Goal: Information Seeking & Learning: Compare options

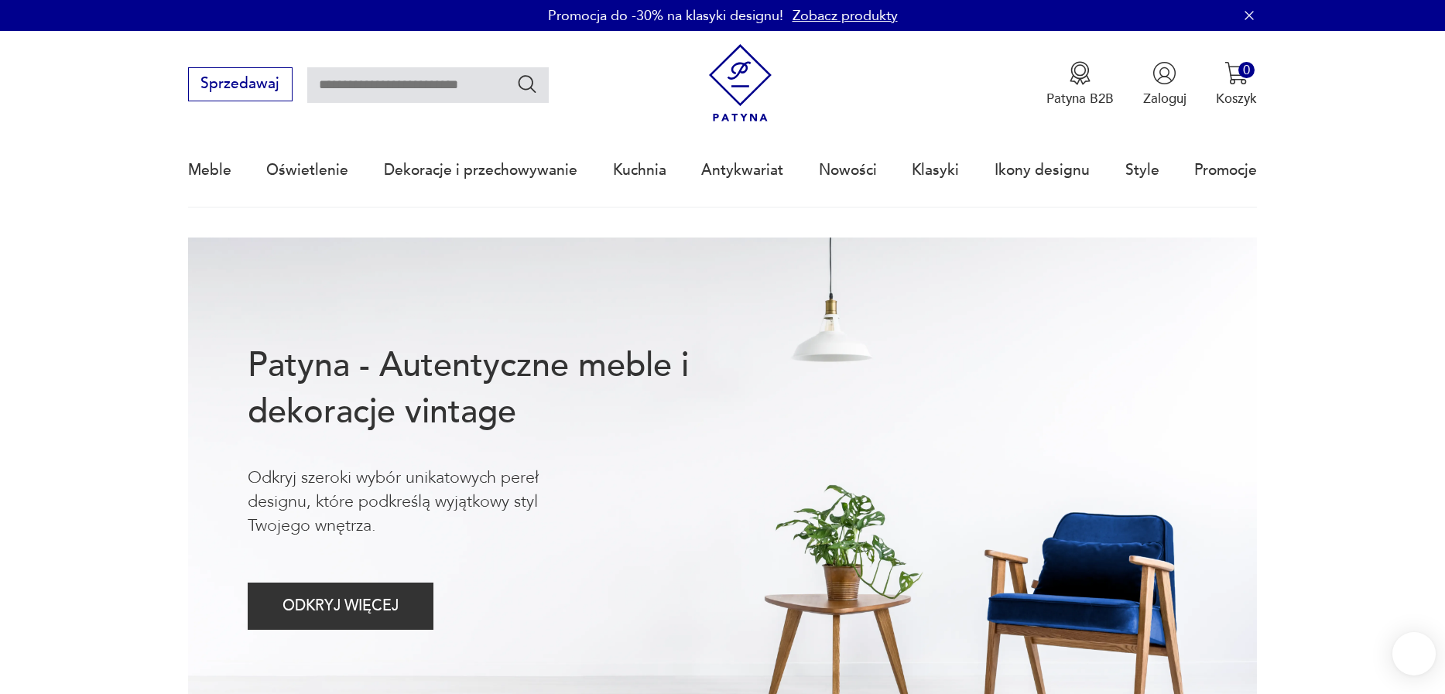
click at [371, 69] on input "text" at bounding box center [427, 85] width 241 height 36
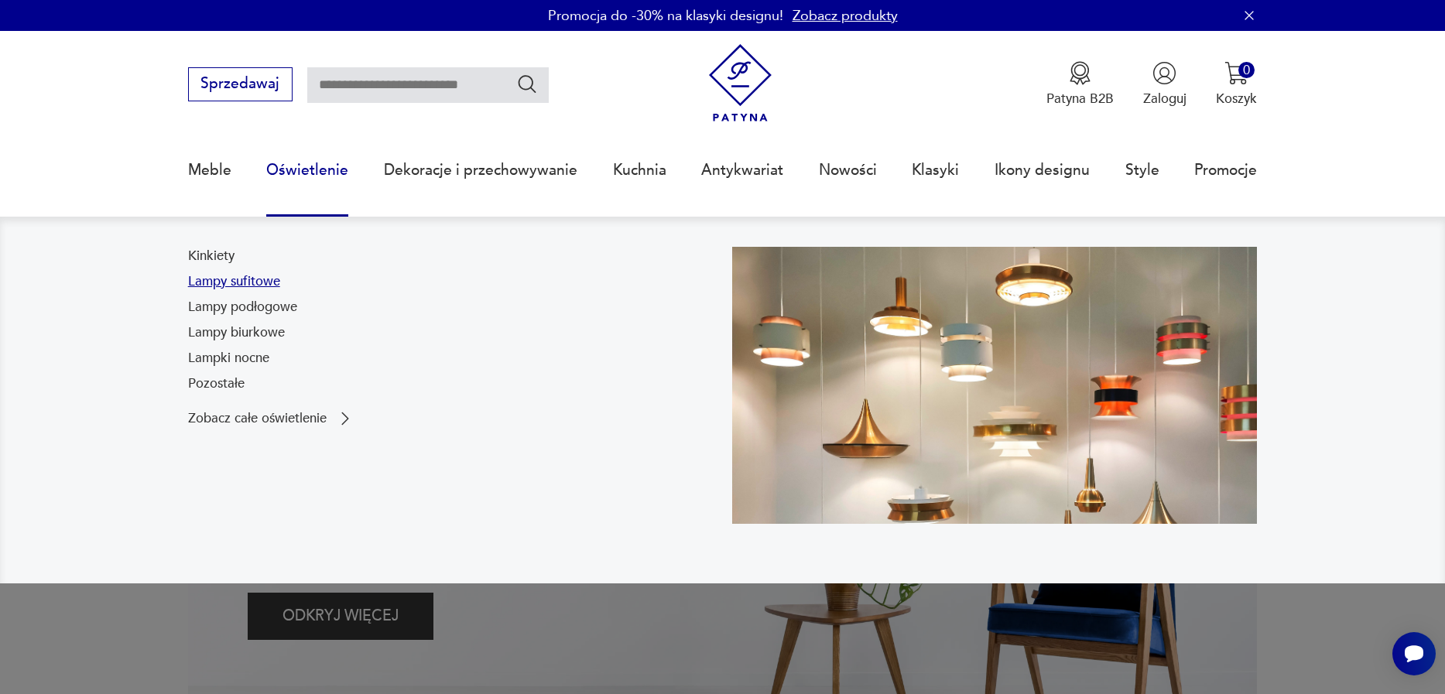
click at [251, 289] on link "Lampy sufitowe" at bounding box center [234, 281] width 92 height 19
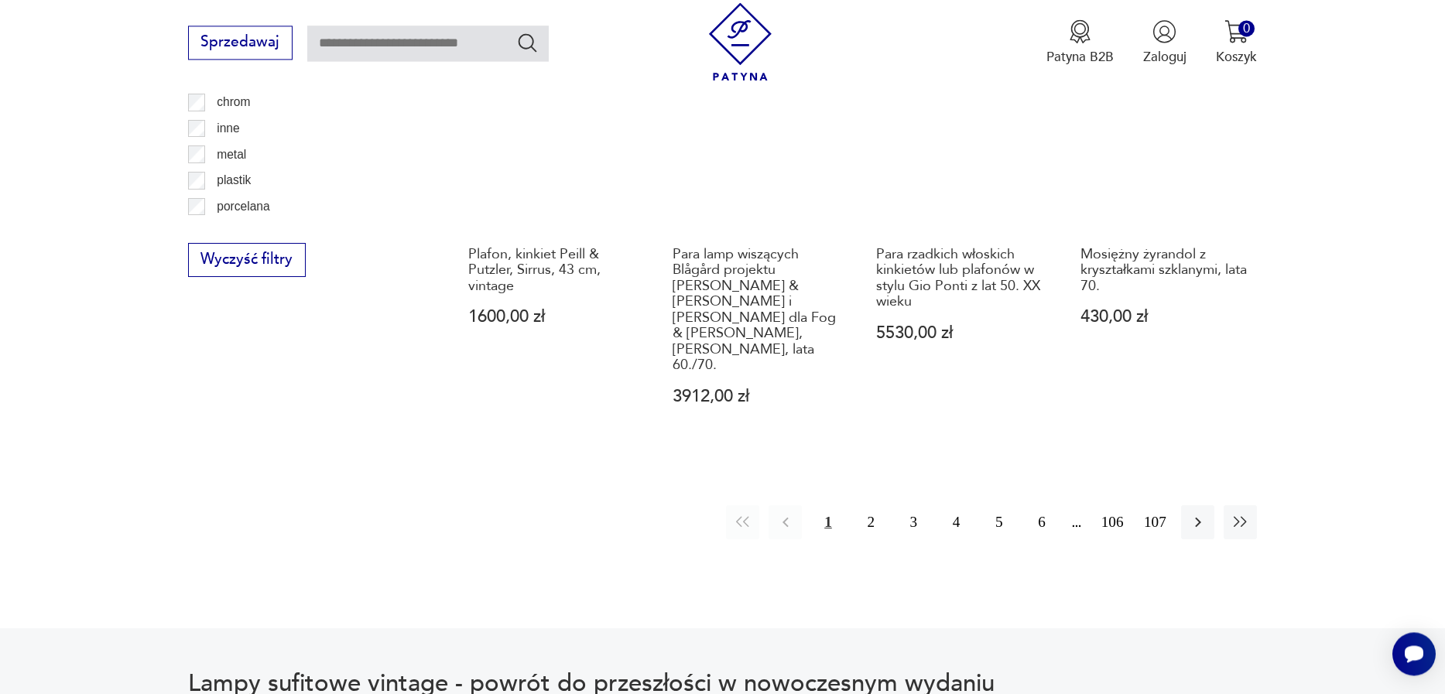
scroll to position [1727, 0]
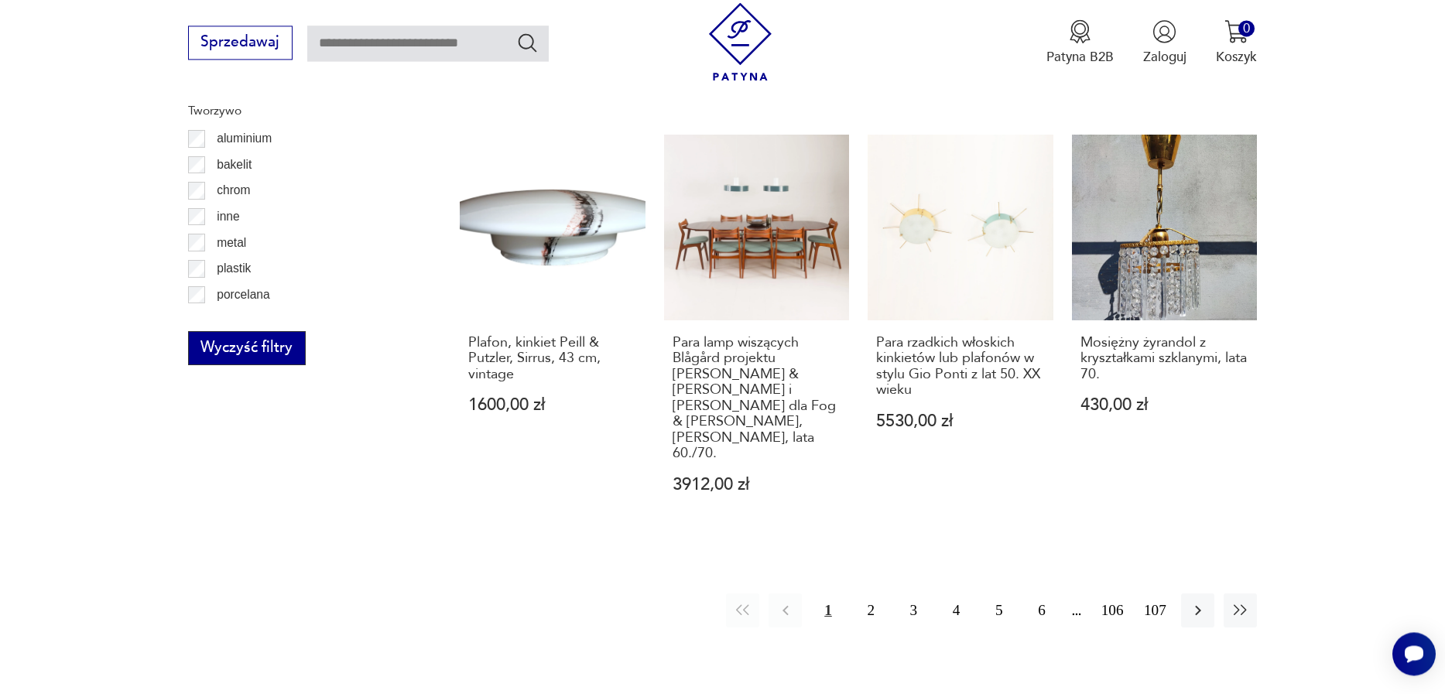
click at [269, 340] on button "Wyczyść filtry" at bounding box center [247, 348] width 118 height 34
click at [214, 307] on label "szkło" at bounding box center [224, 299] width 39 height 26
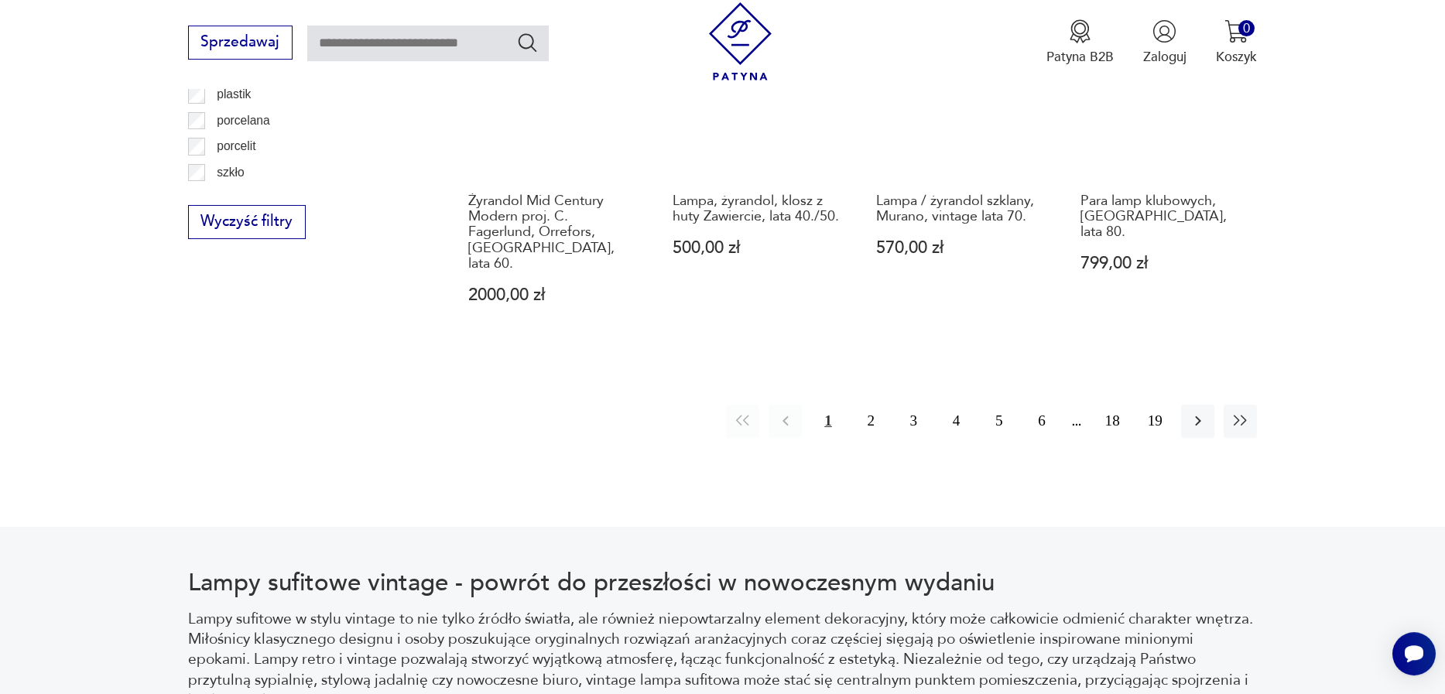
scroll to position [1872, 0]
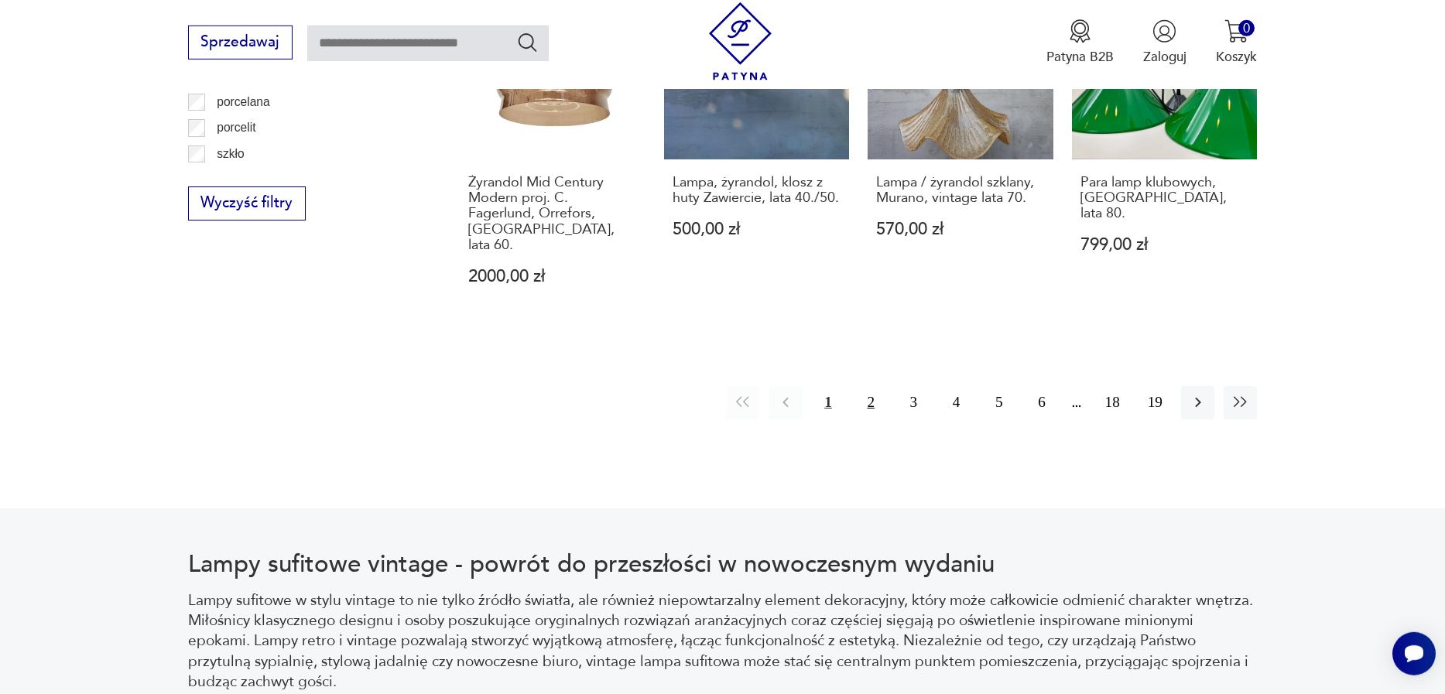
drag, startPoint x: 869, startPoint y: 347, endPoint x: 878, endPoint y: 345, distance: 9.4
click at [870, 386] on button "2" at bounding box center [870, 402] width 33 height 33
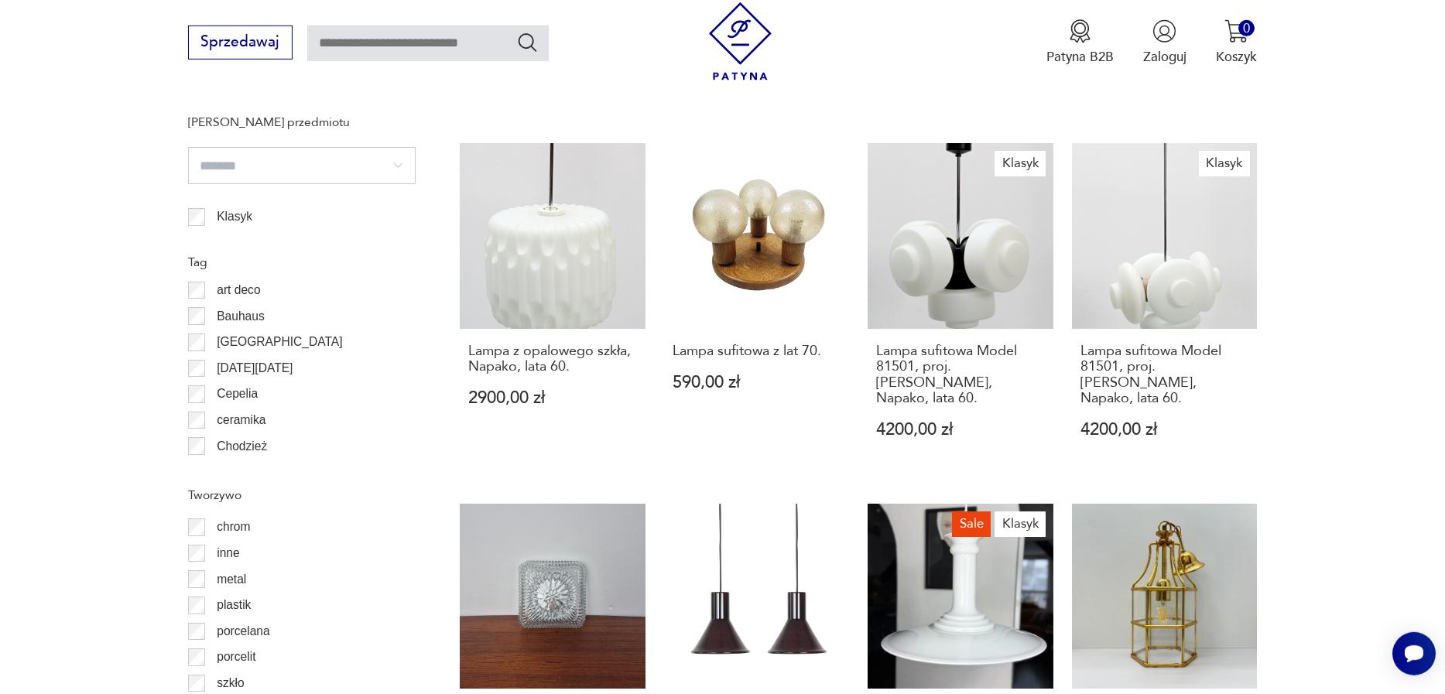
scroll to position [1695, 0]
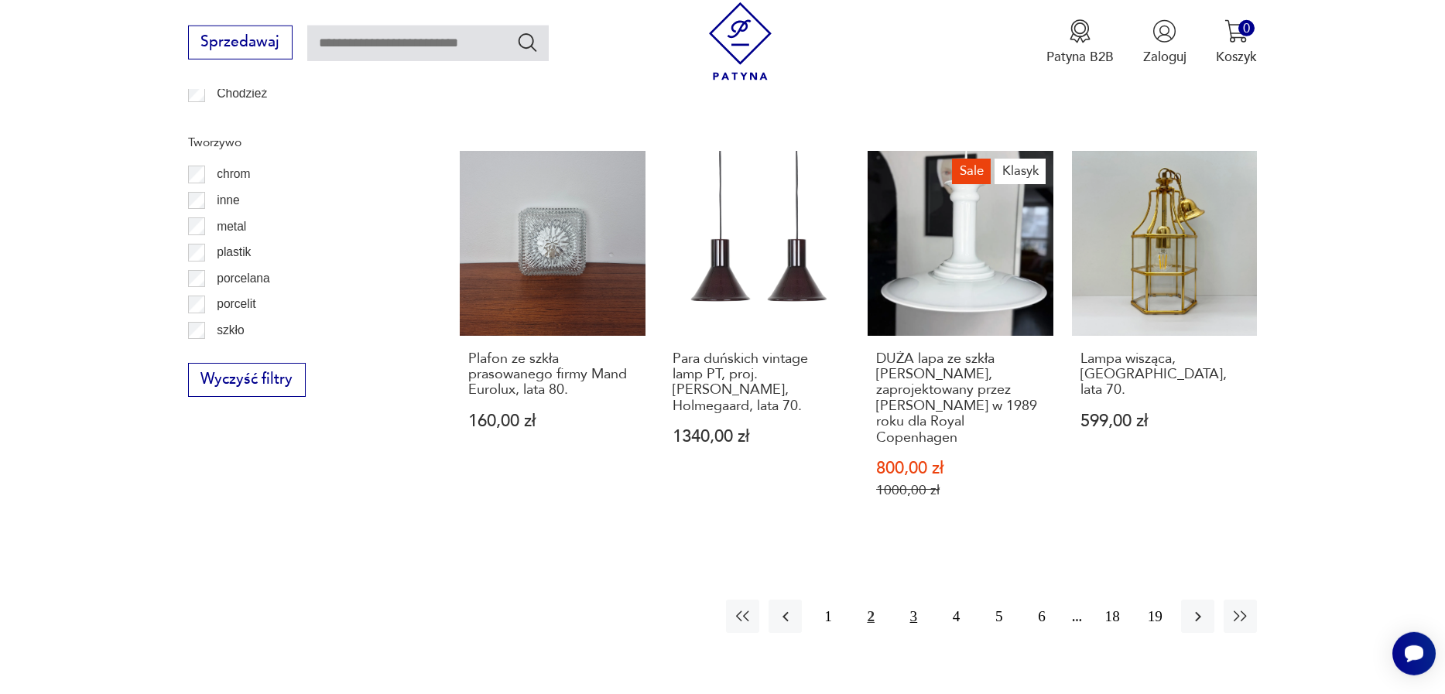
click at [924, 600] on button "3" at bounding box center [913, 616] width 33 height 33
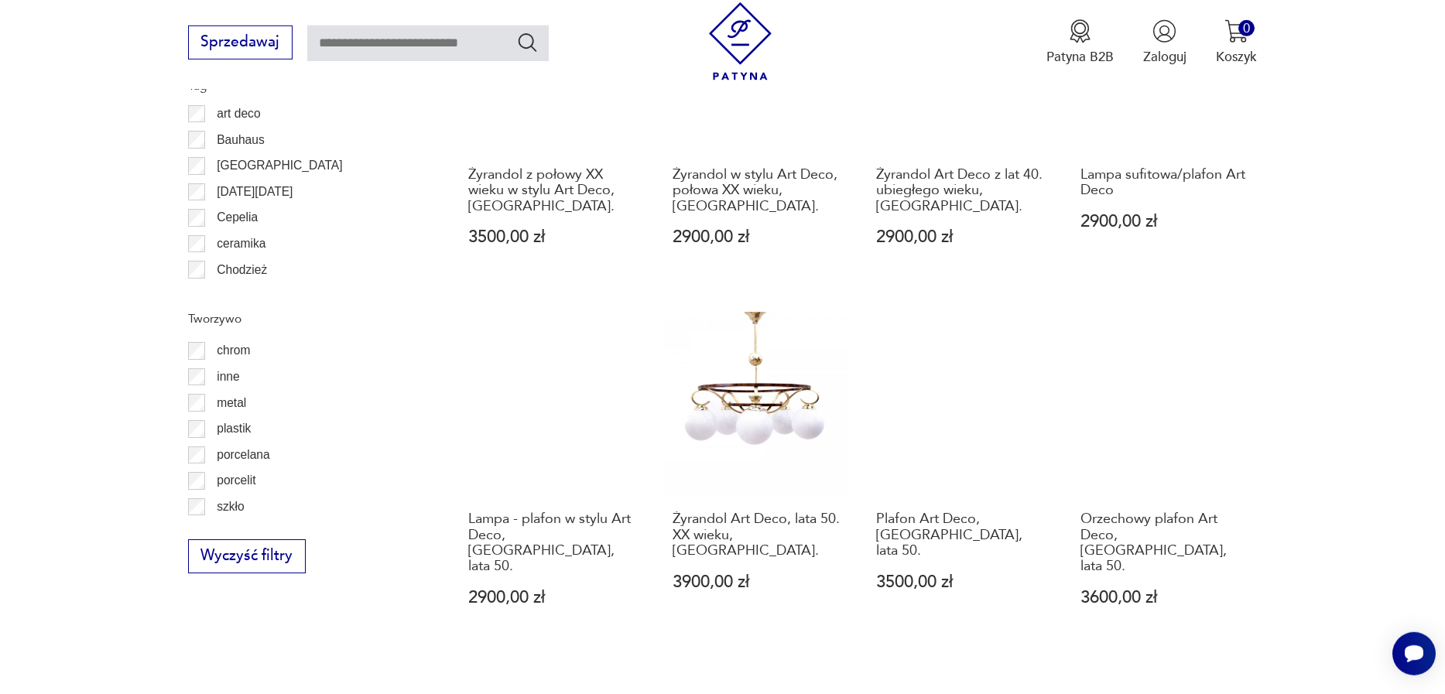
scroll to position [1695, 0]
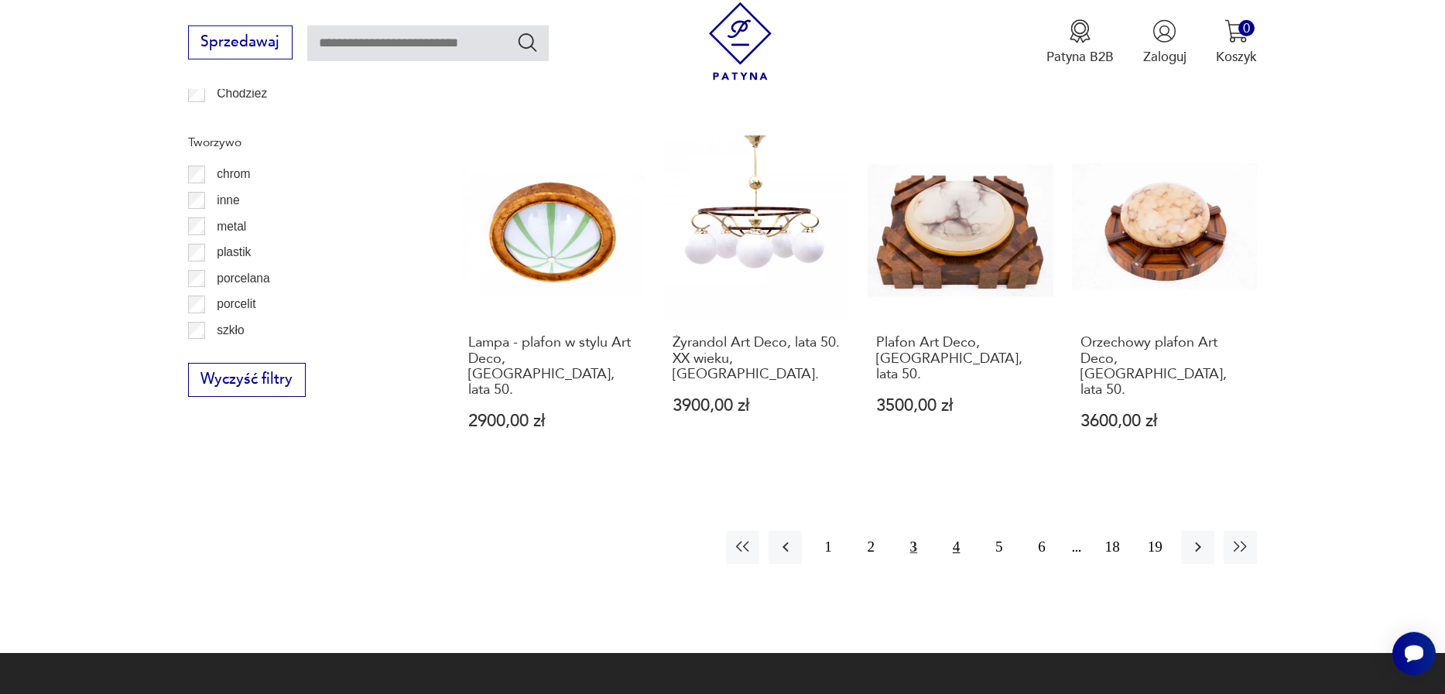
click at [954, 531] on button "4" at bounding box center [955, 547] width 33 height 33
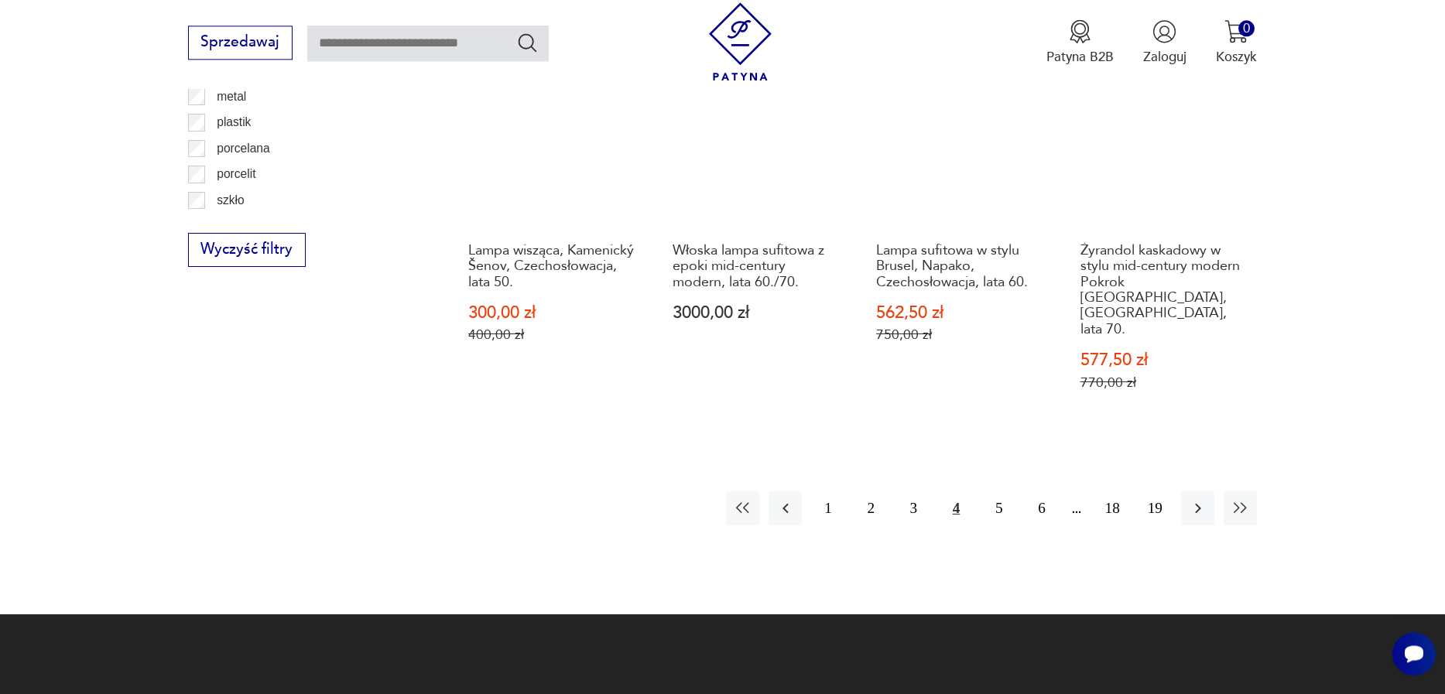
scroll to position [1872, 0]
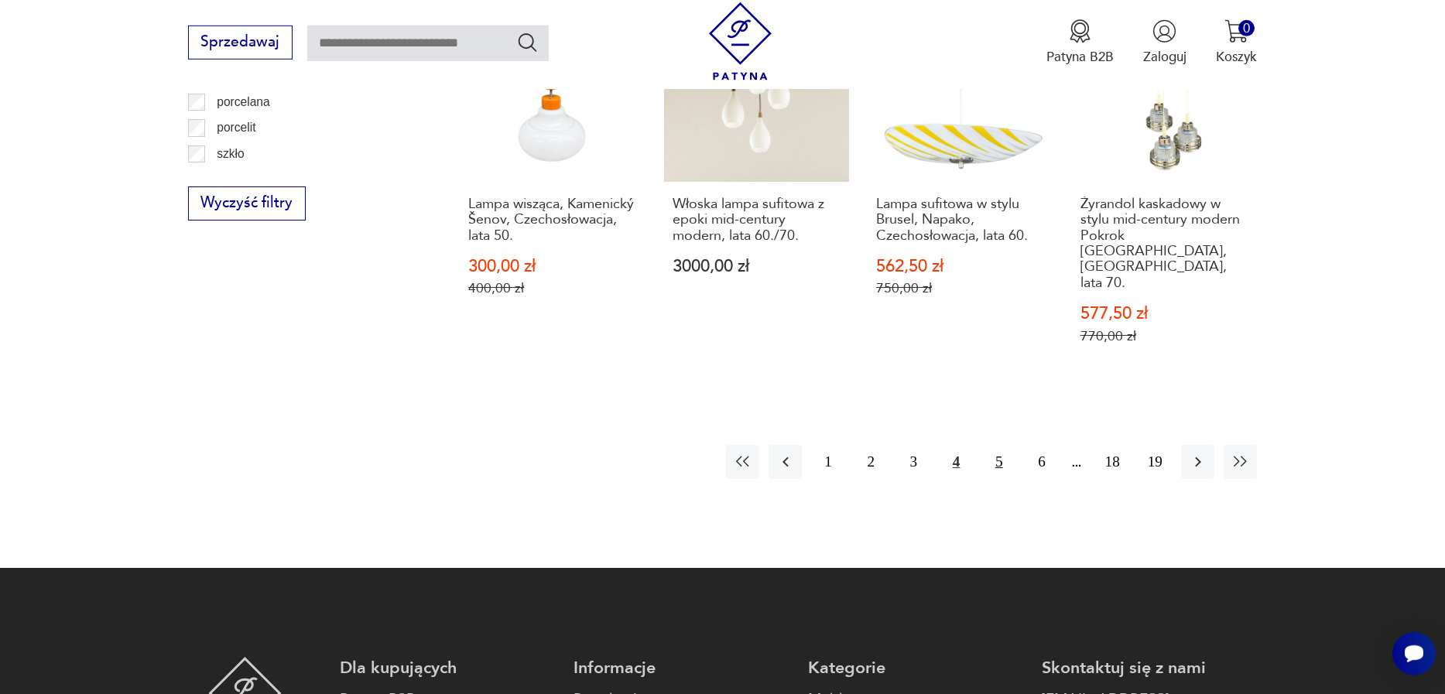
click at [996, 445] on button "5" at bounding box center [998, 461] width 33 height 33
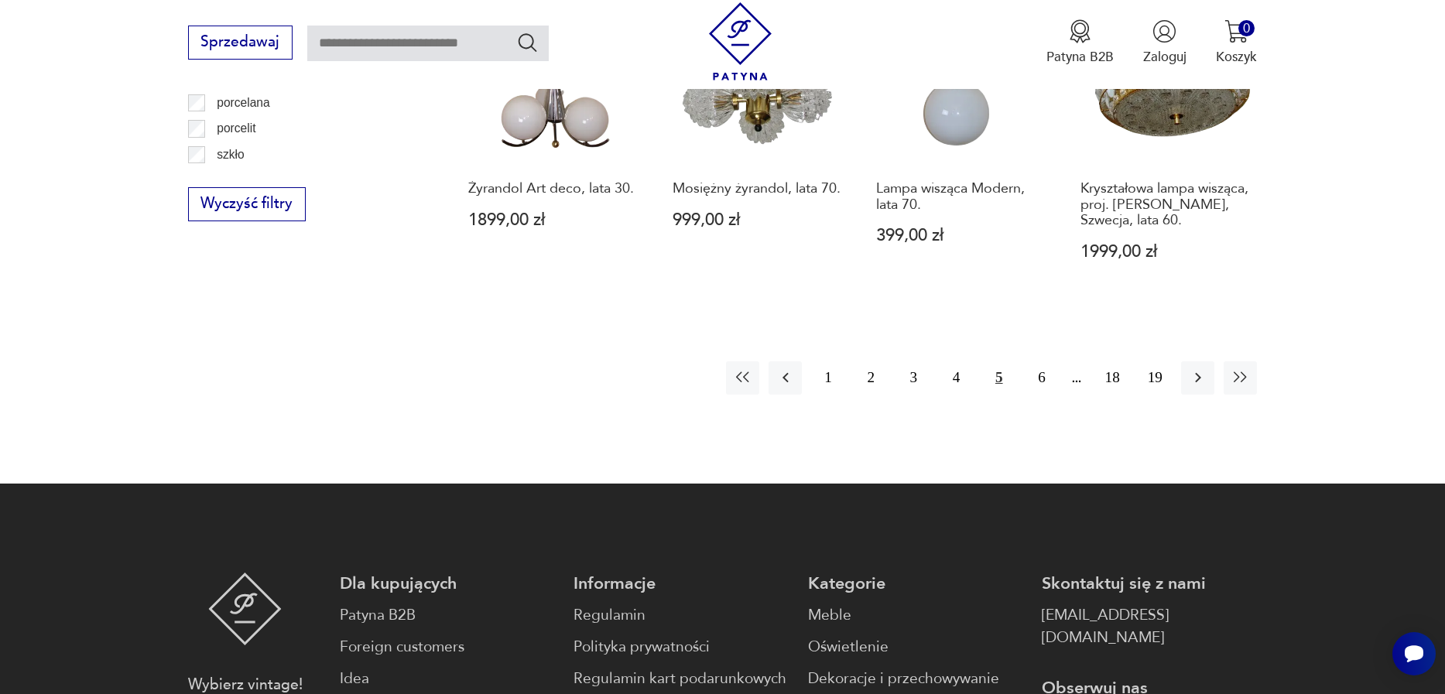
scroll to position [1872, 0]
click at [1038, 367] on button "6" at bounding box center [1040, 377] width 33 height 33
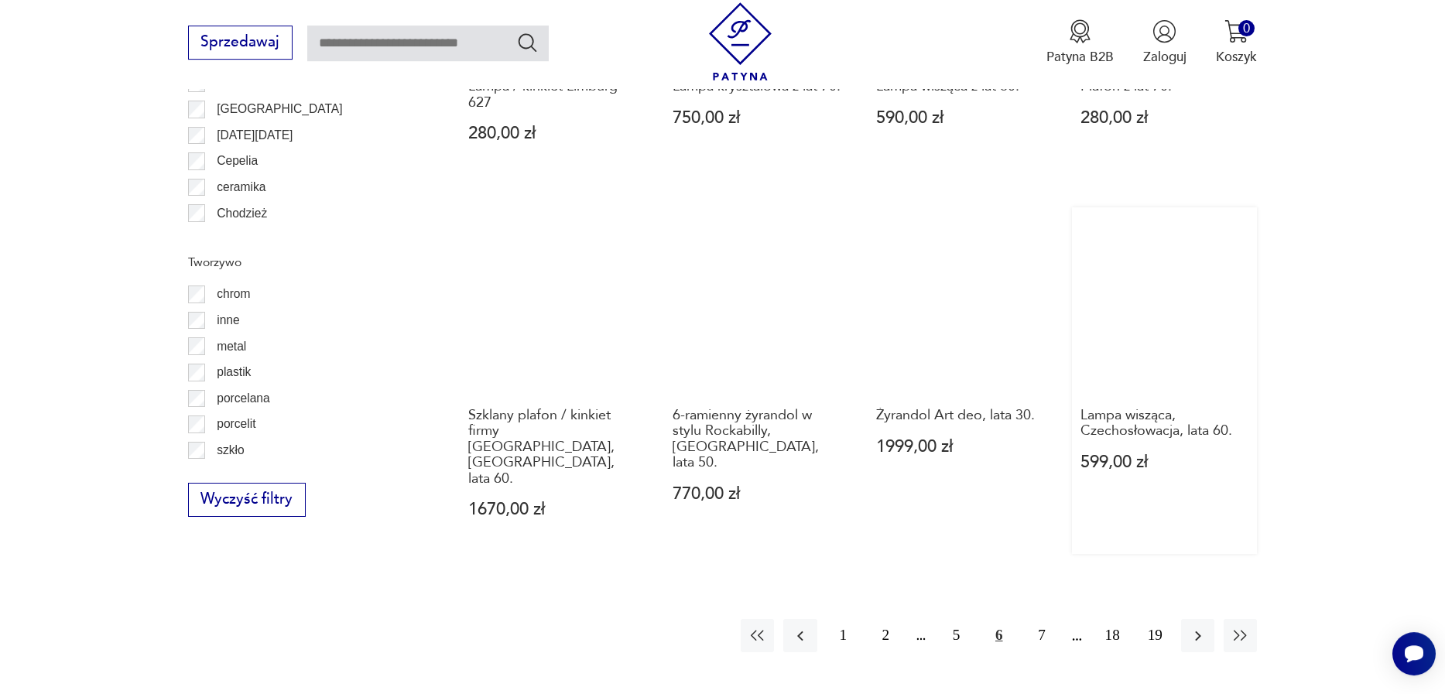
scroll to position [1607, 0]
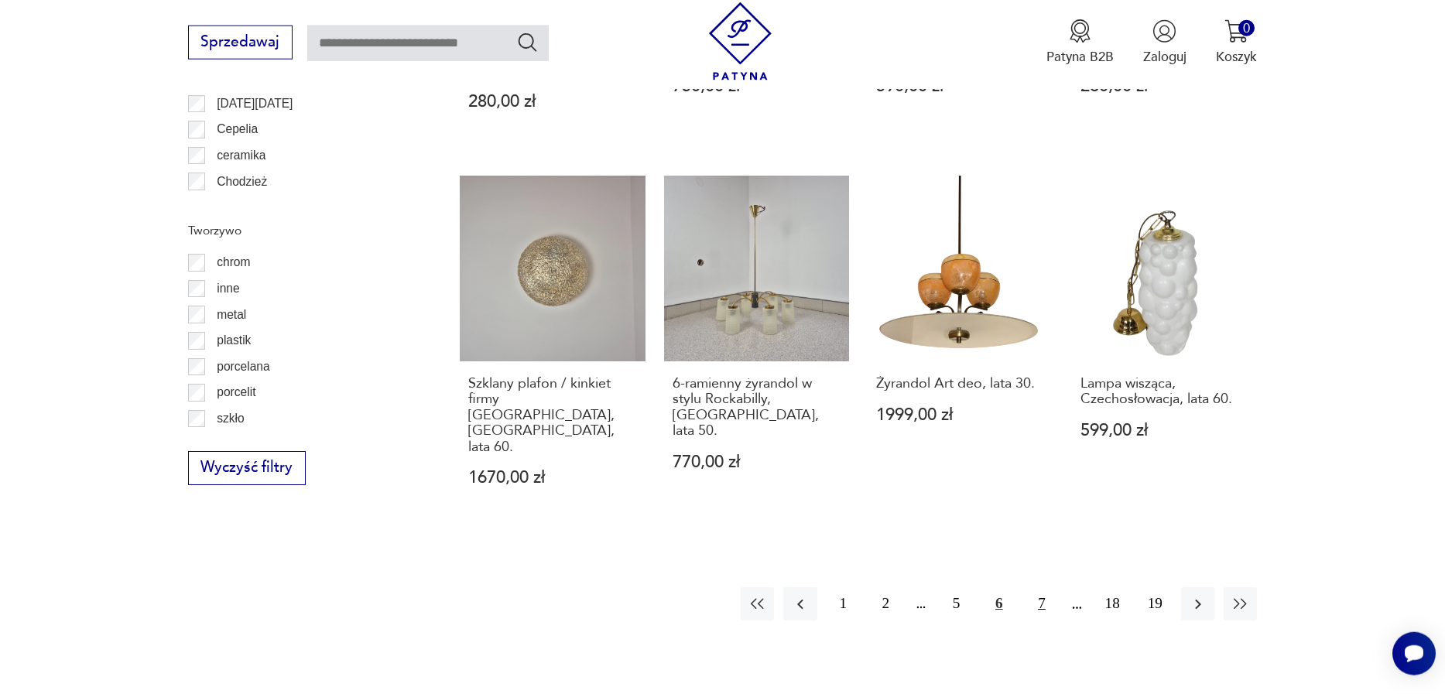
click at [1045, 587] on button "7" at bounding box center [1040, 603] width 33 height 33
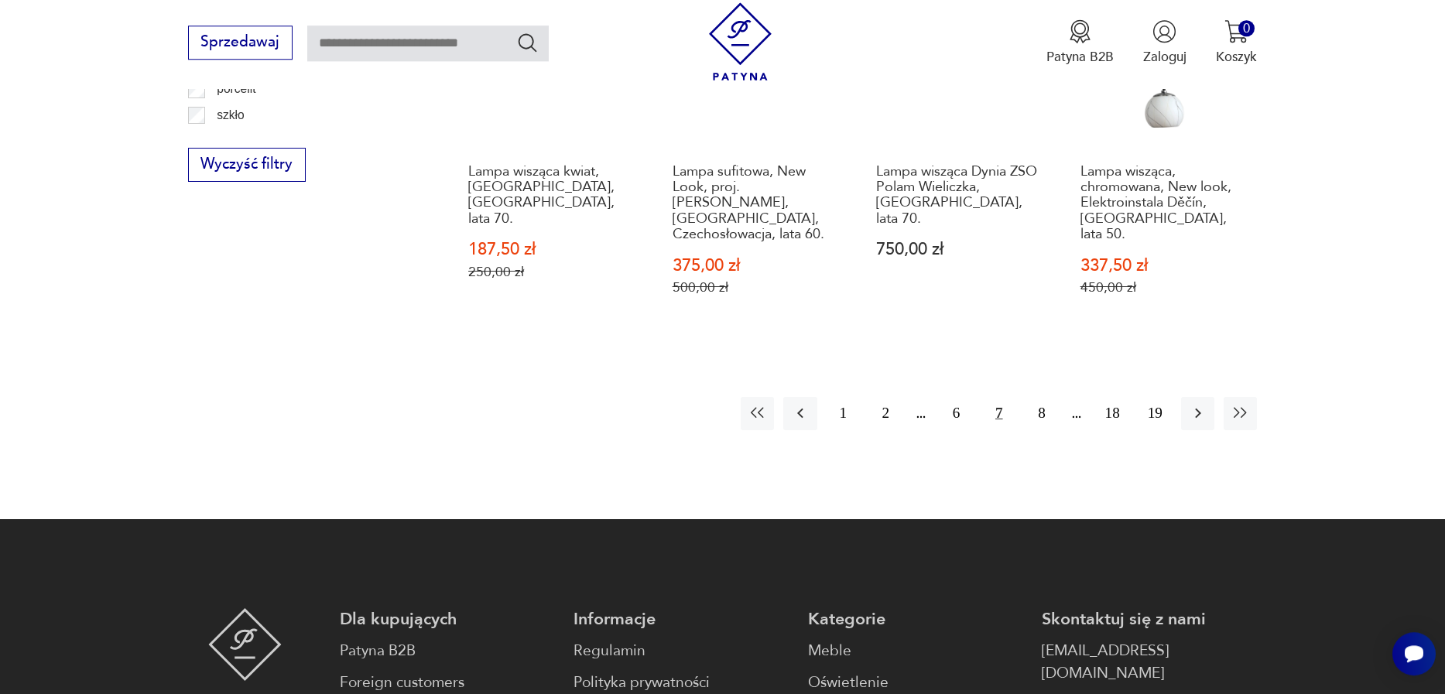
scroll to position [1960, 0]
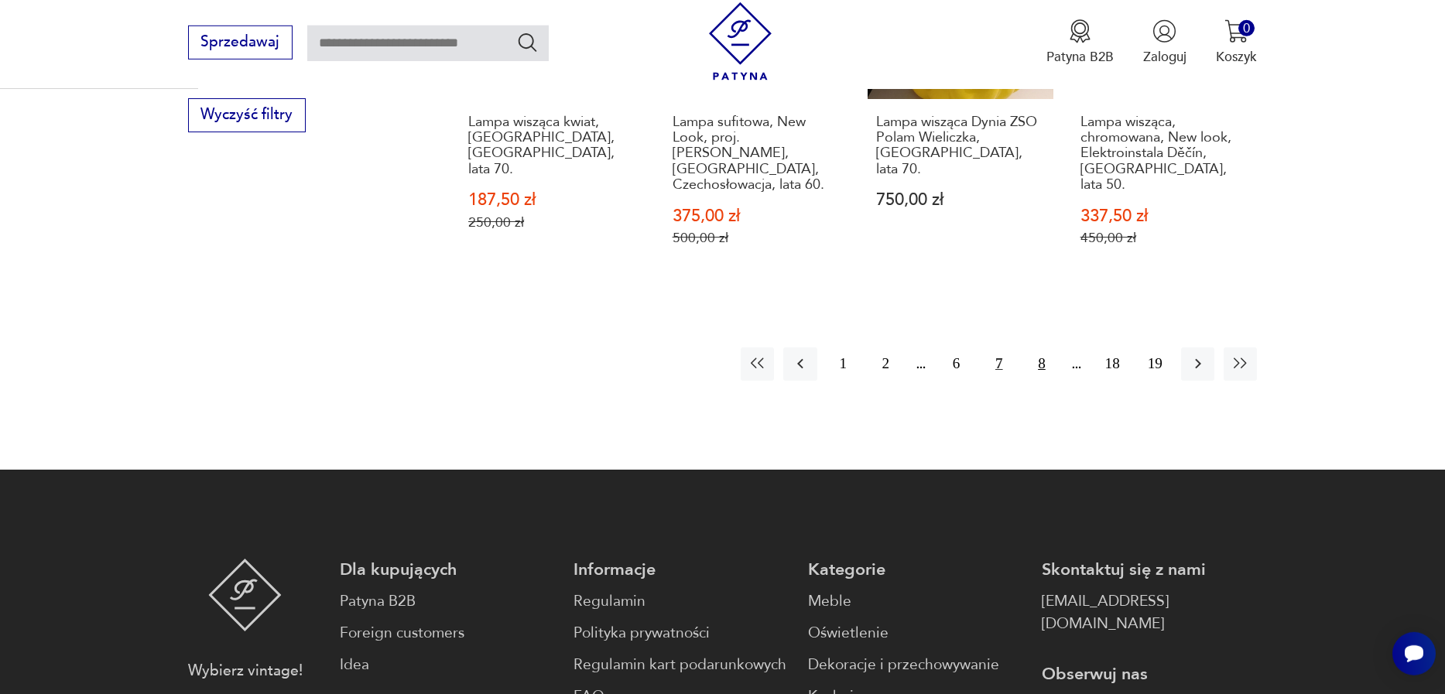
click at [1038, 347] on button "8" at bounding box center [1040, 363] width 33 height 33
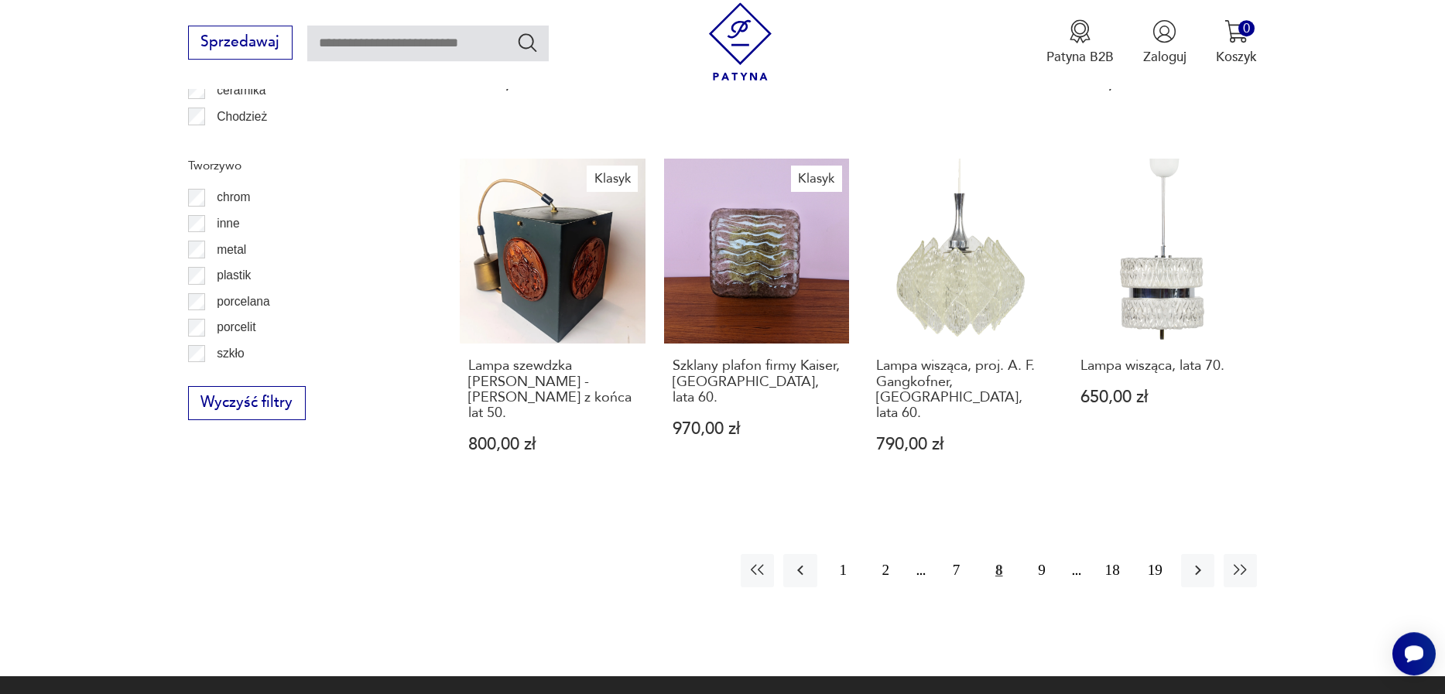
scroll to position [1695, 0]
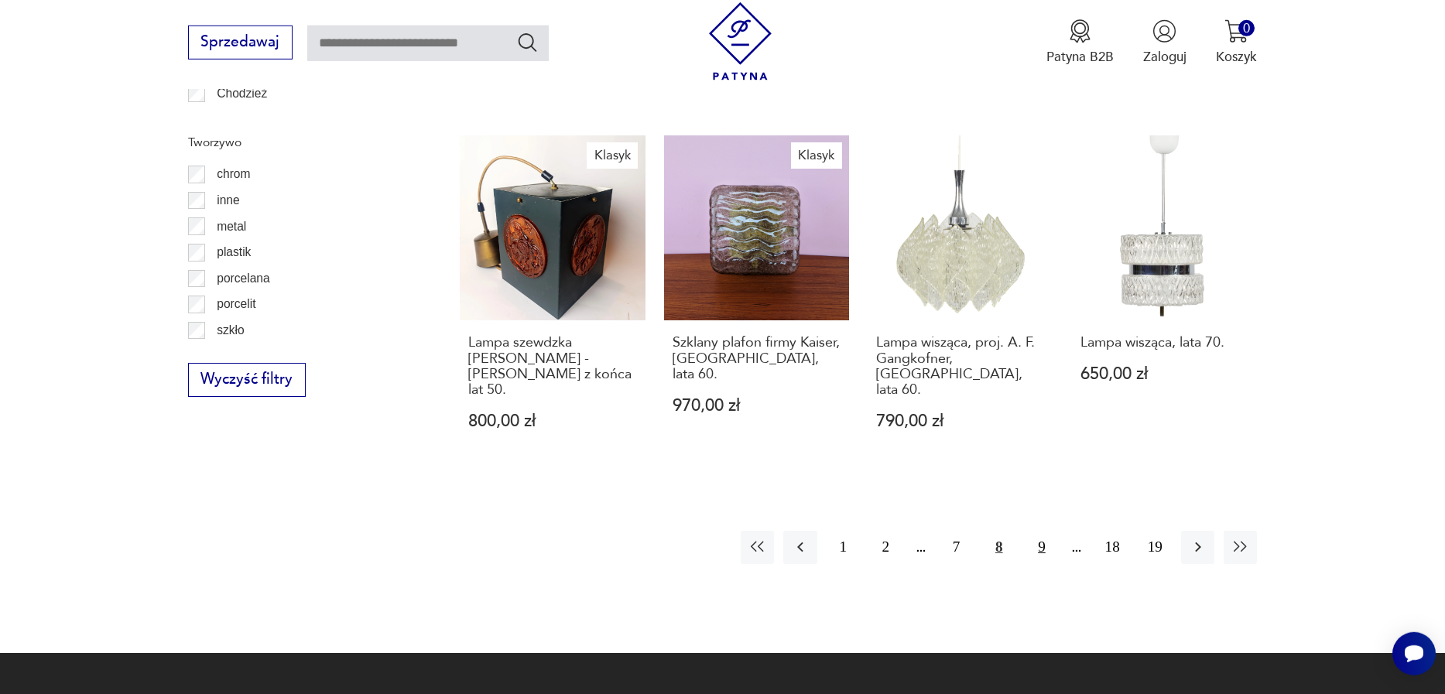
click at [1033, 531] on button "9" at bounding box center [1040, 547] width 33 height 33
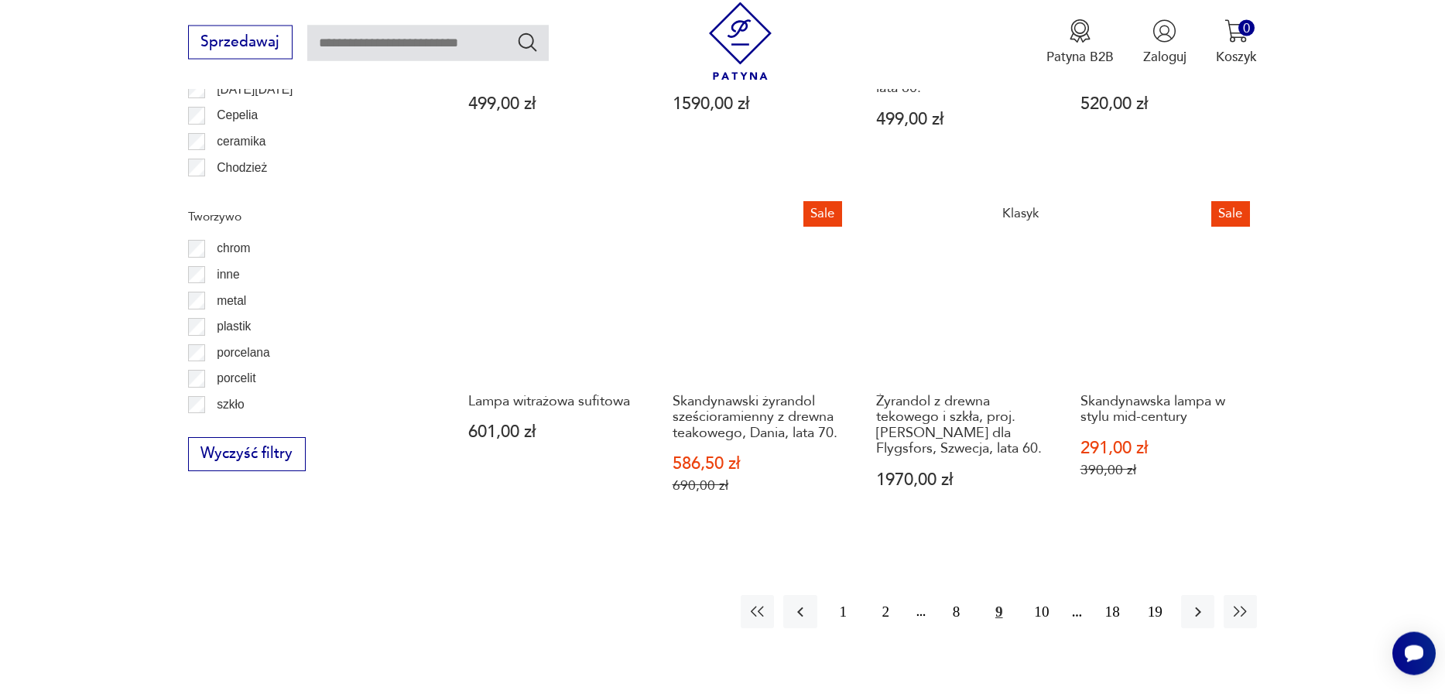
scroll to position [1695, 0]
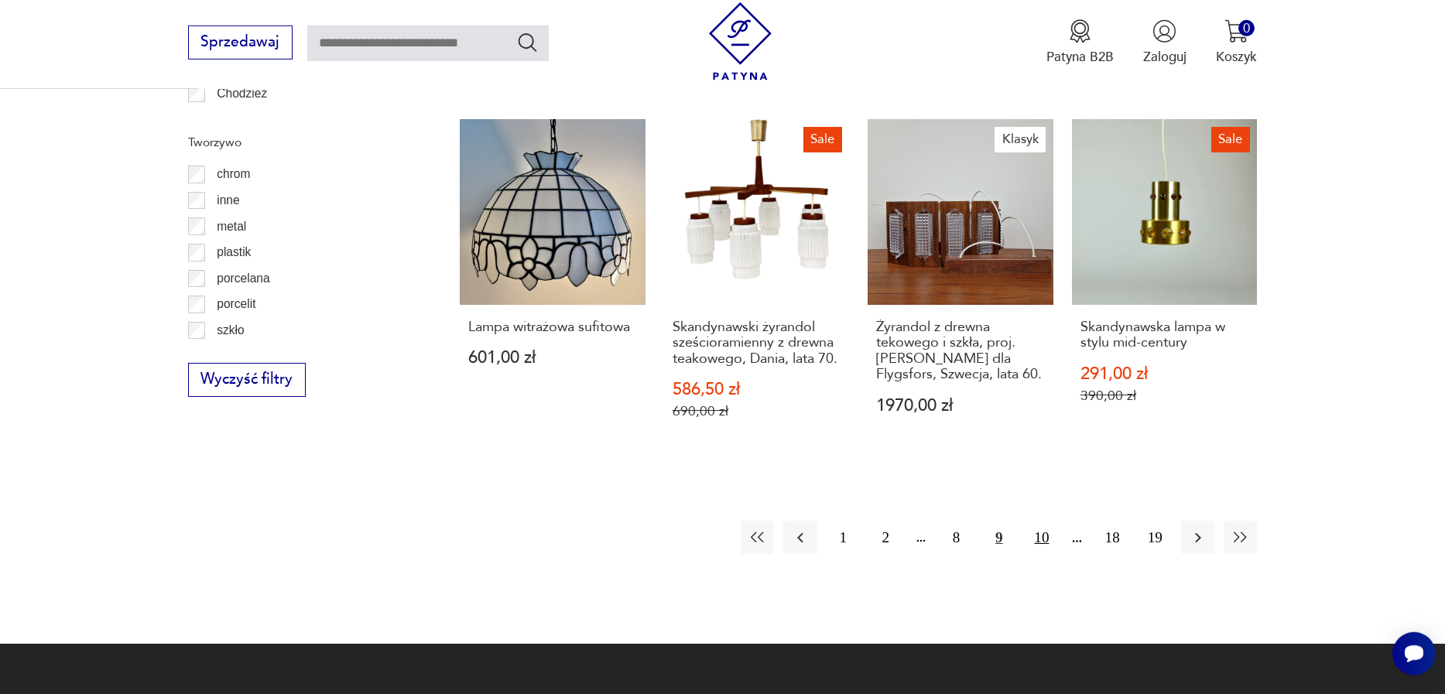
click at [1049, 521] on button "10" at bounding box center [1040, 537] width 33 height 33
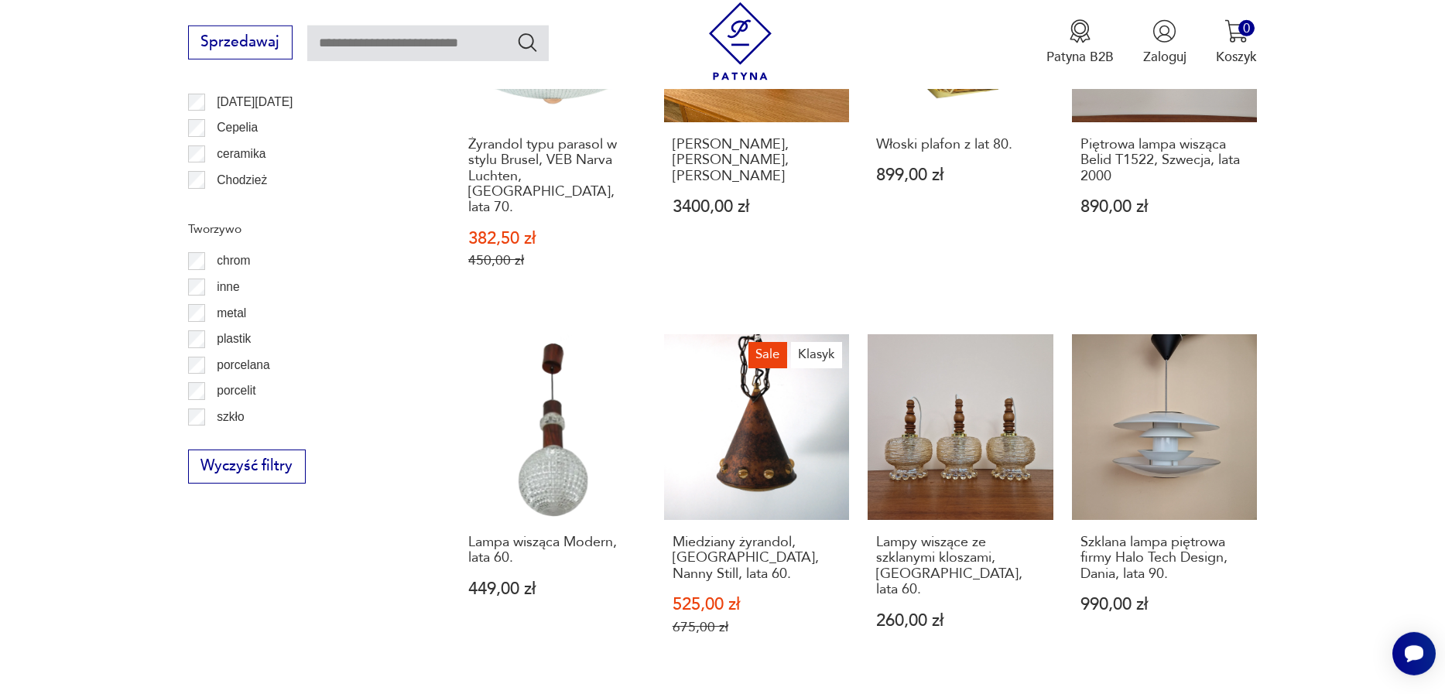
scroll to position [1695, 0]
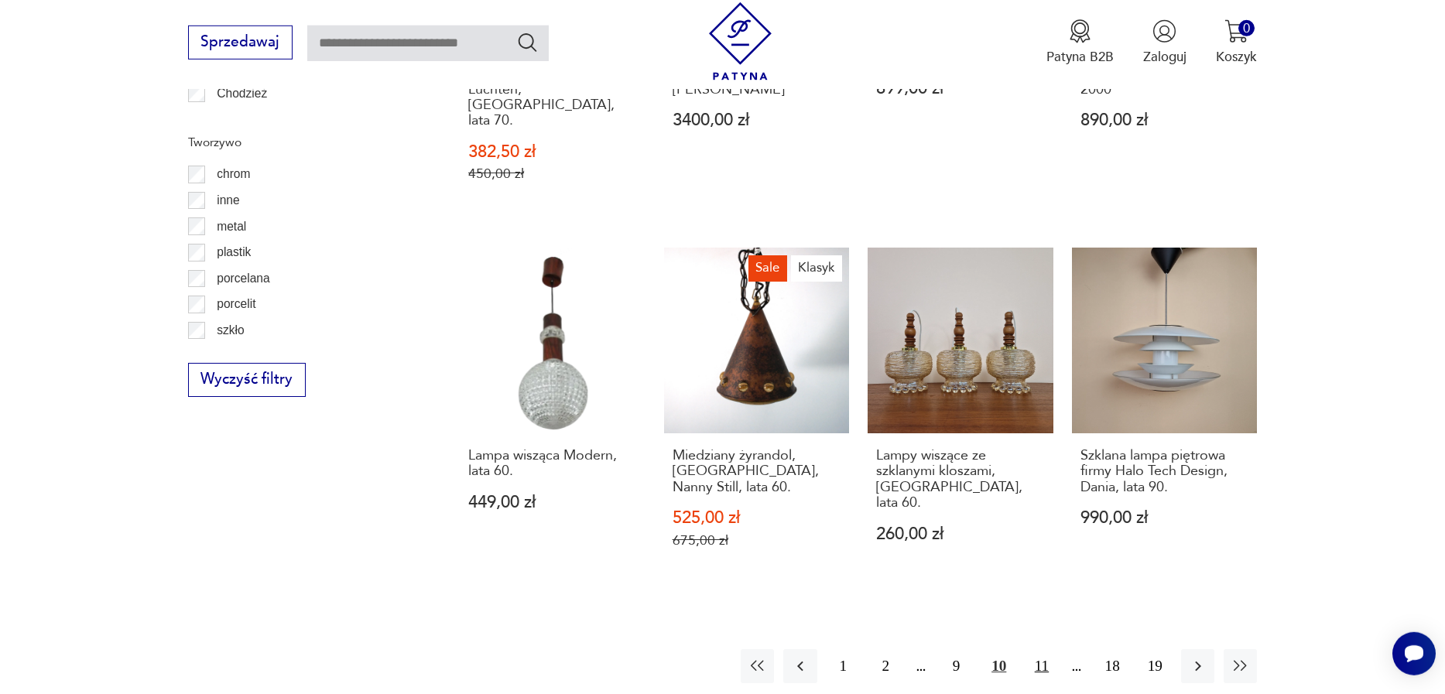
click at [1048, 649] on button "11" at bounding box center [1040, 665] width 33 height 33
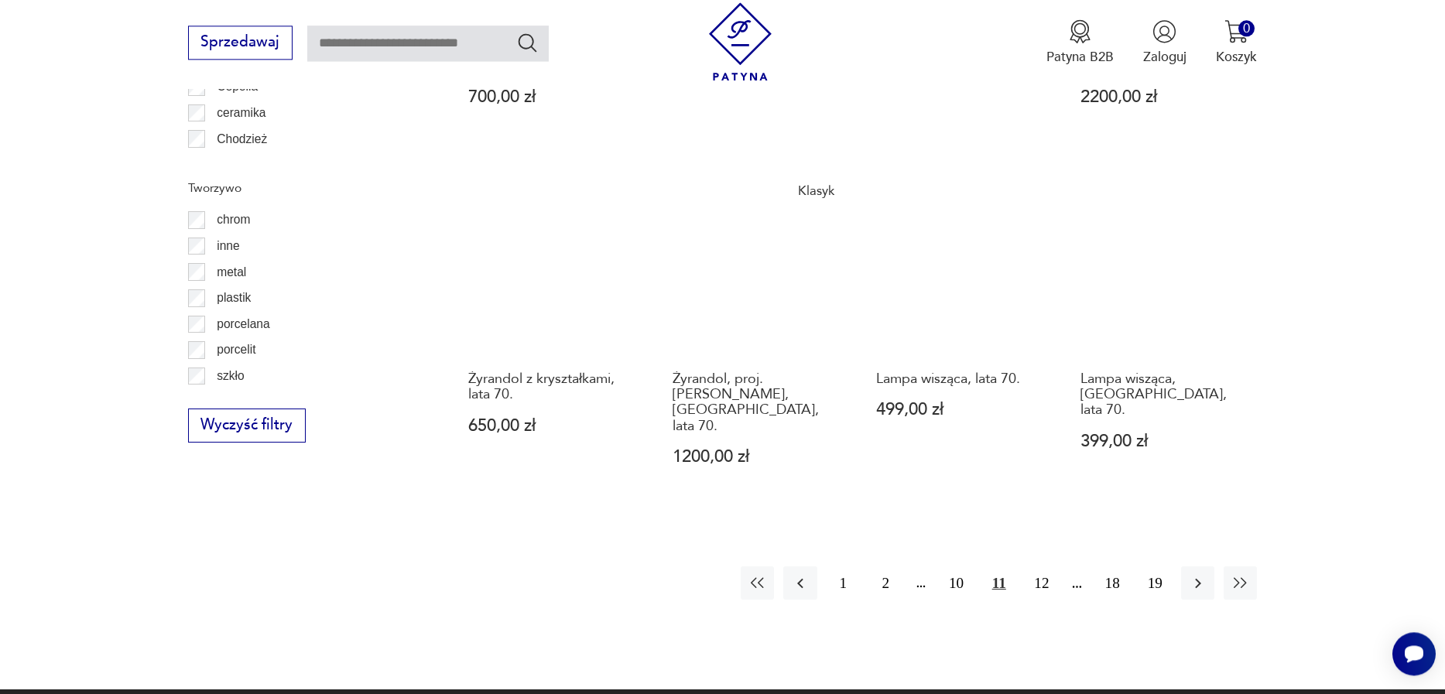
scroll to position [1695, 0]
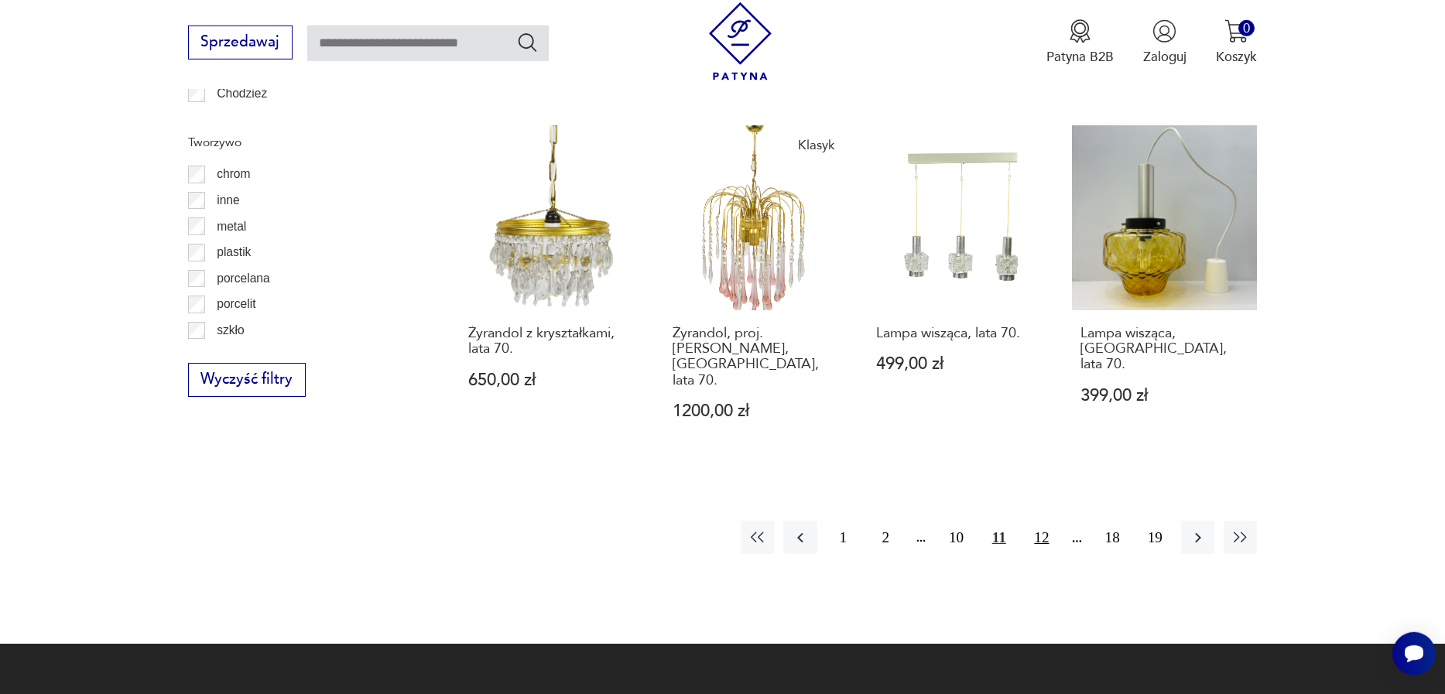
click at [1033, 521] on button "12" at bounding box center [1040, 537] width 33 height 33
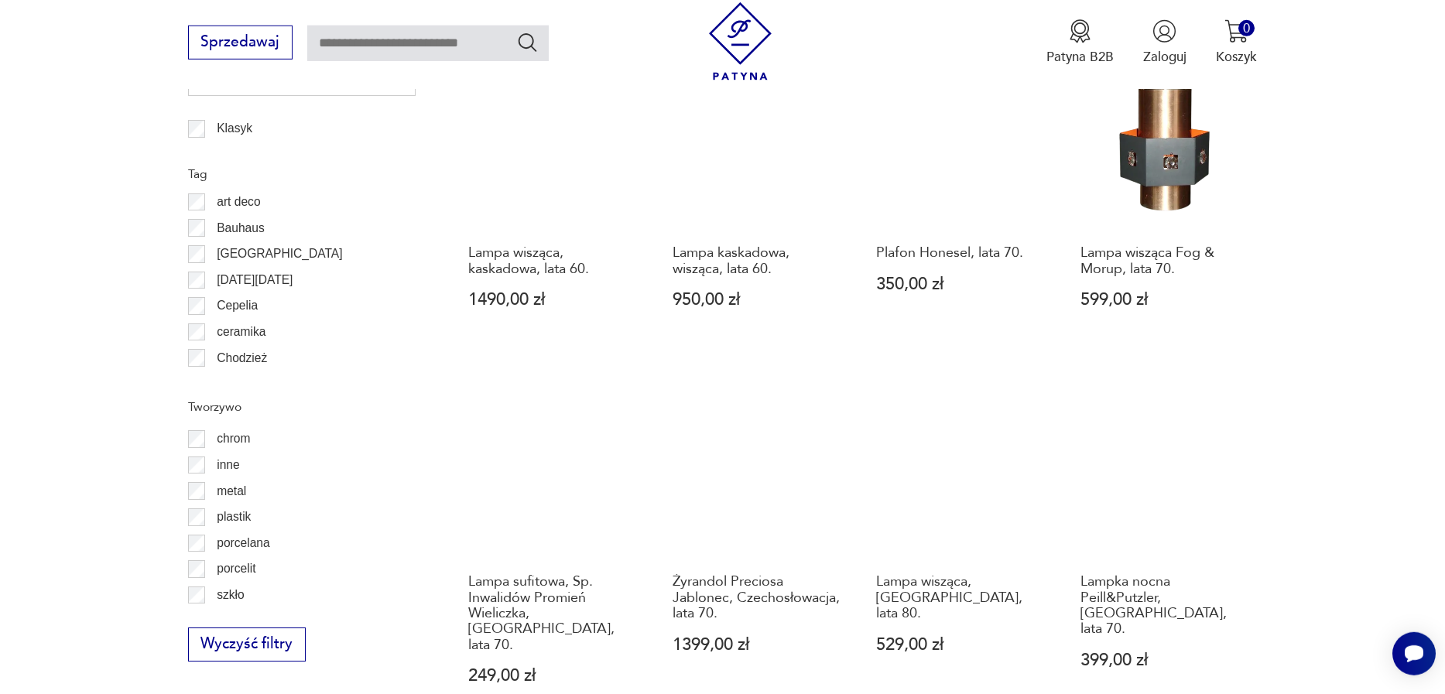
scroll to position [1607, 0]
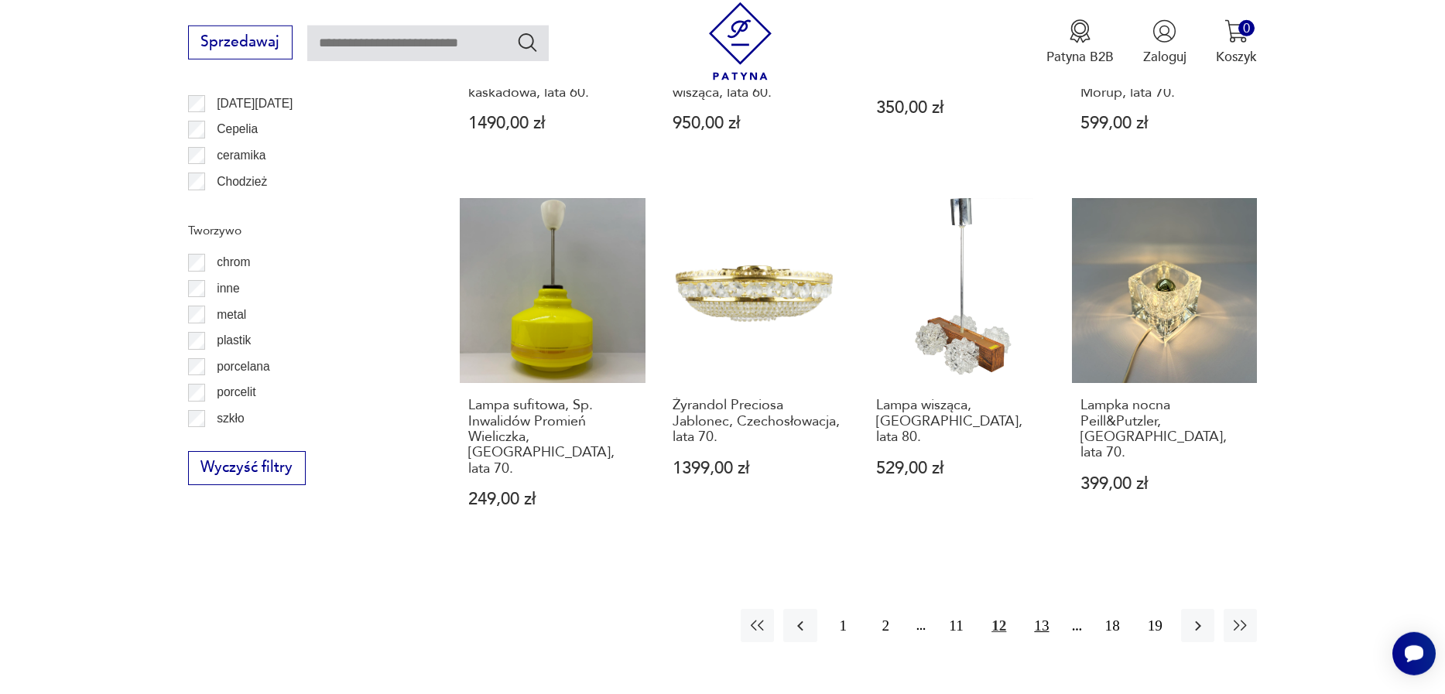
click at [1042, 609] on button "13" at bounding box center [1040, 625] width 33 height 33
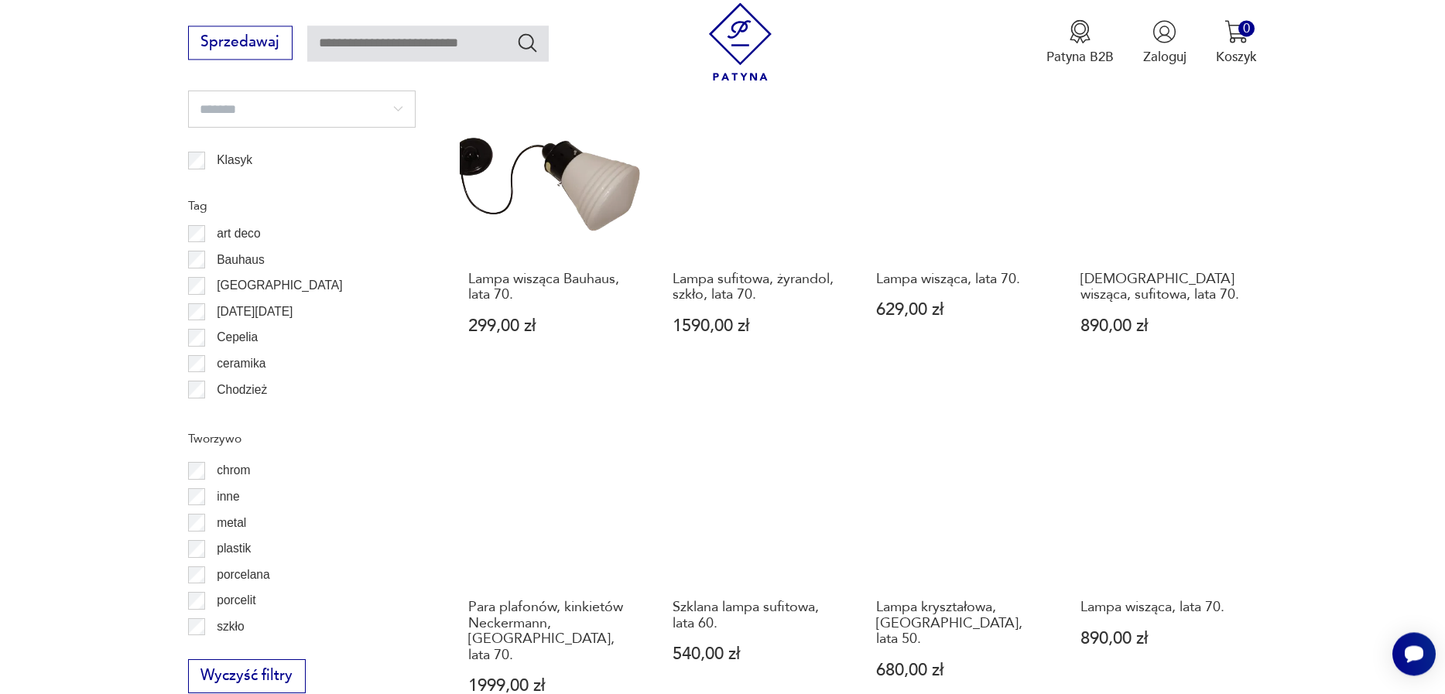
scroll to position [1519, 0]
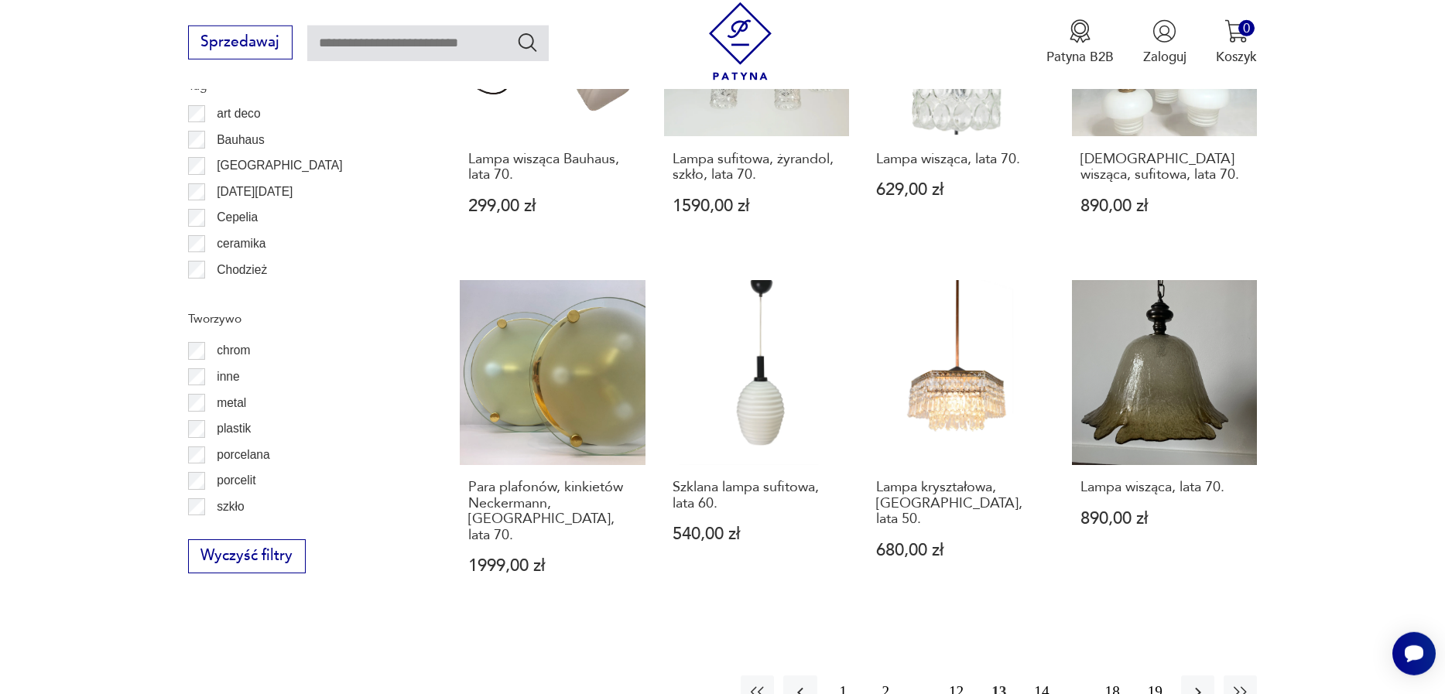
click at [1051, 676] on button "14" at bounding box center [1040, 692] width 33 height 33
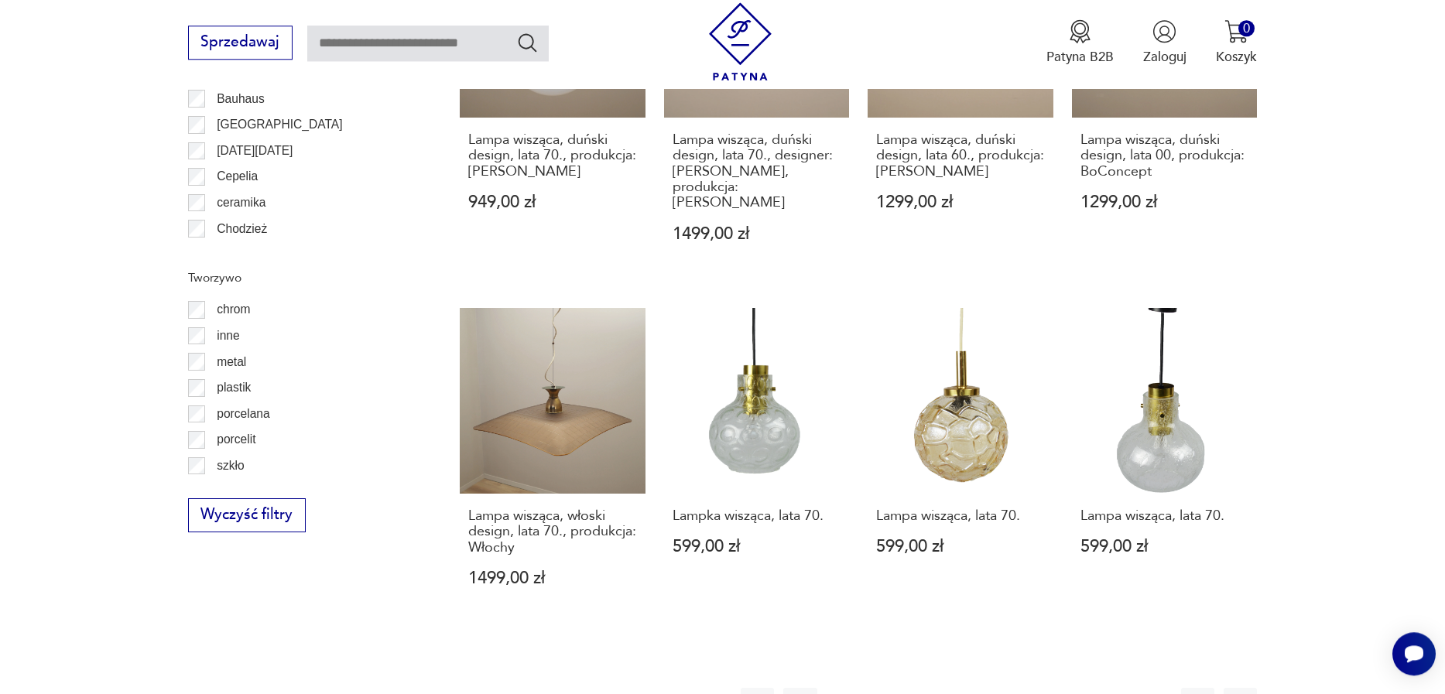
scroll to position [1872, 0]
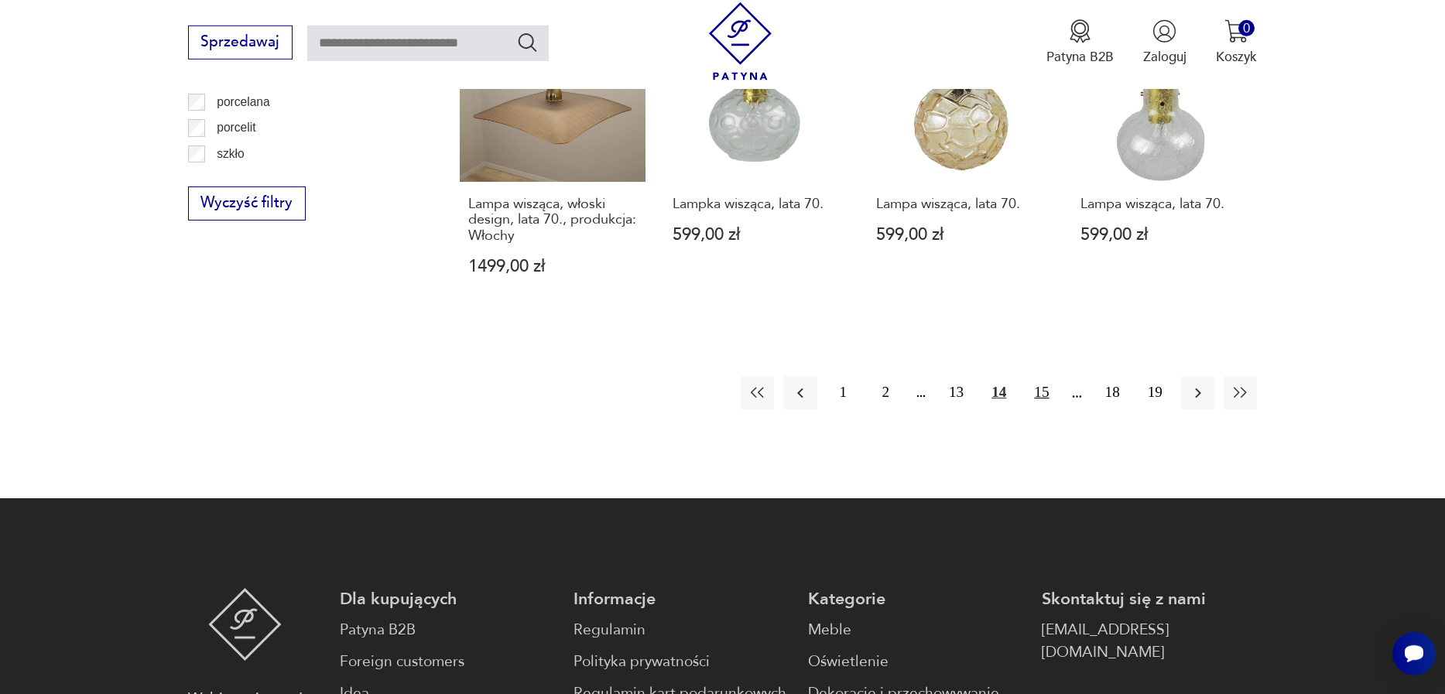
click at [1039, 376] on button "15" at bounding box center [1040, 392] width 33 height 33
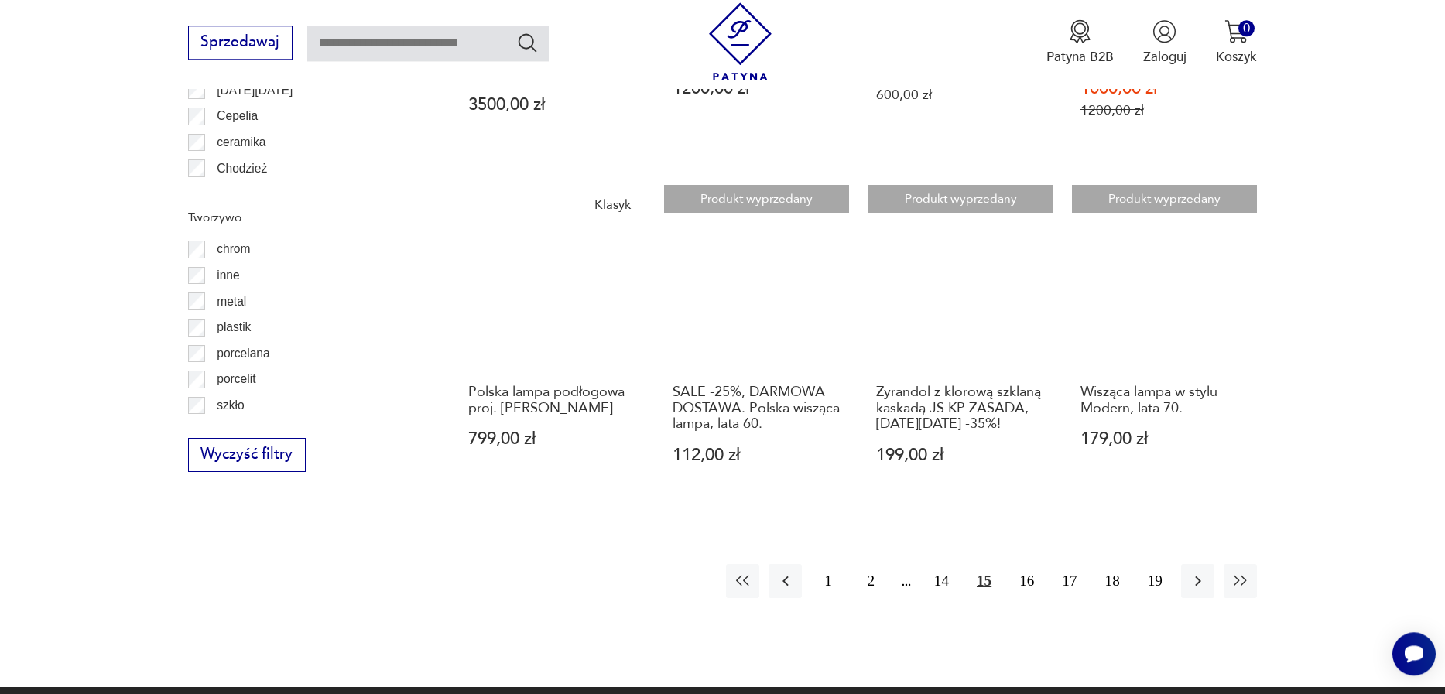
scroll to position [1695, 0]
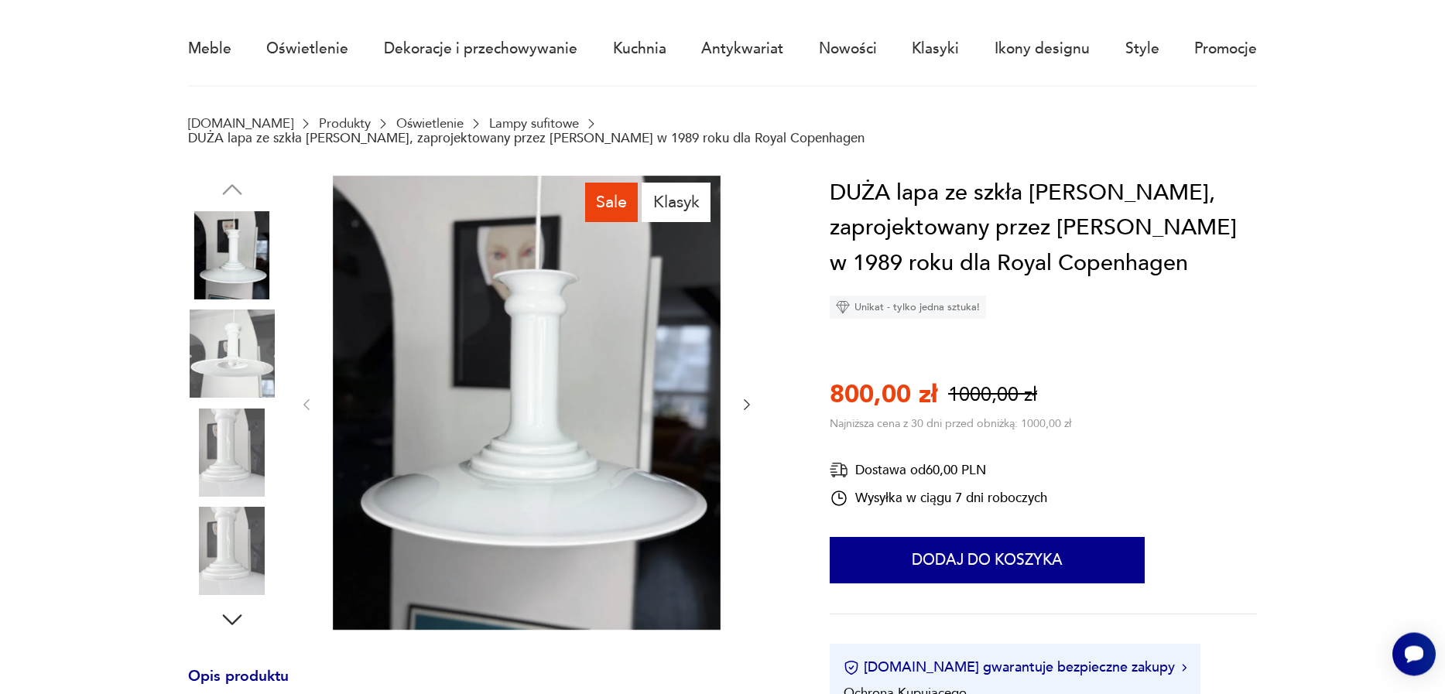
scroll to position [176, 0]
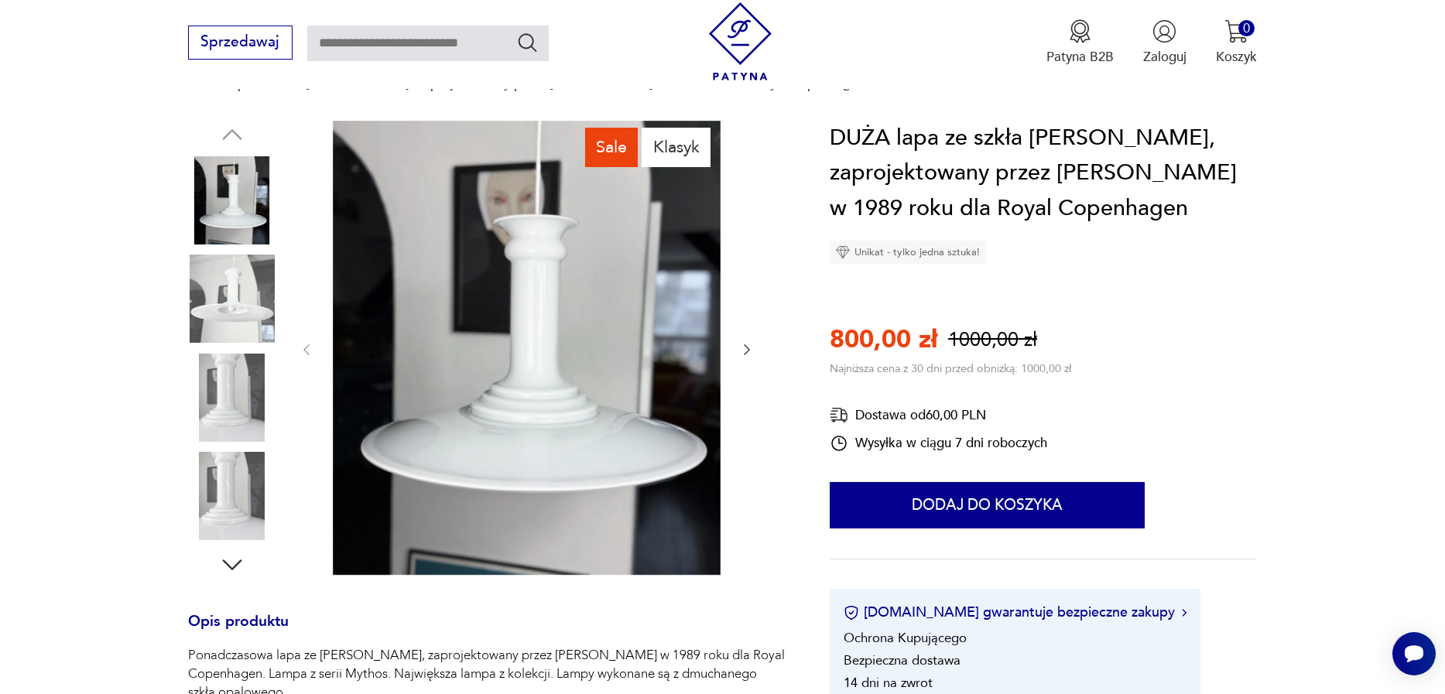
click at [232, 452] on img at bounding box center [232, 496] width 88 height 88
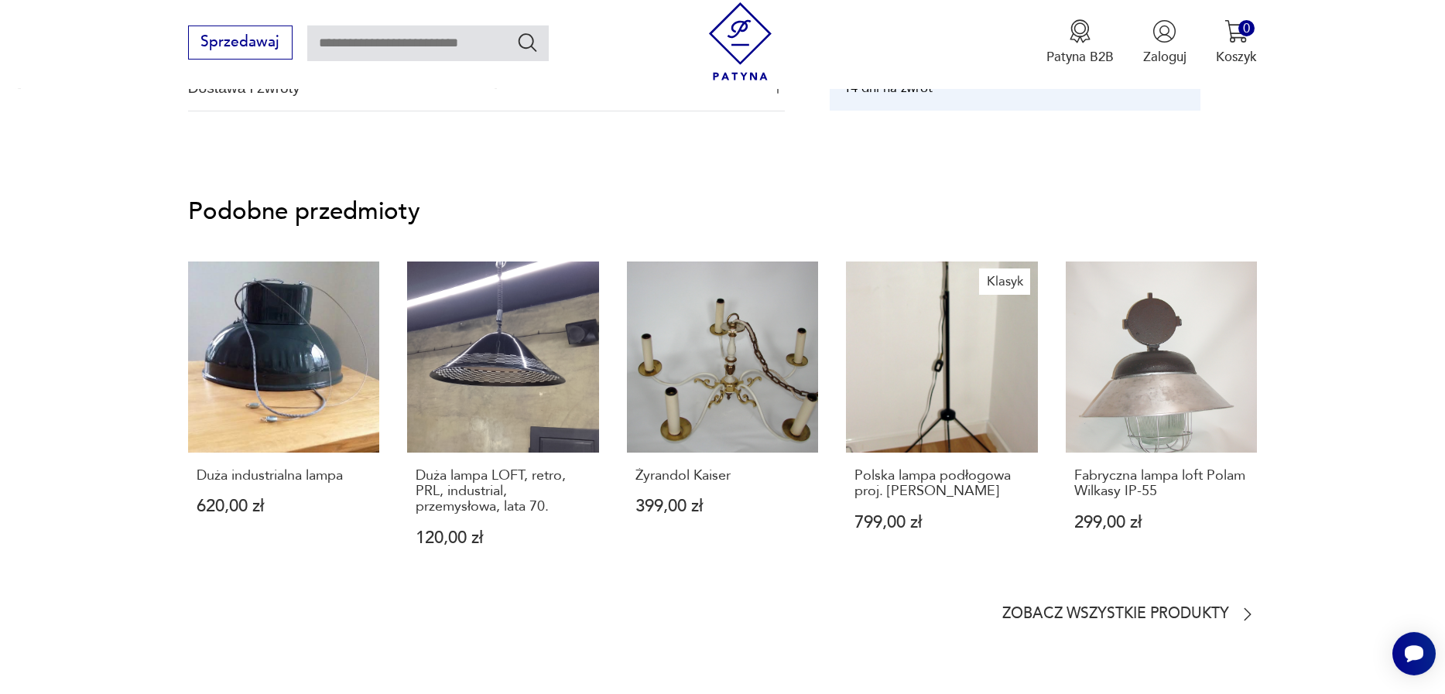
scroll to position [1323, 0]
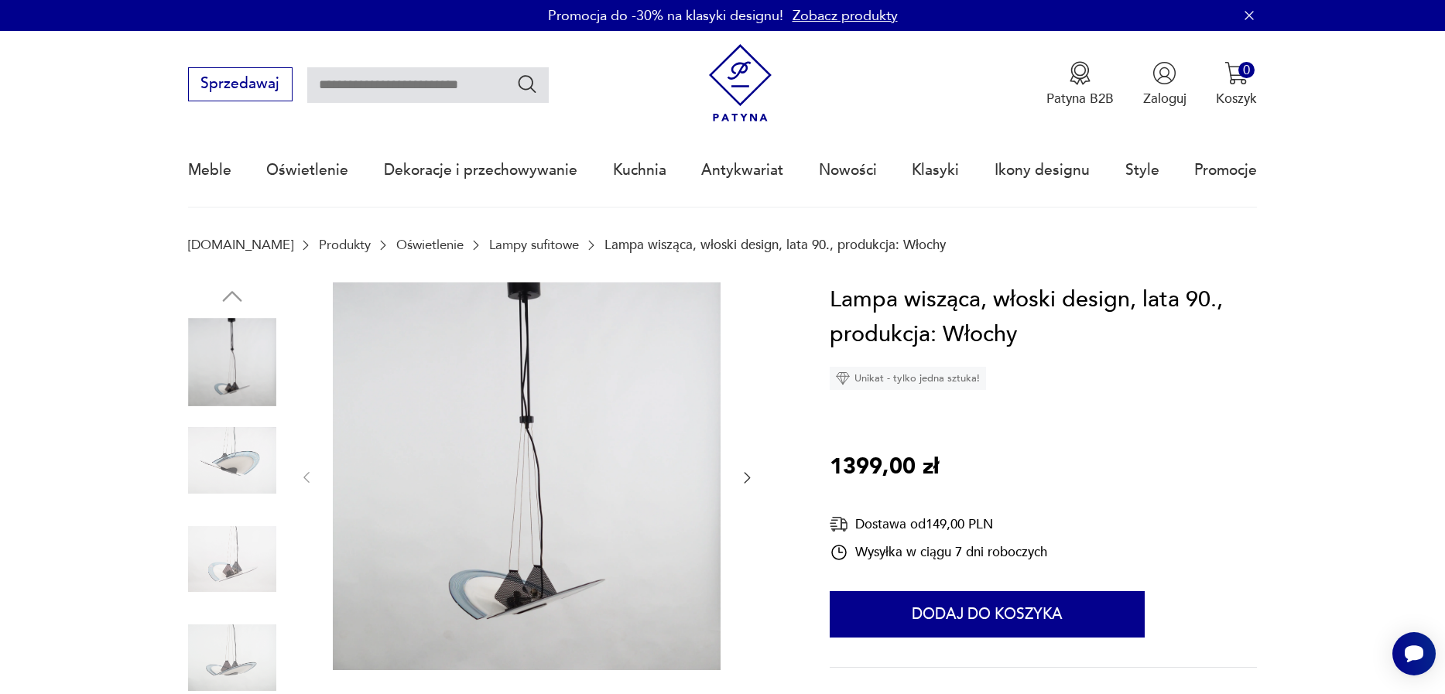
click at [258, 544] on img at bounding box center [232, 559] width 88 height 88
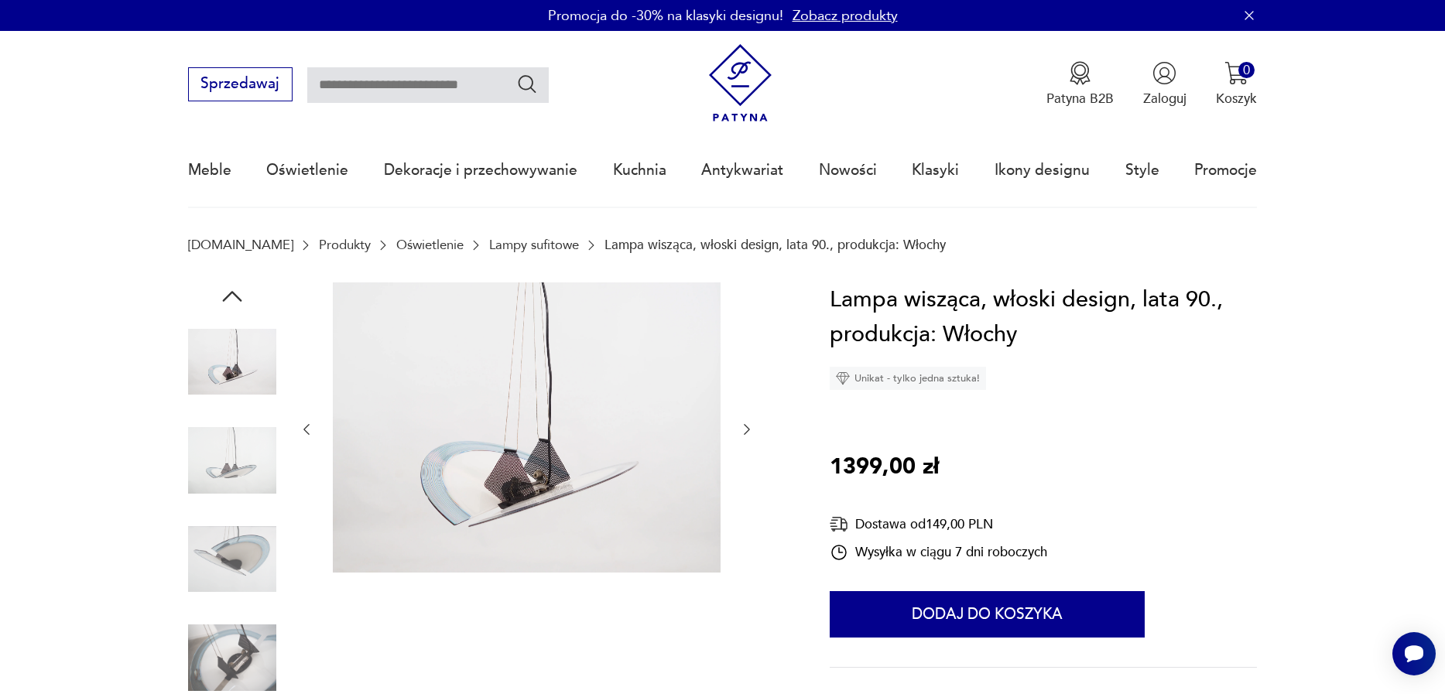
click at [265, 652] on img at bounding box center [232, 658] width 88 height 88
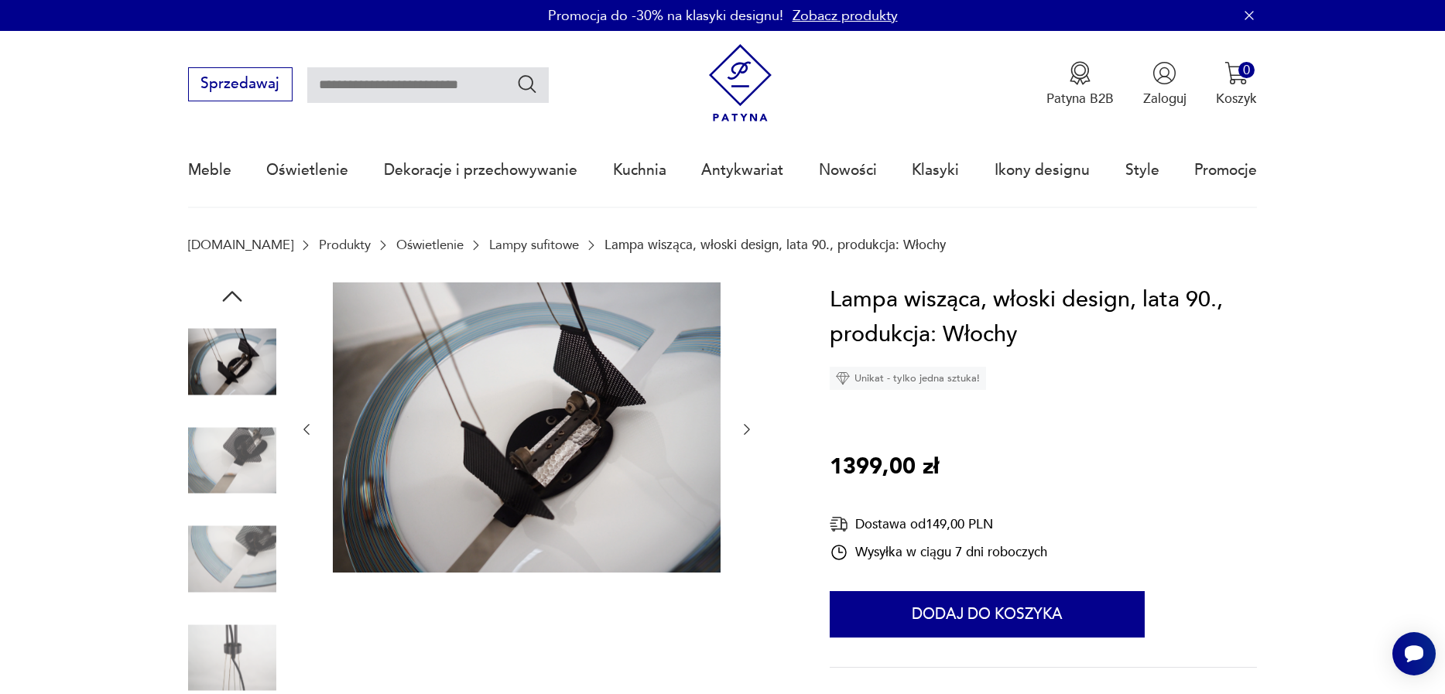
click at [256, 646] on img at bounding box center [232, 658] width 88 height 88
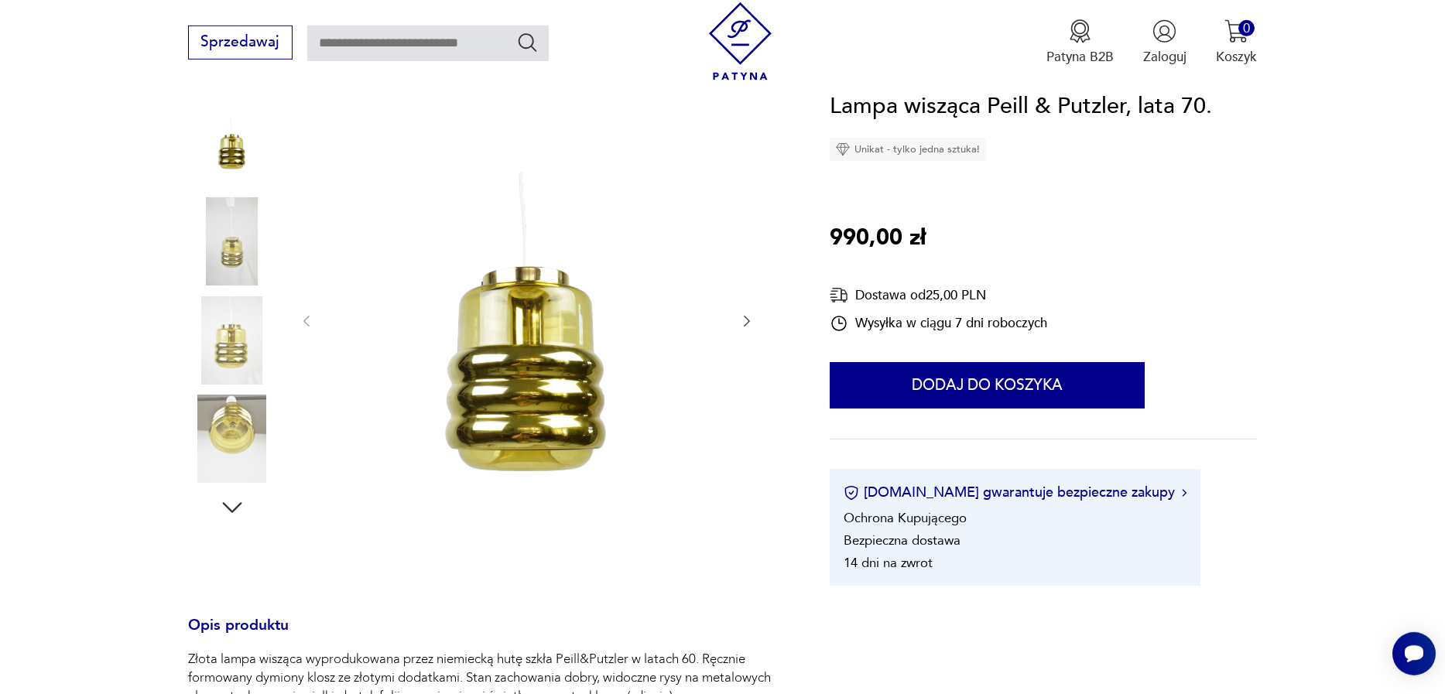
scroll to position [265, 0]
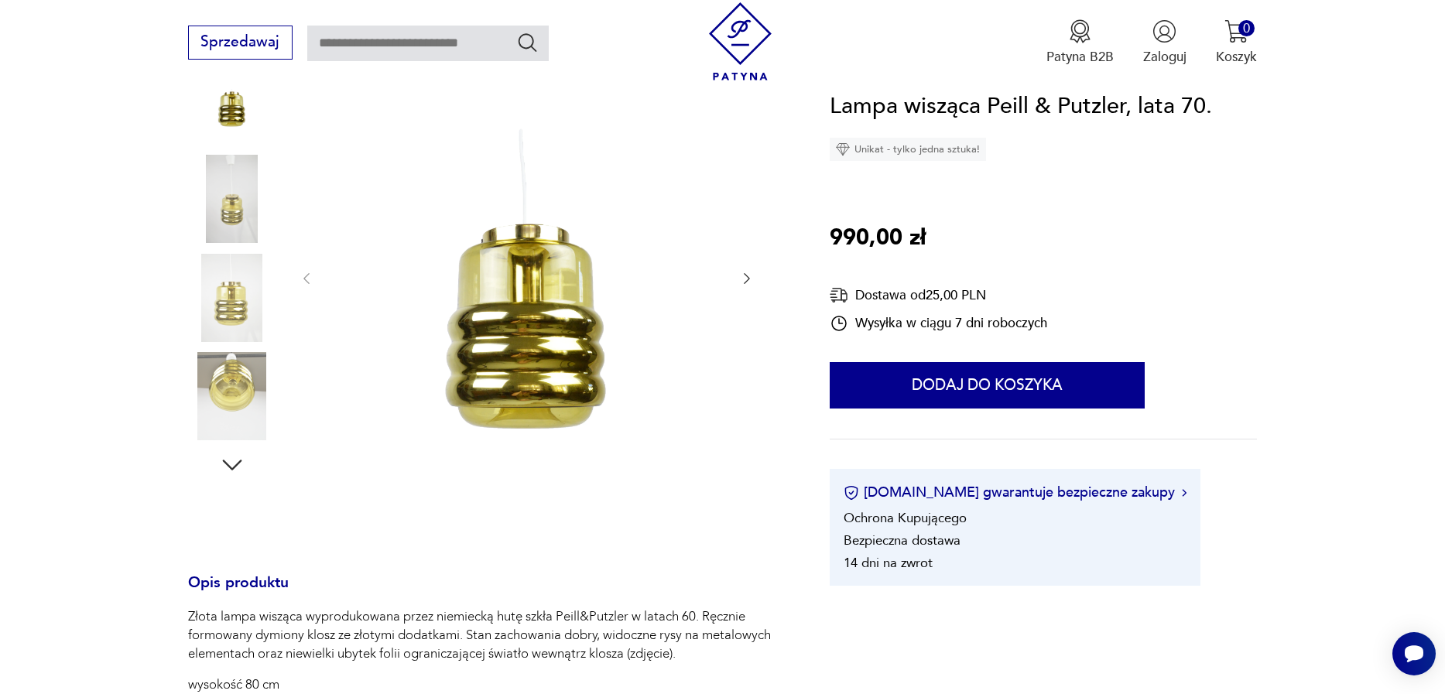
click at [257, 403] on img at bounding box center [232, 396] width 88 height 88
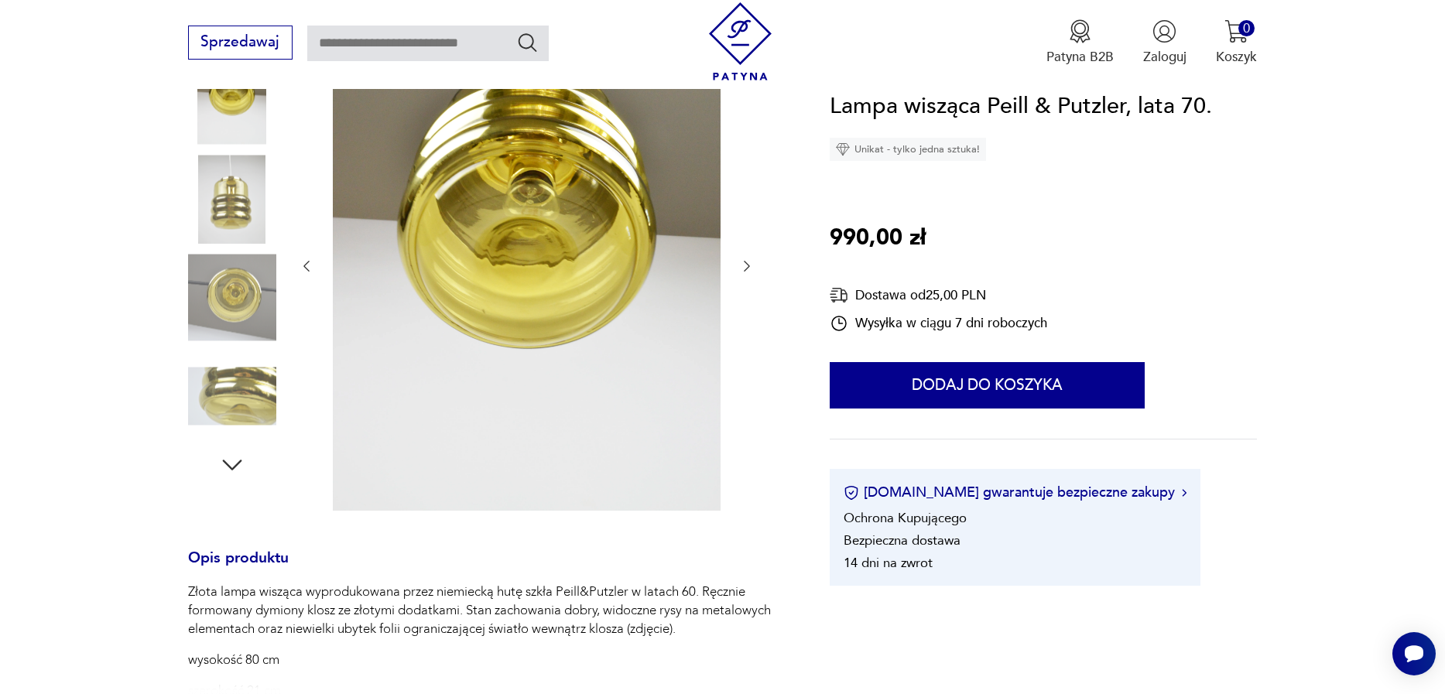
click at [234, 450] on div at bounding box center [232, 250] width 88 height 464
click at [240, 464] on icon "button" at bounding box center [232, 465] width 28 height 28
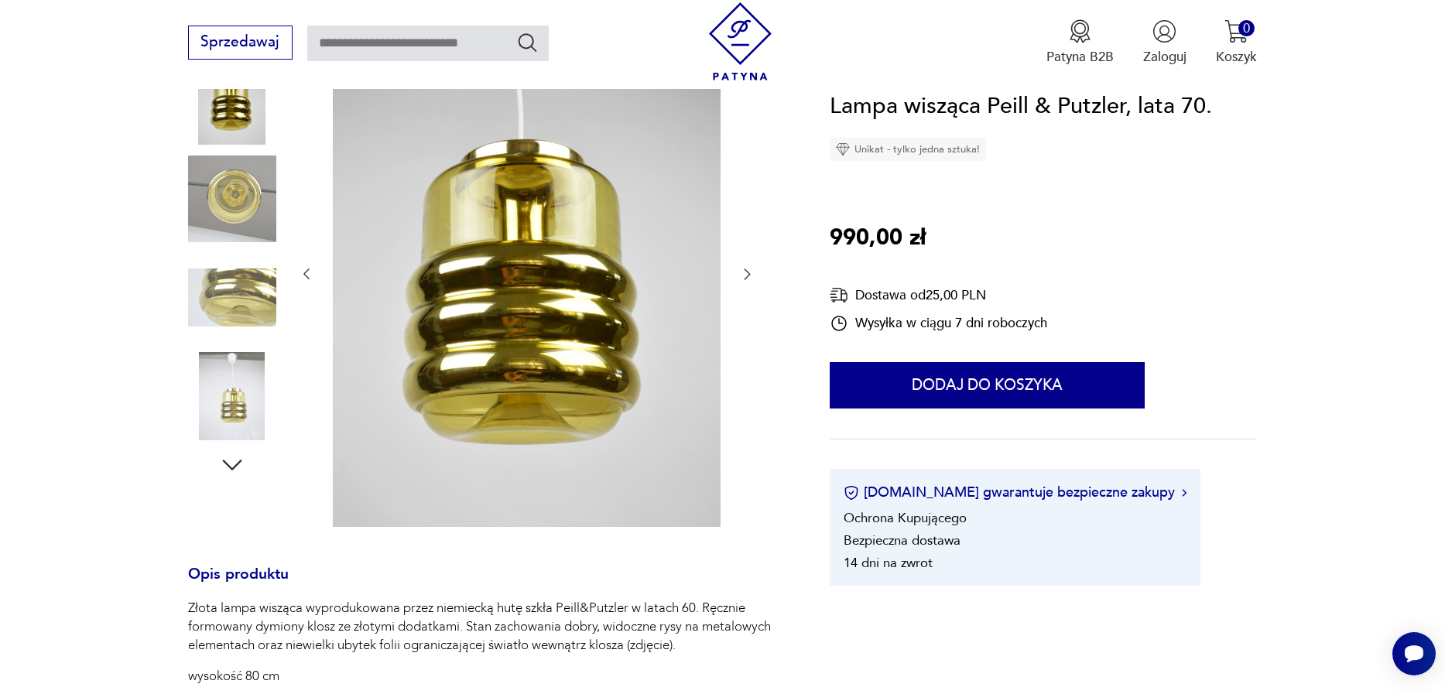
click at [240, 464] on icon "button" at bounding box center [232, 465] width 28 height 28
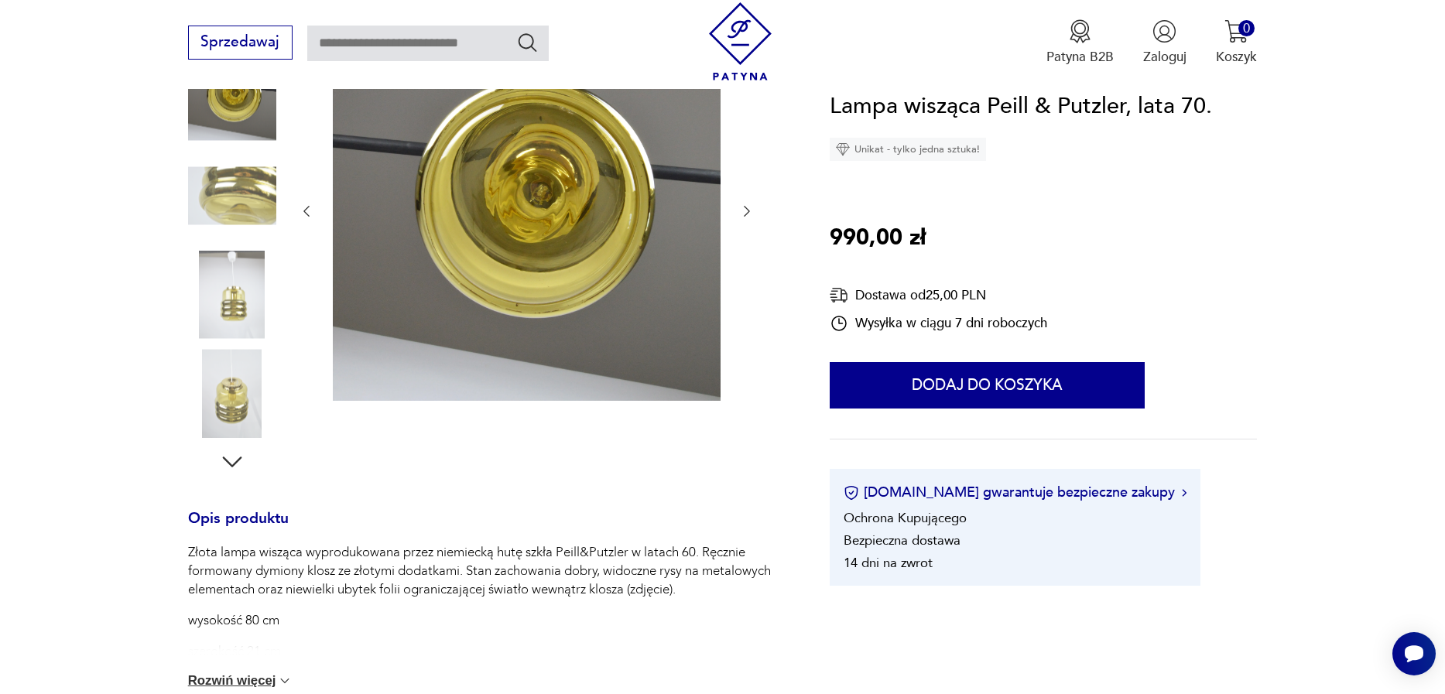
click at [240, 464] on icon "button" at bounding box center [232, 462] width 28 height 28
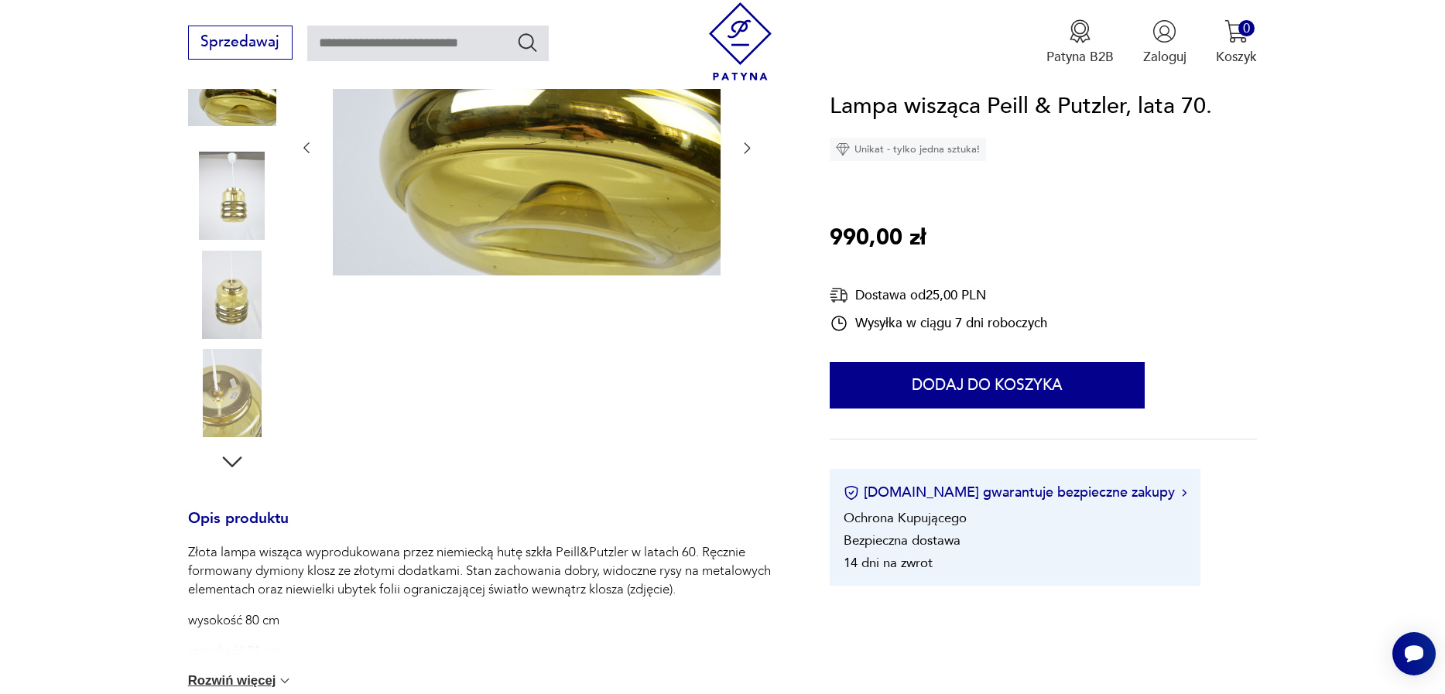
click at [240, 464] on icon "button" at bounding box center [232, 462] width 28 height 28
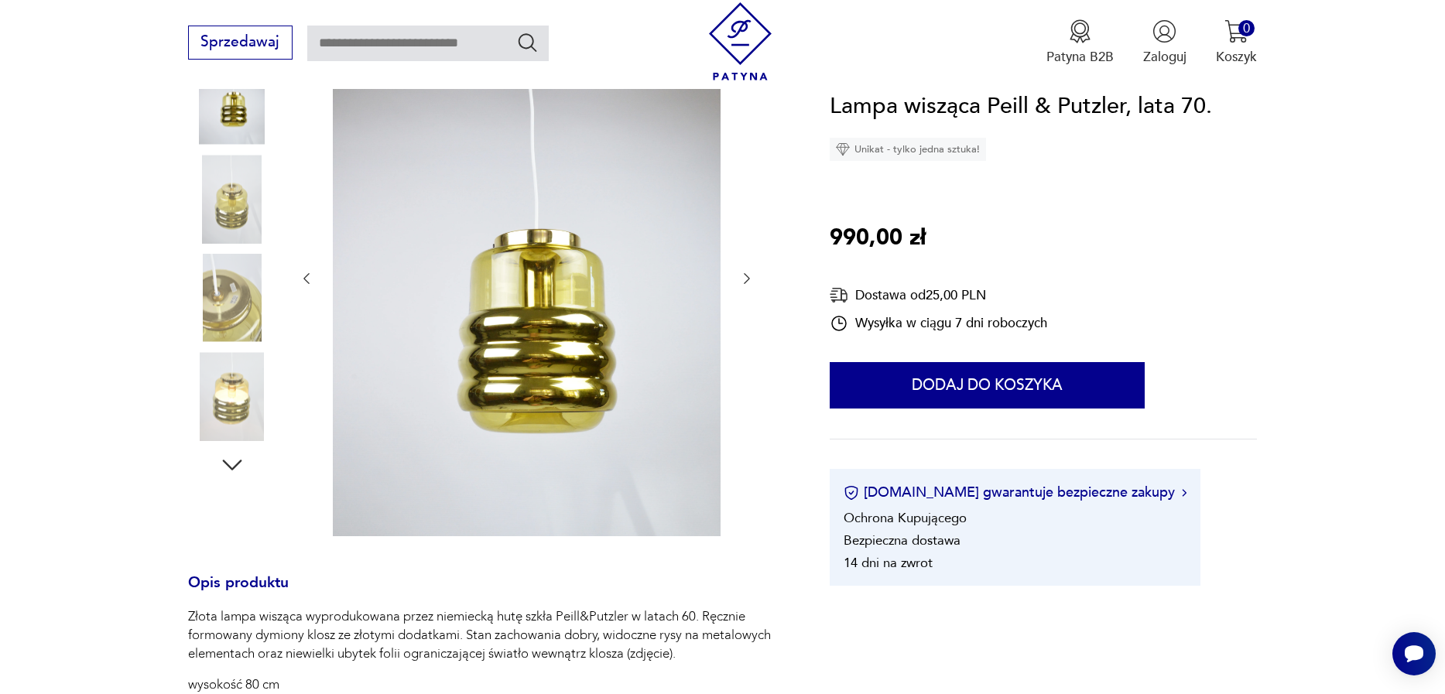
click at [240, 464] on icon "button" at bounding box center [232, 465] width 28 height 28
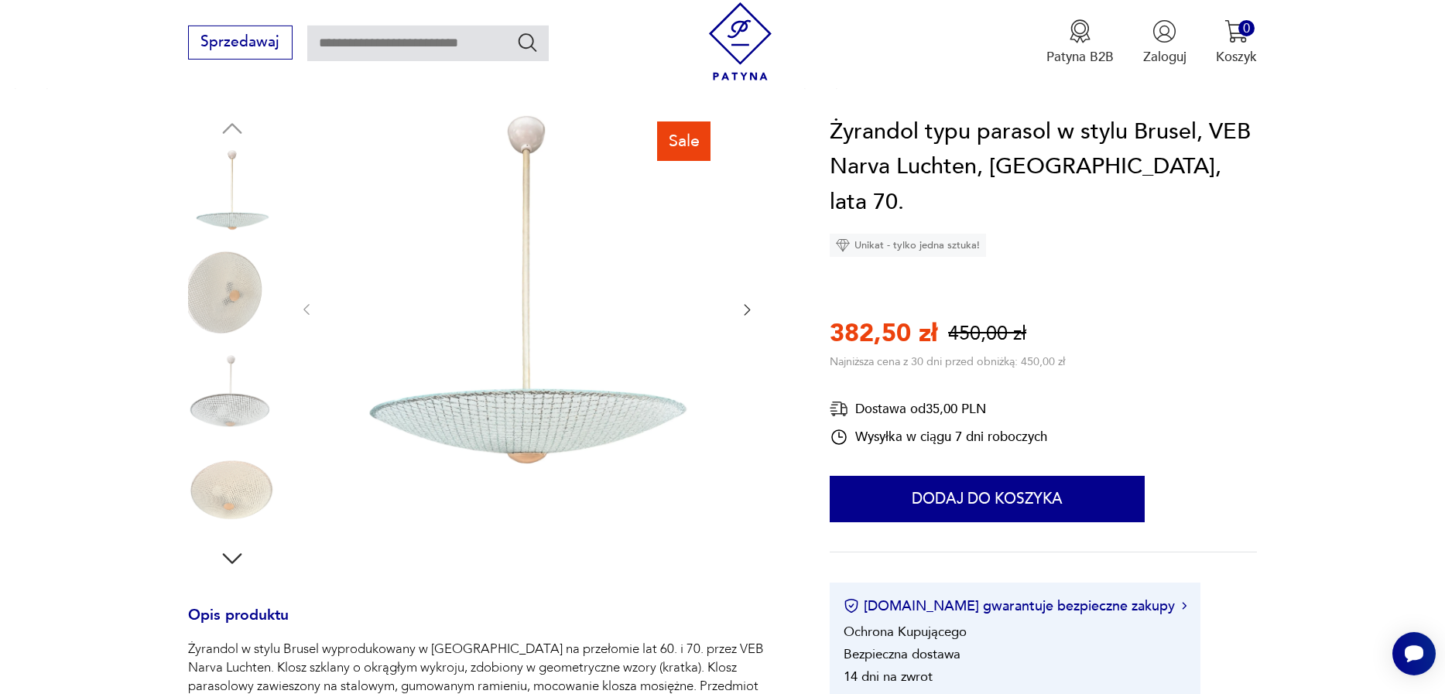
scroll to position [176, 0]
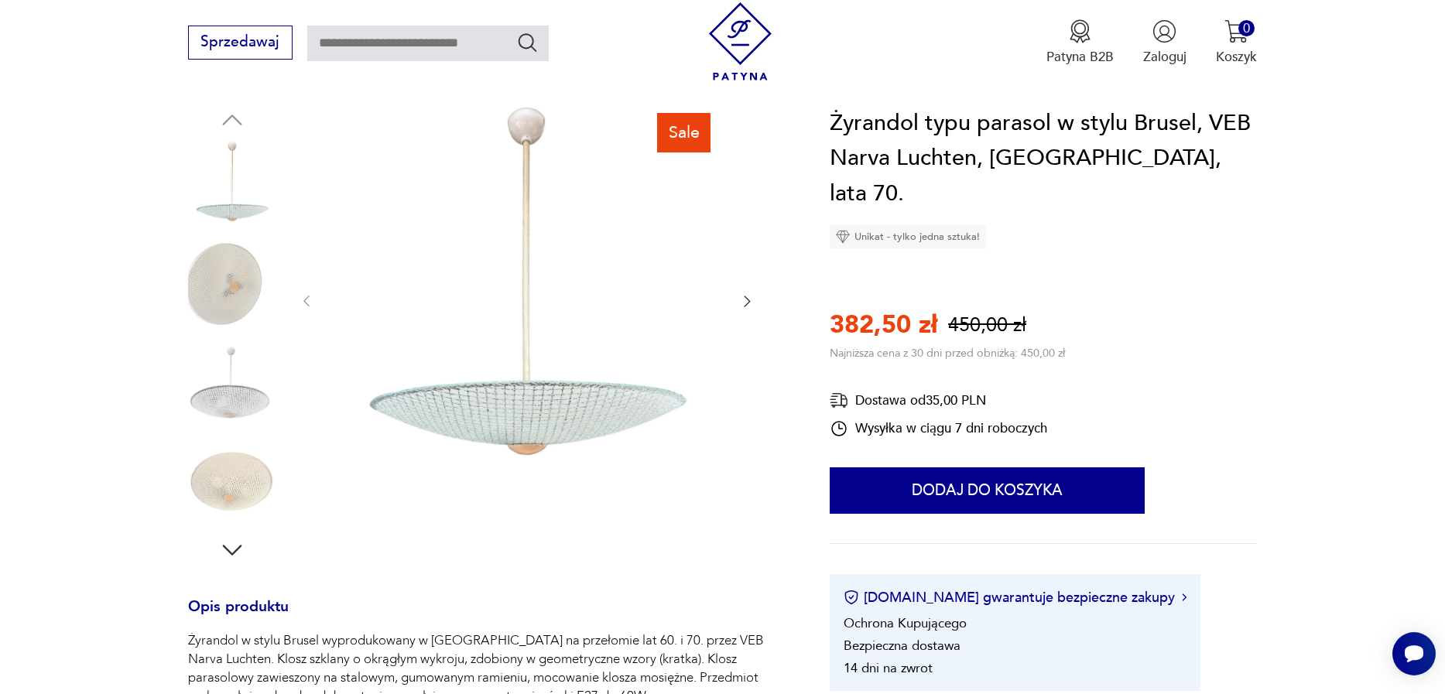
click at [258, 498] on img at bounding box center [232, 481] width 88 height 88
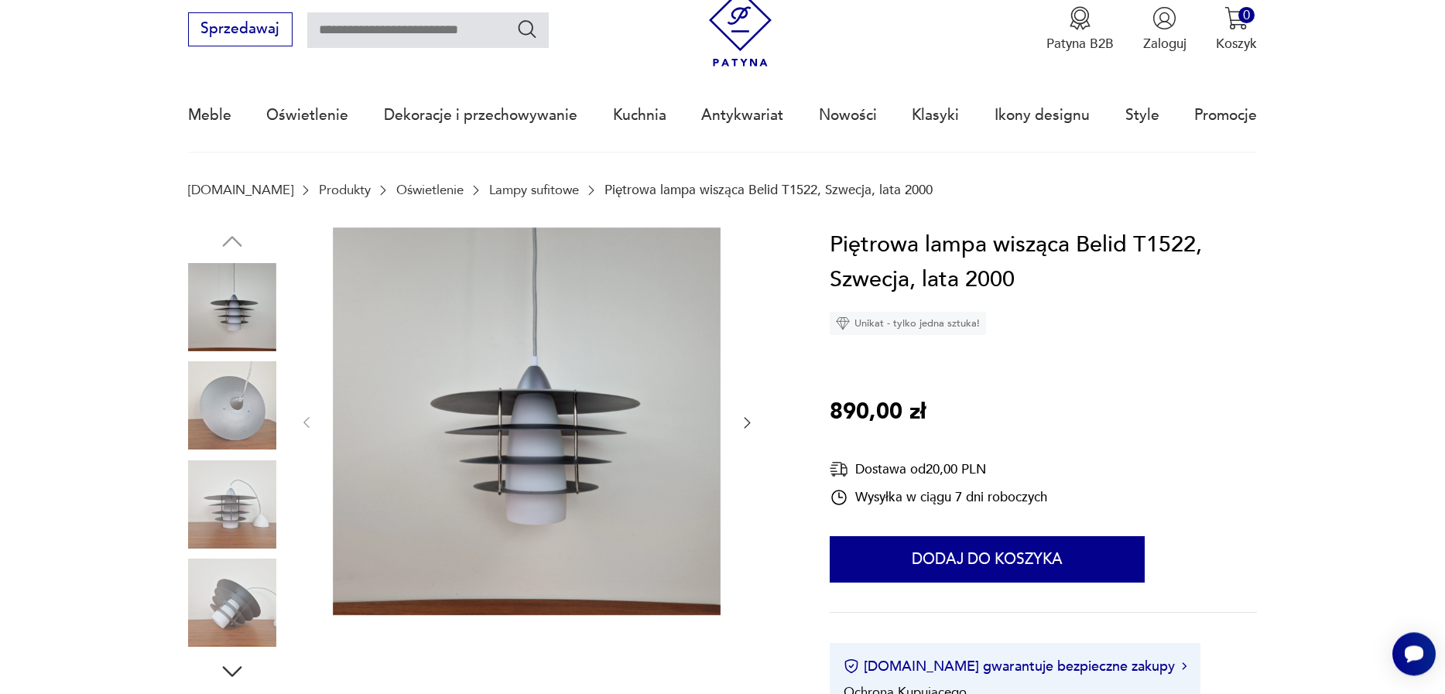
scroll to position [88, 0]
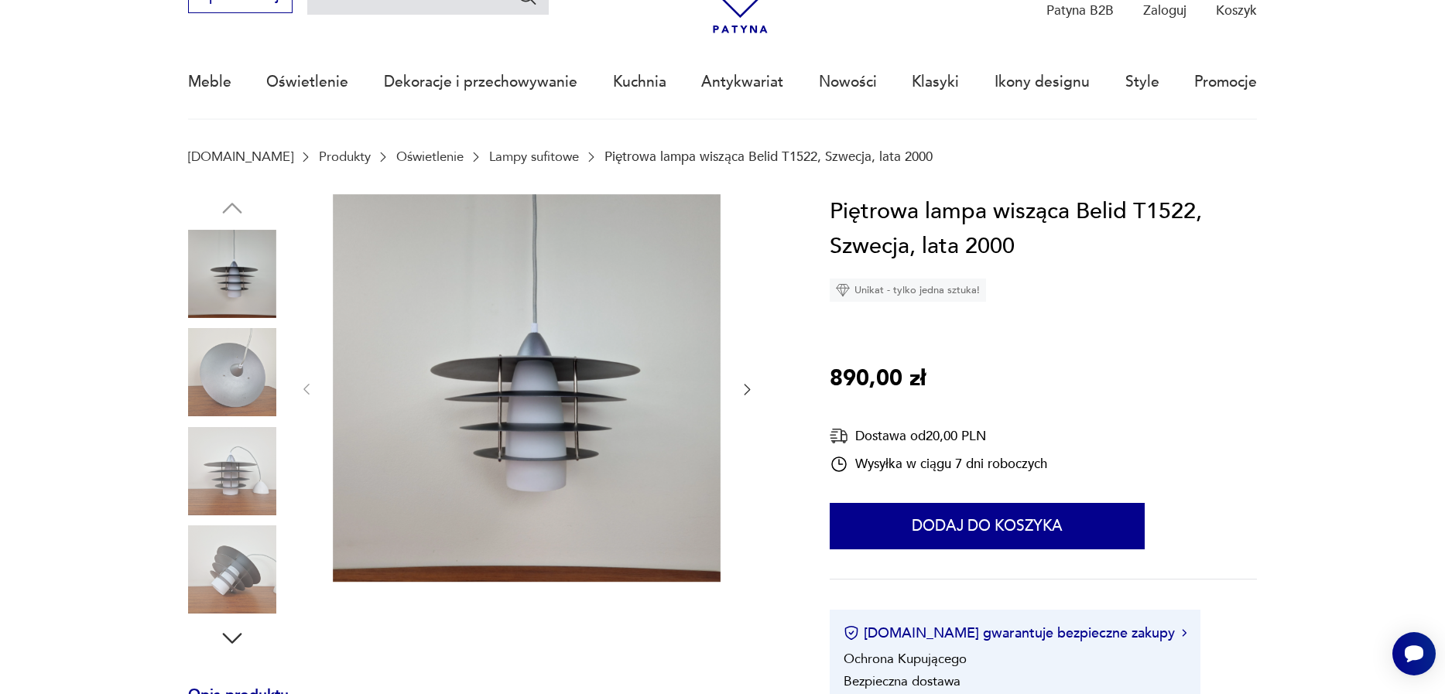
click at [262, 566] on img at bounding box center [232, 569] width 88 height 88
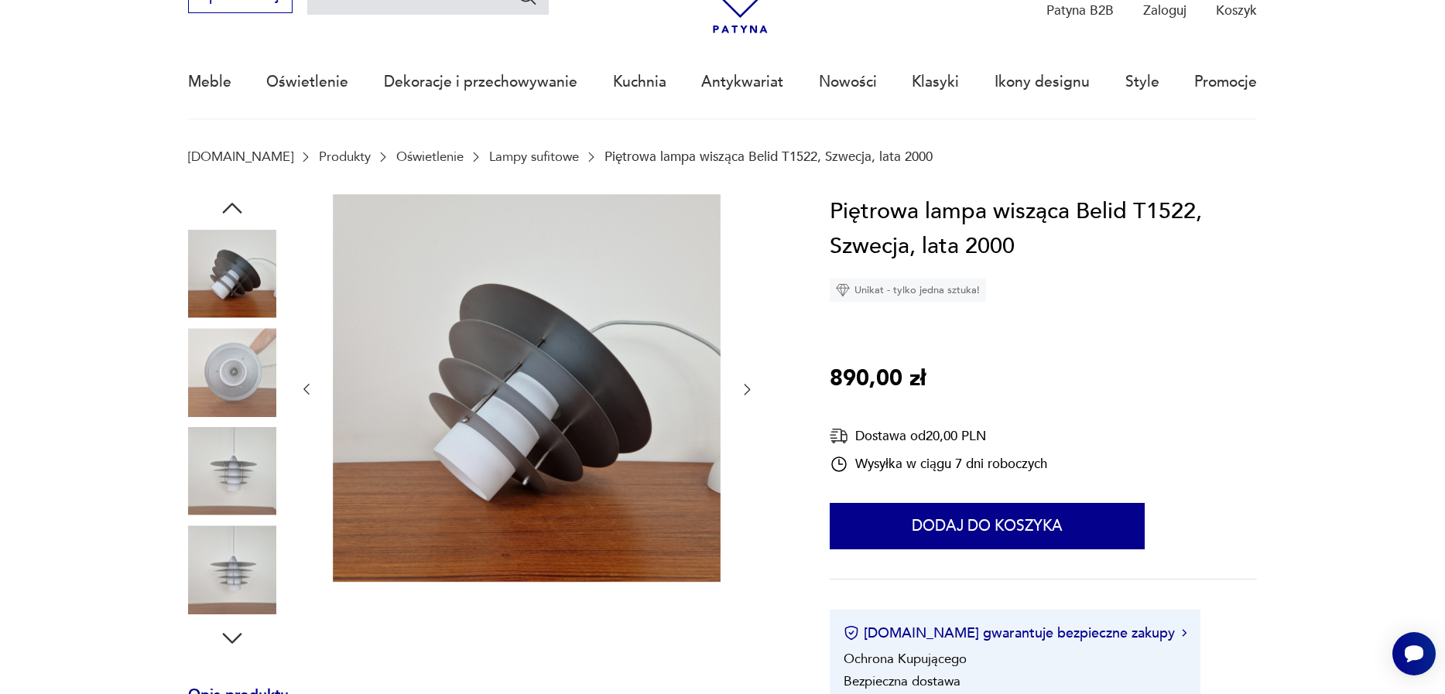
click at [241, 567] on img at bounding box center [232, 569] width 88 height 88
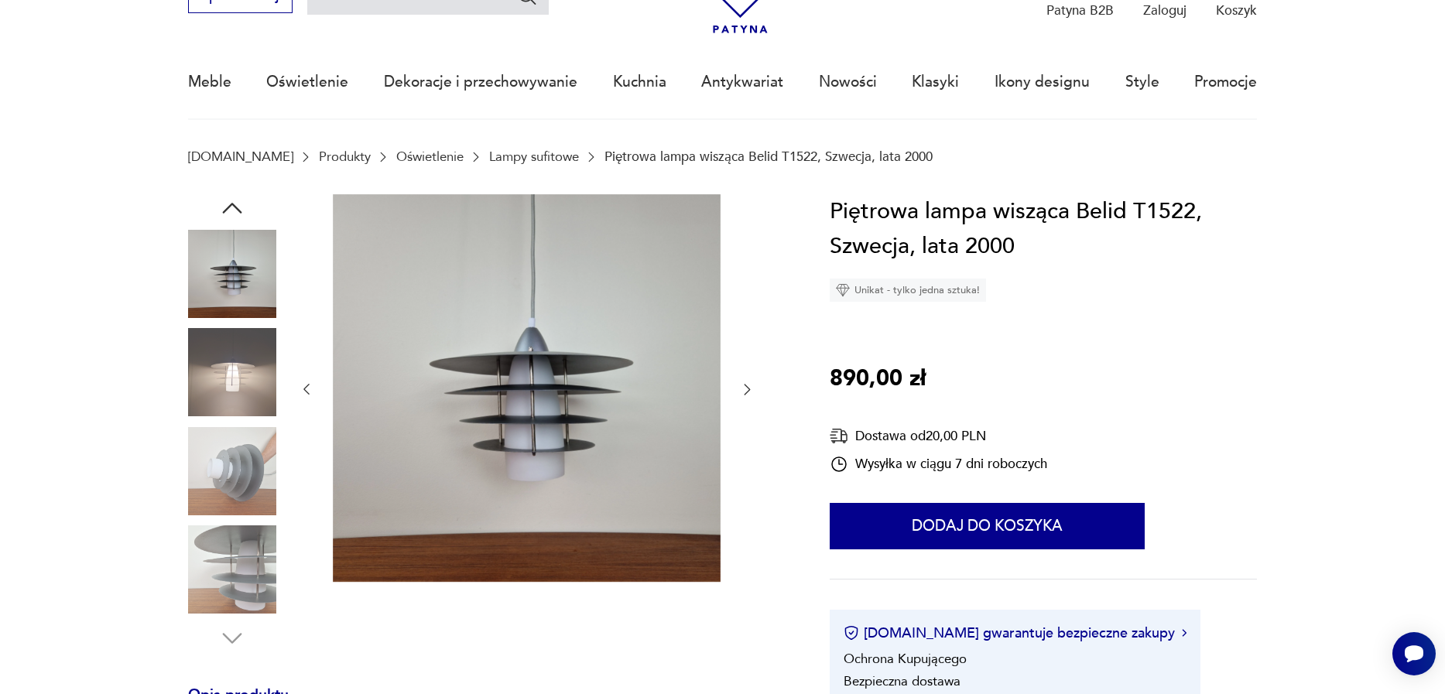
click at [241, 354] on img at bounding box center [232, 372] width 88 height 88
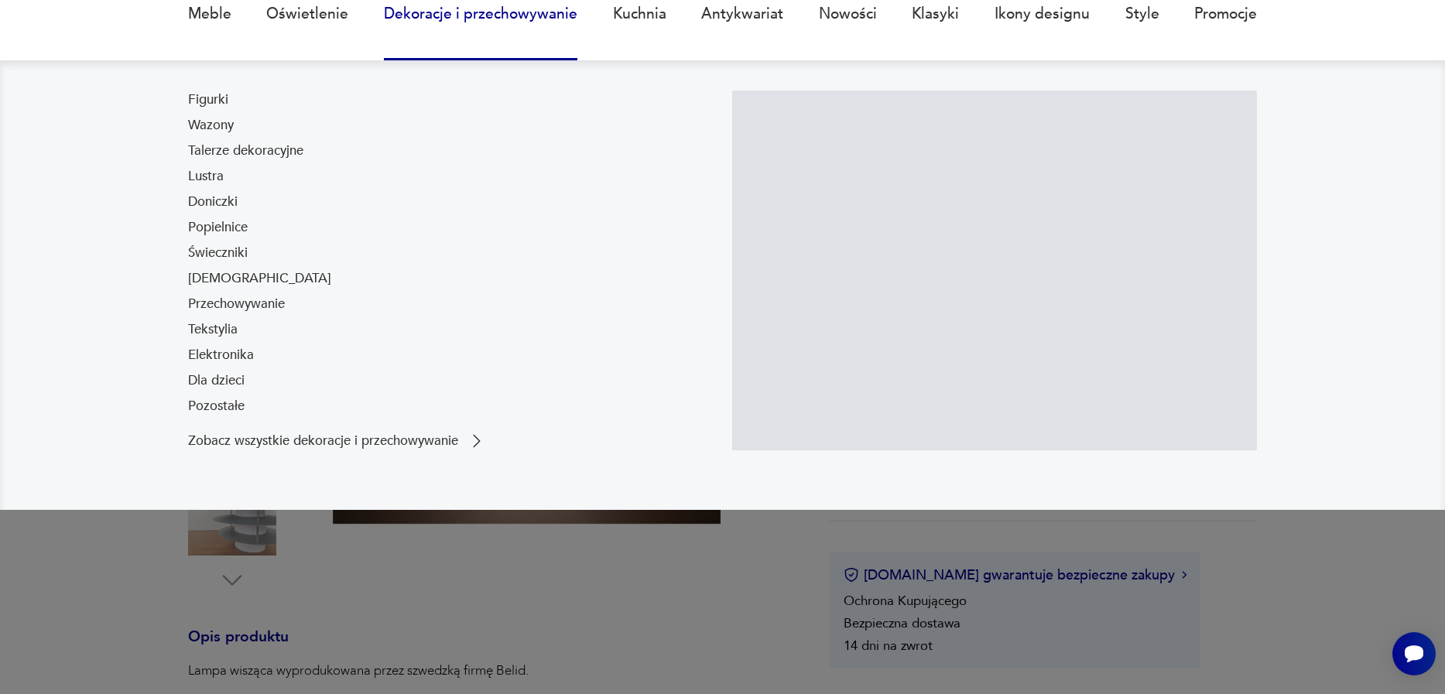
scroll to position [176, 0]
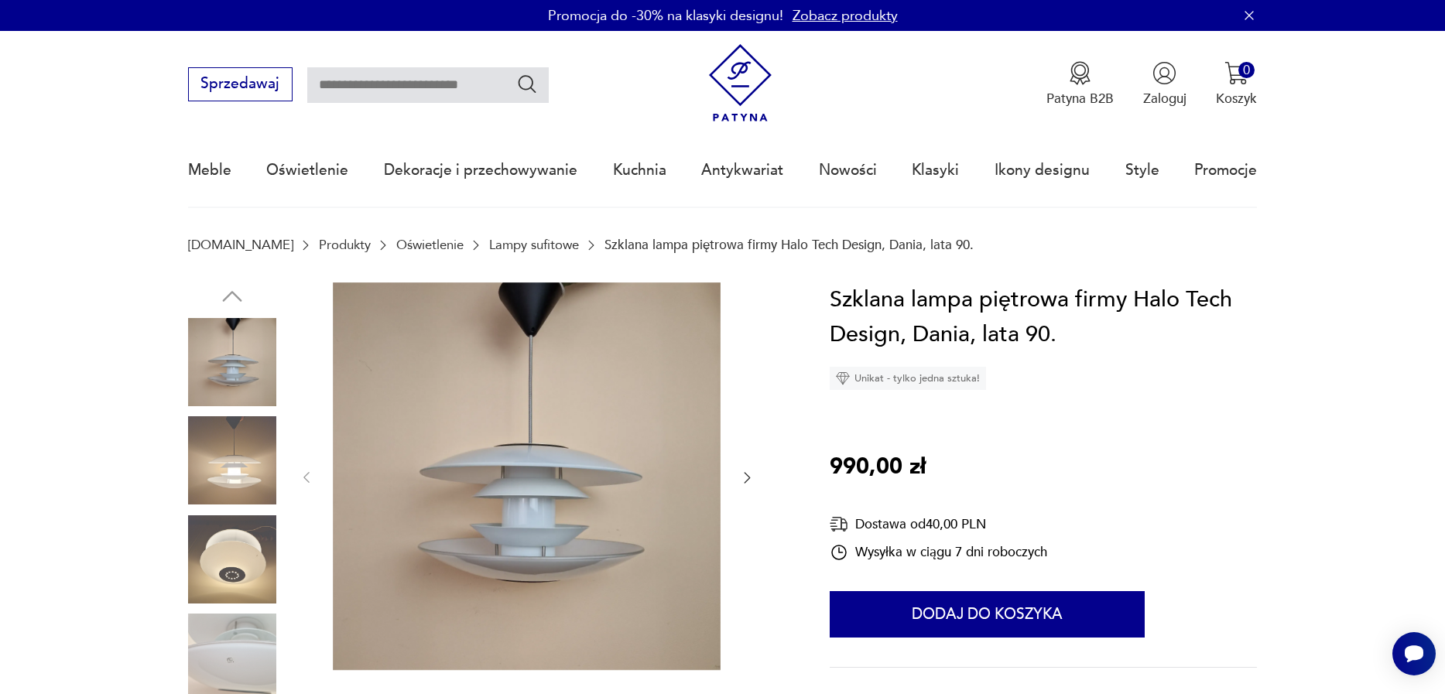
click at [255, 504] on img at bounding box center [232, 460] width 88 height 88
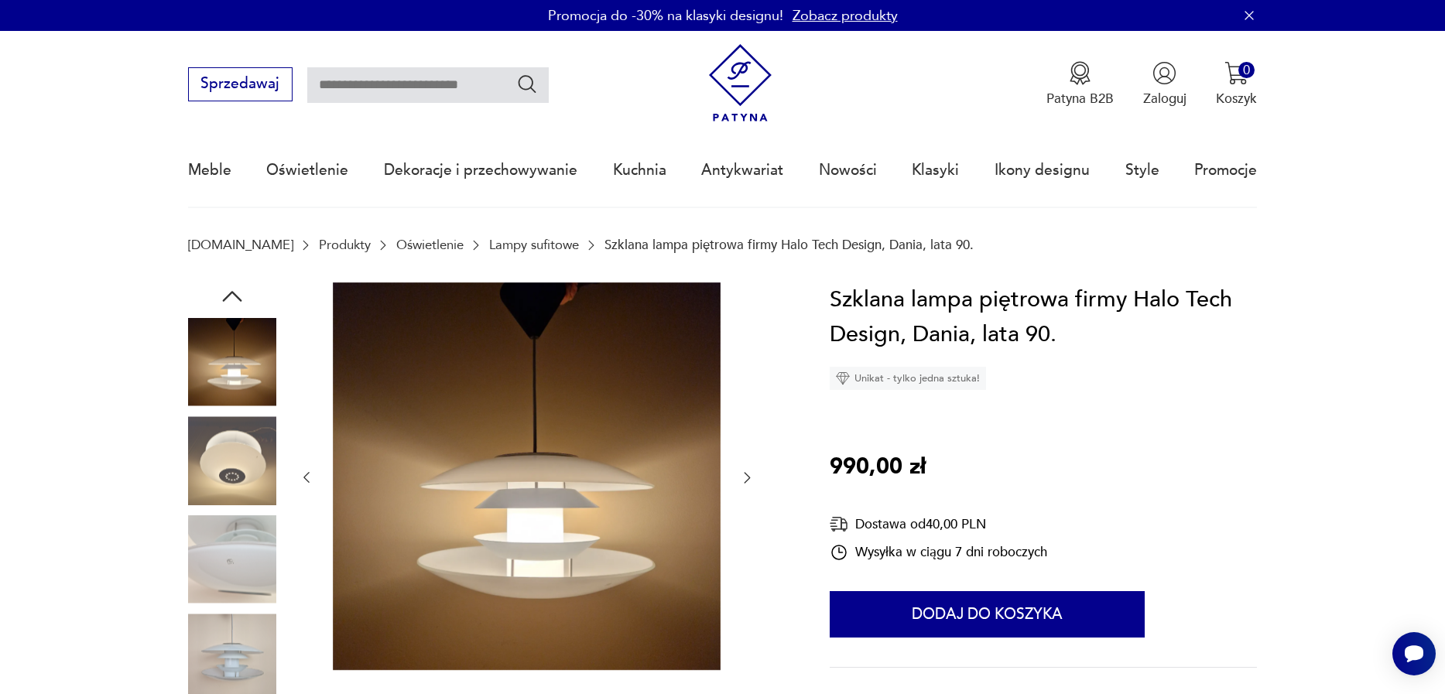
click at [396, 248] on link "Oświetlenie" at bounding box center [429, 245] width 67 height 15
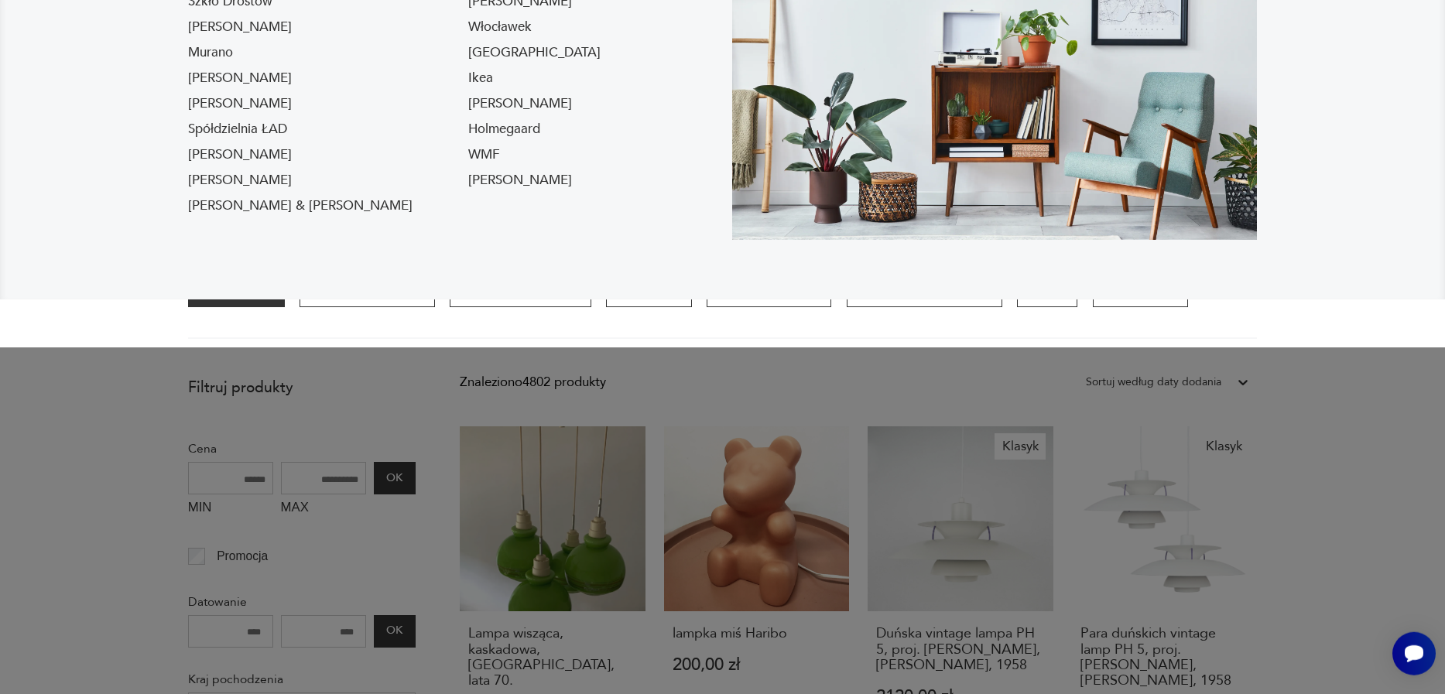
scroll to position [353, 0]
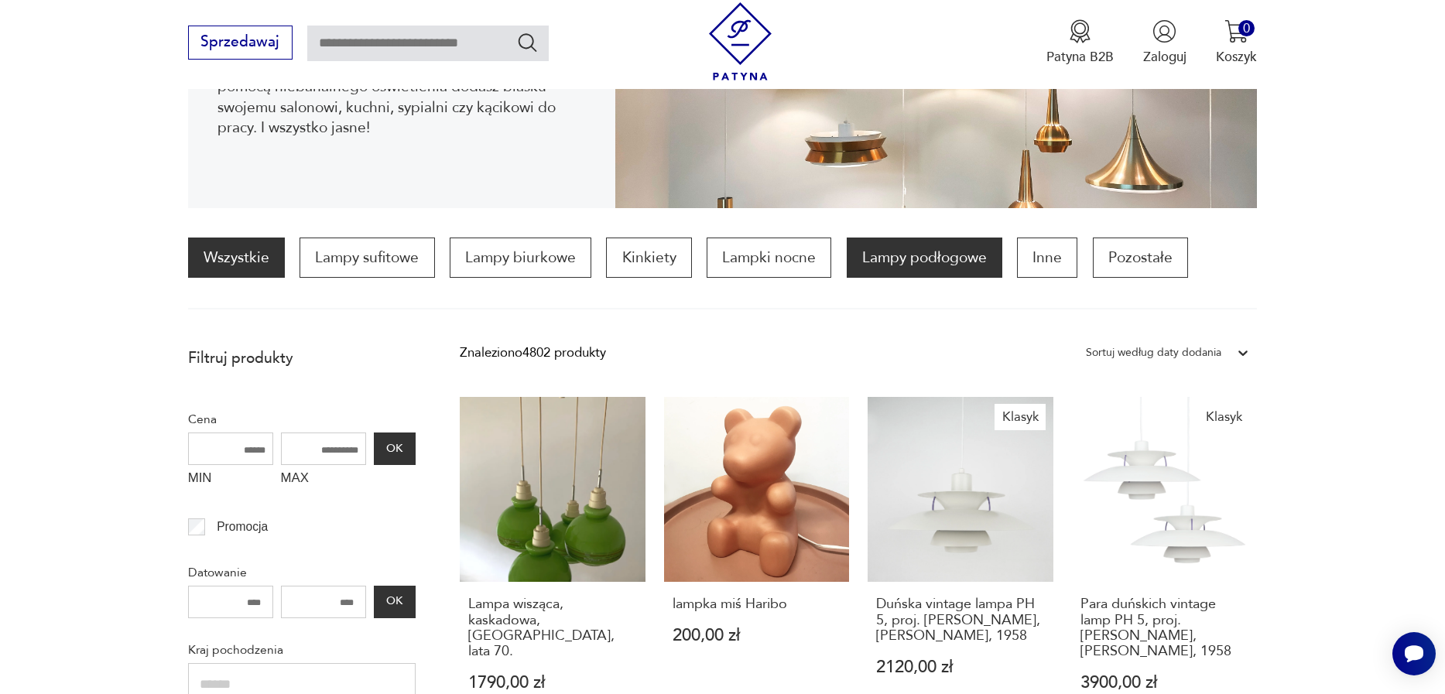
click at [967, 271] on p "Lampy podłogowe" at bounding box center [925, 258] width 156 height 40
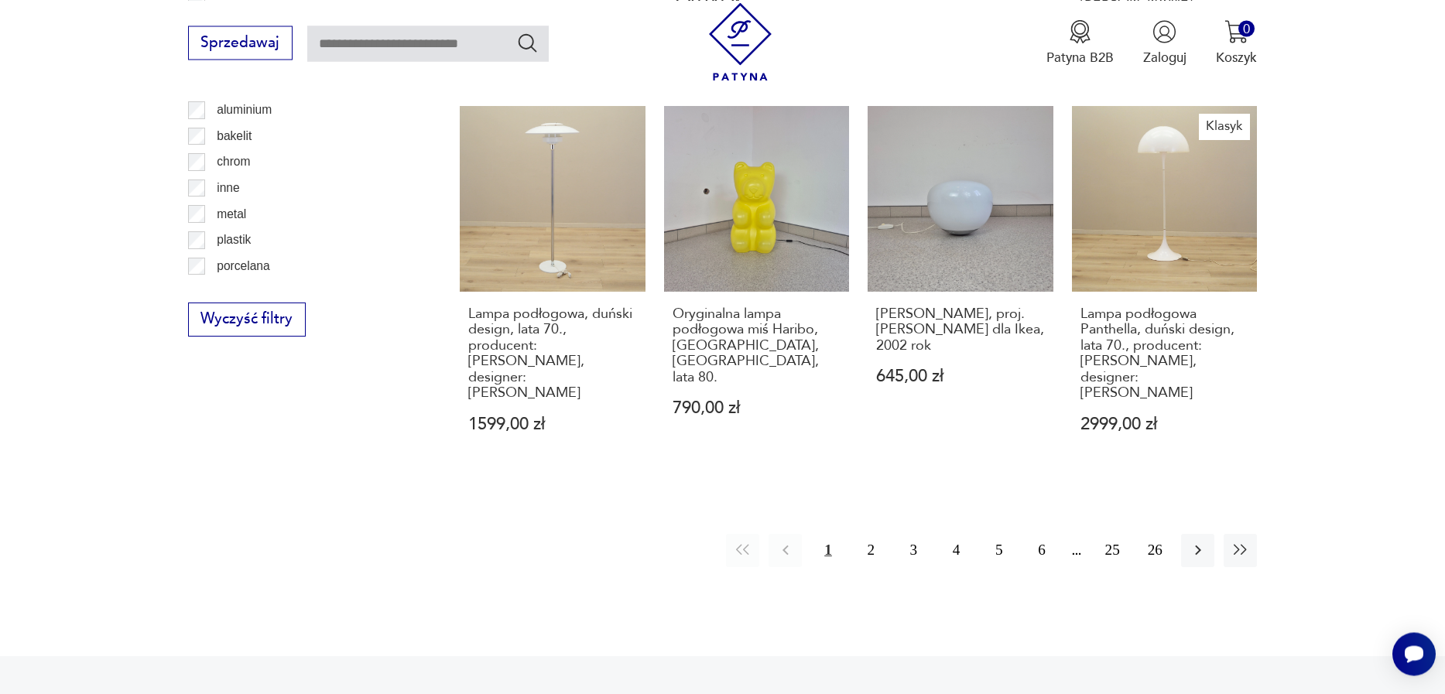
scroll to position [1784, 0]
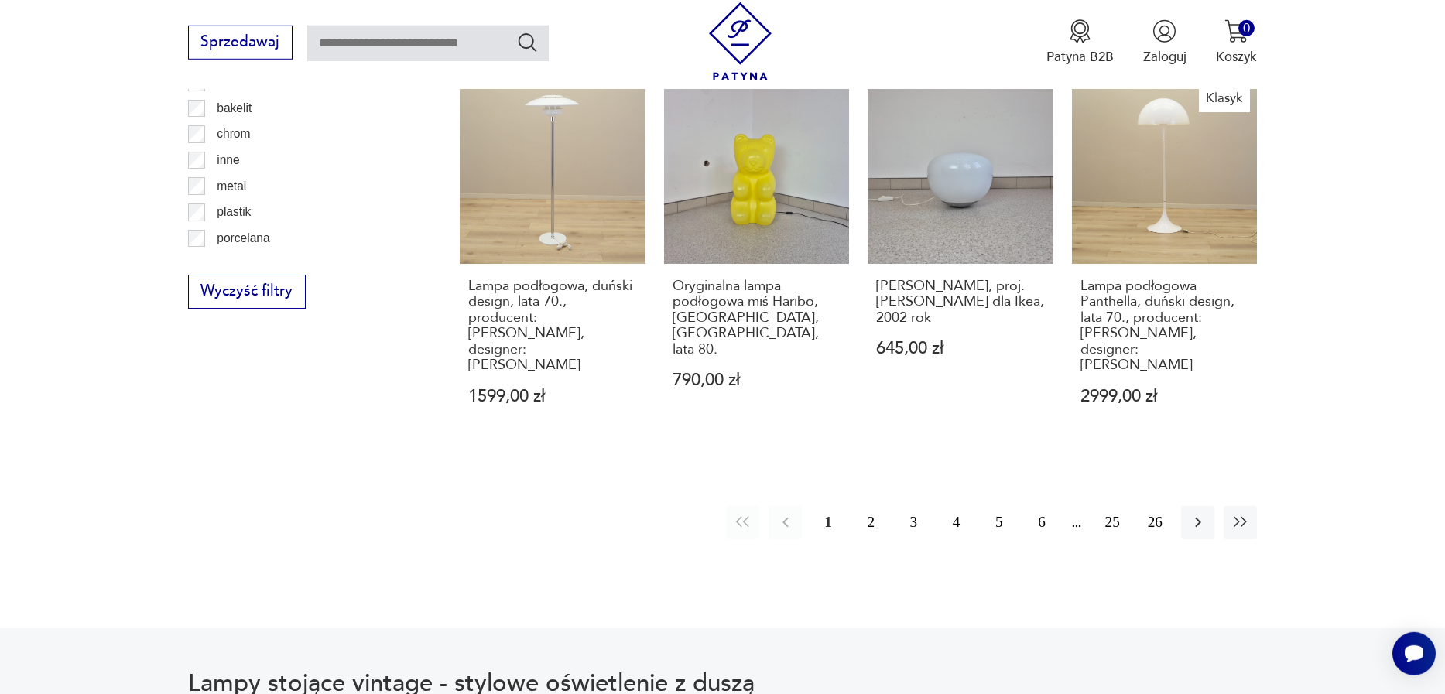
click at [875, 506] on button "2" at bounding box center [870, 522] width 33 height 33
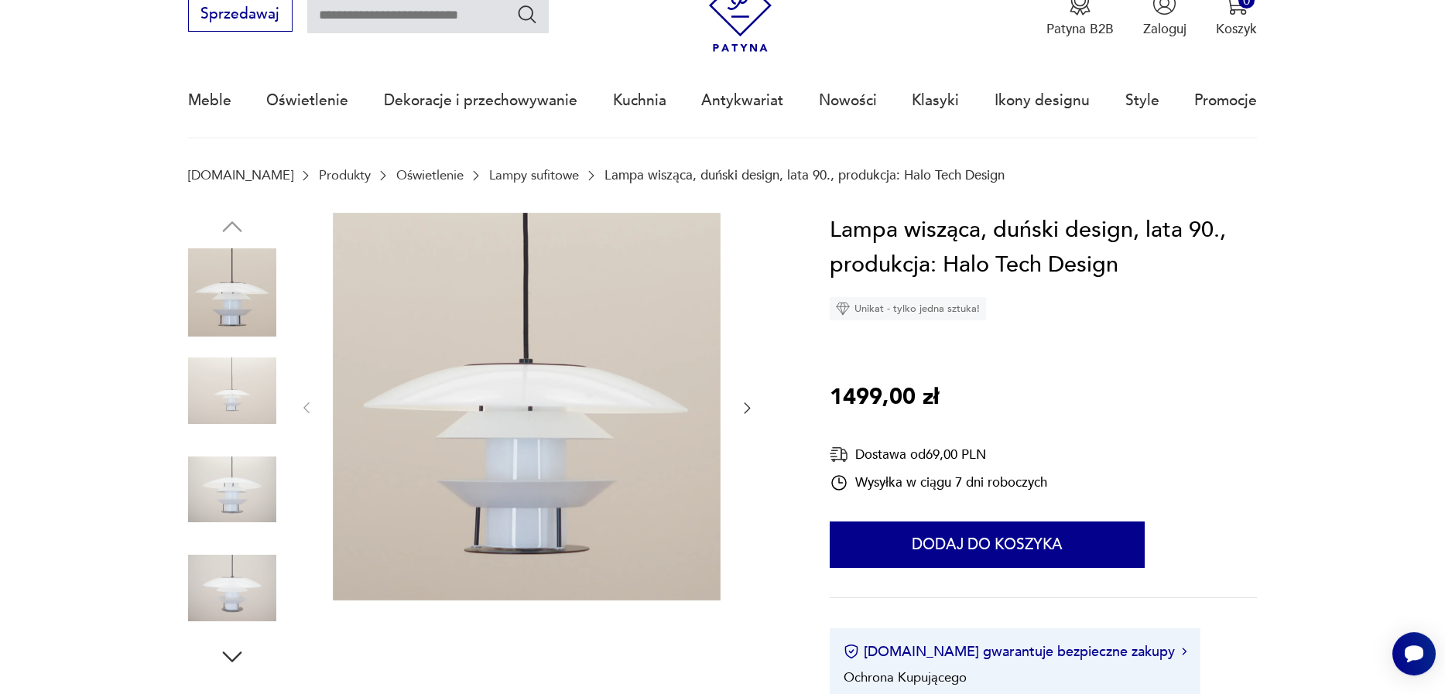
scroll to position [88, 0]
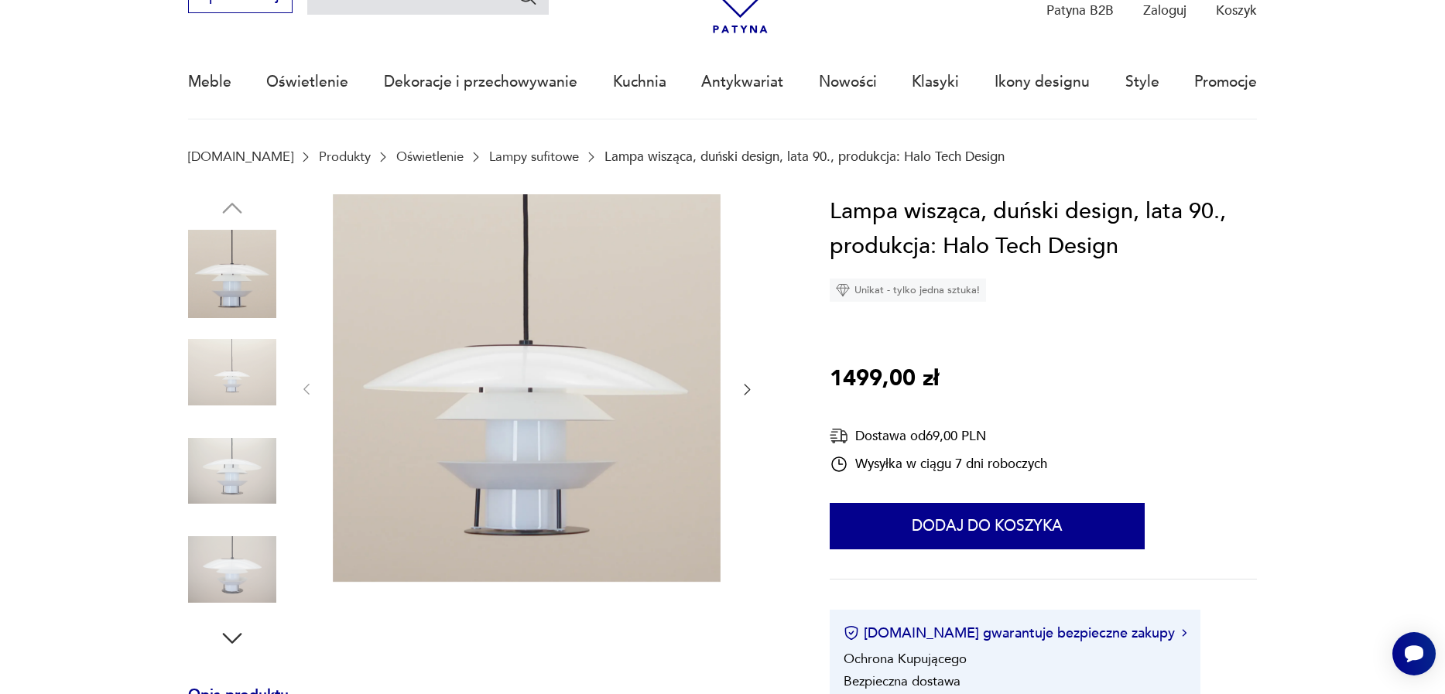
click at [250, 544] on img at bounding box center [232, 569] width 88 height 88
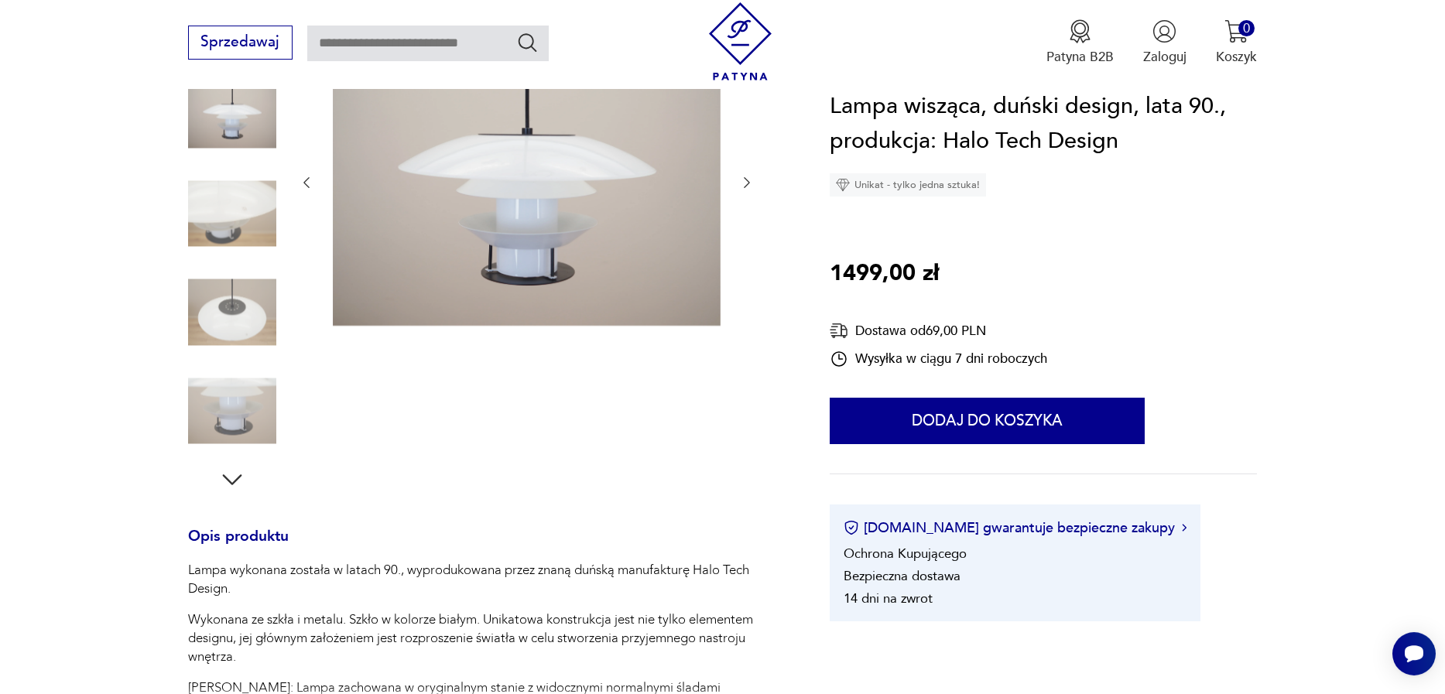
scroll to position [265, 0]
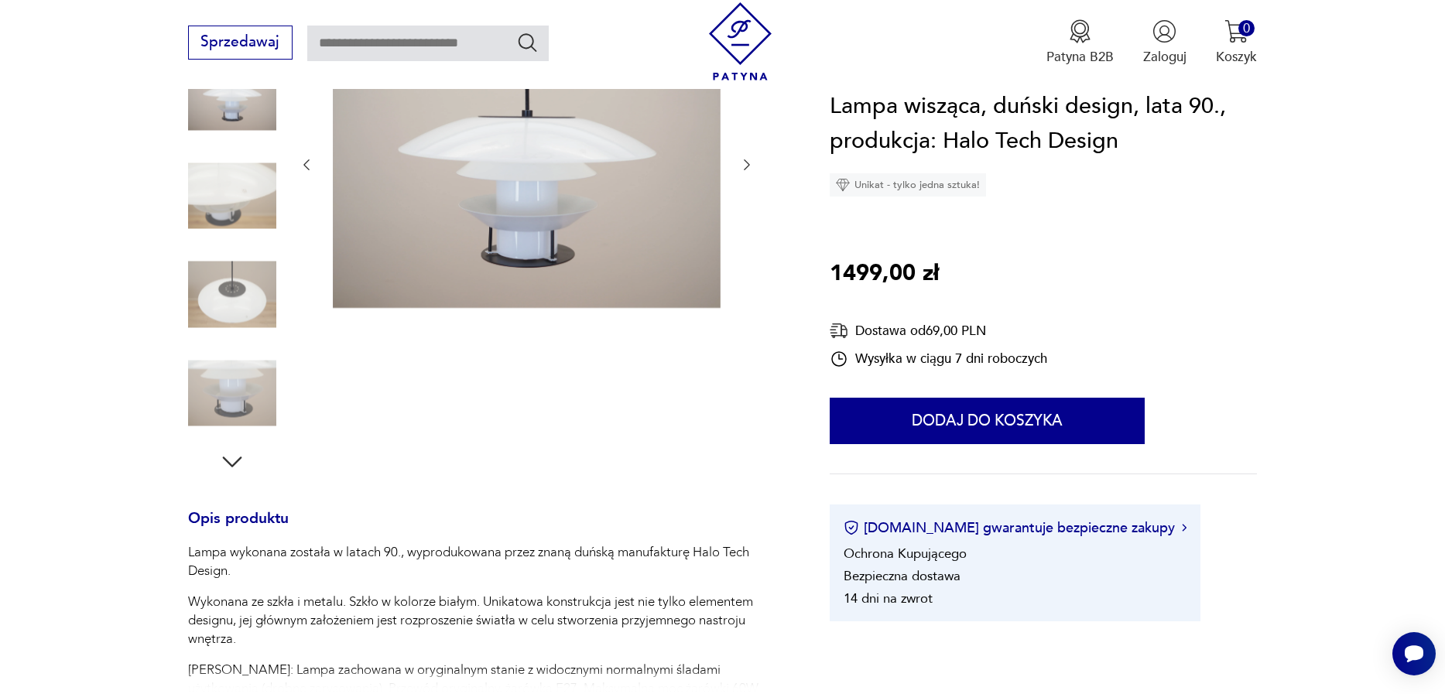
click at [233, 365] on img at bounding box center [232, 393] width 88 height 88
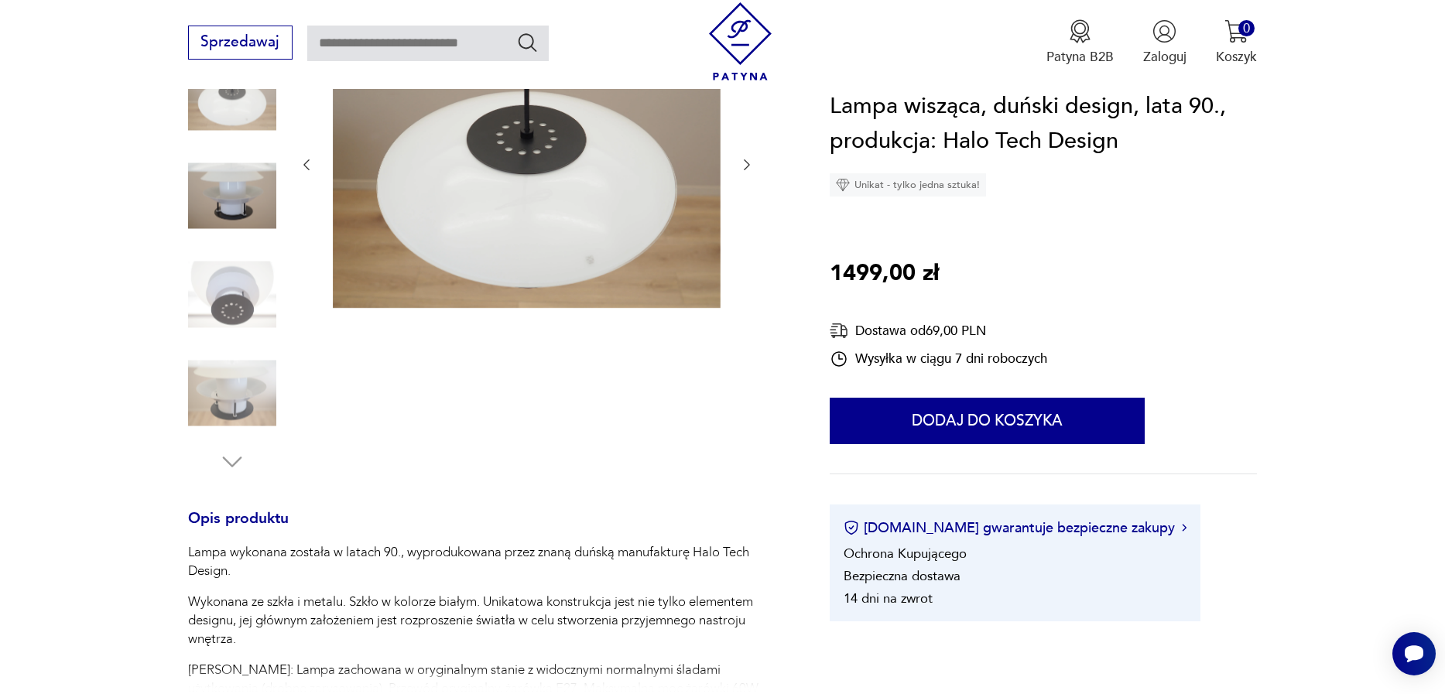
click at [233, 366] on img at bounding box center [232, 393] width 88 height 88
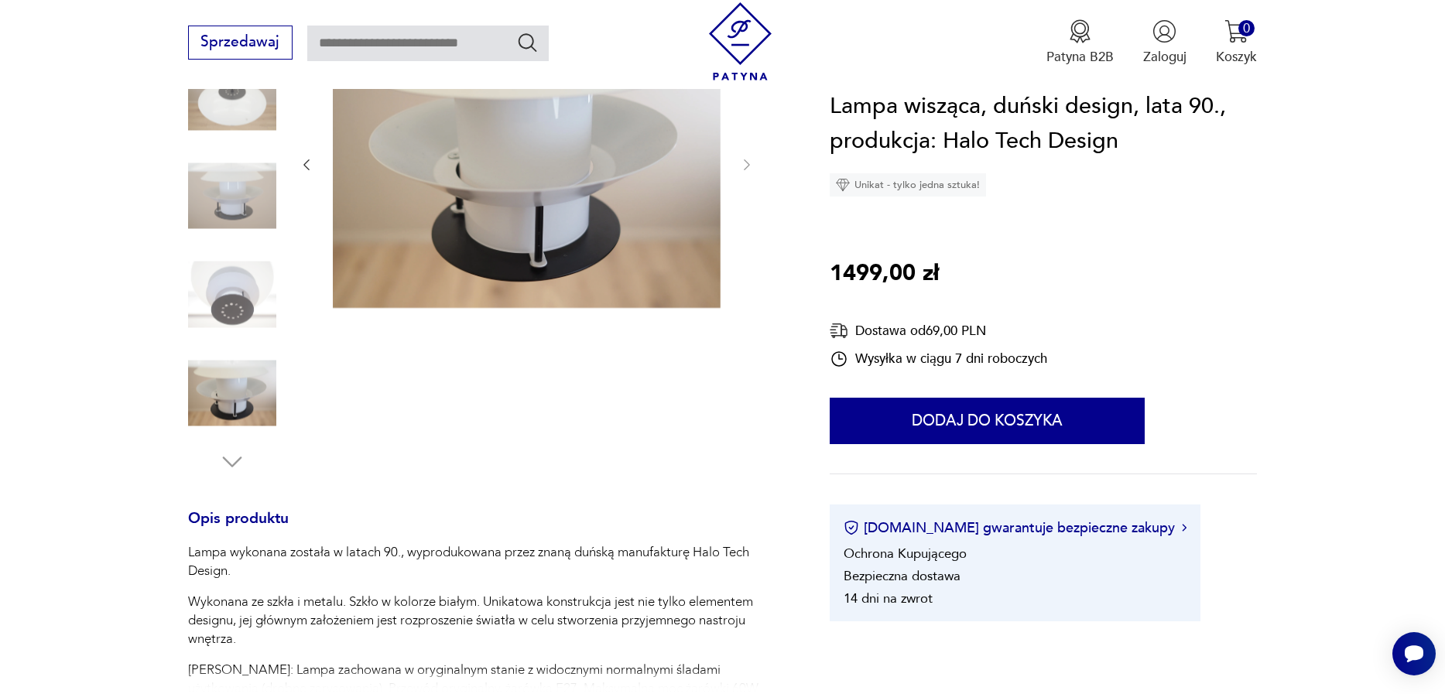
click at [243, 386] on img at bounding box center [232, 393] width 88 height 88
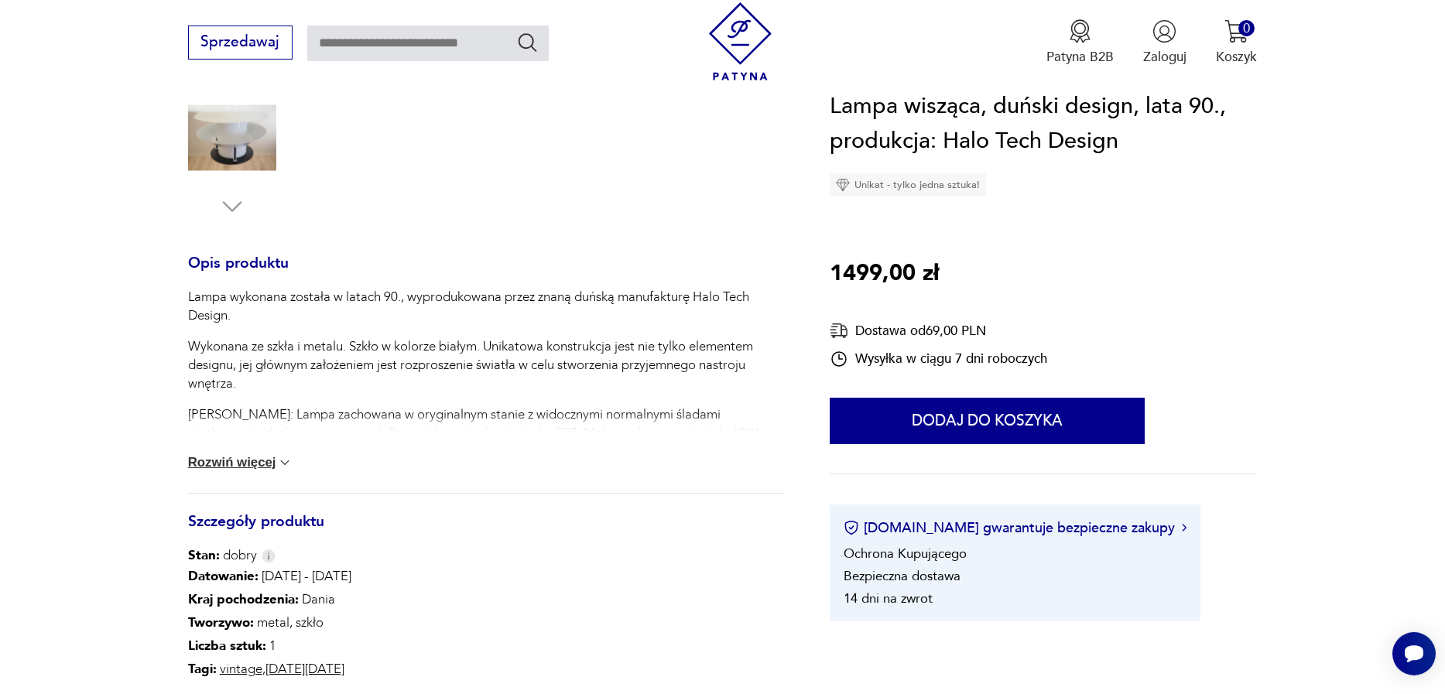
scroll to position [529, 0]
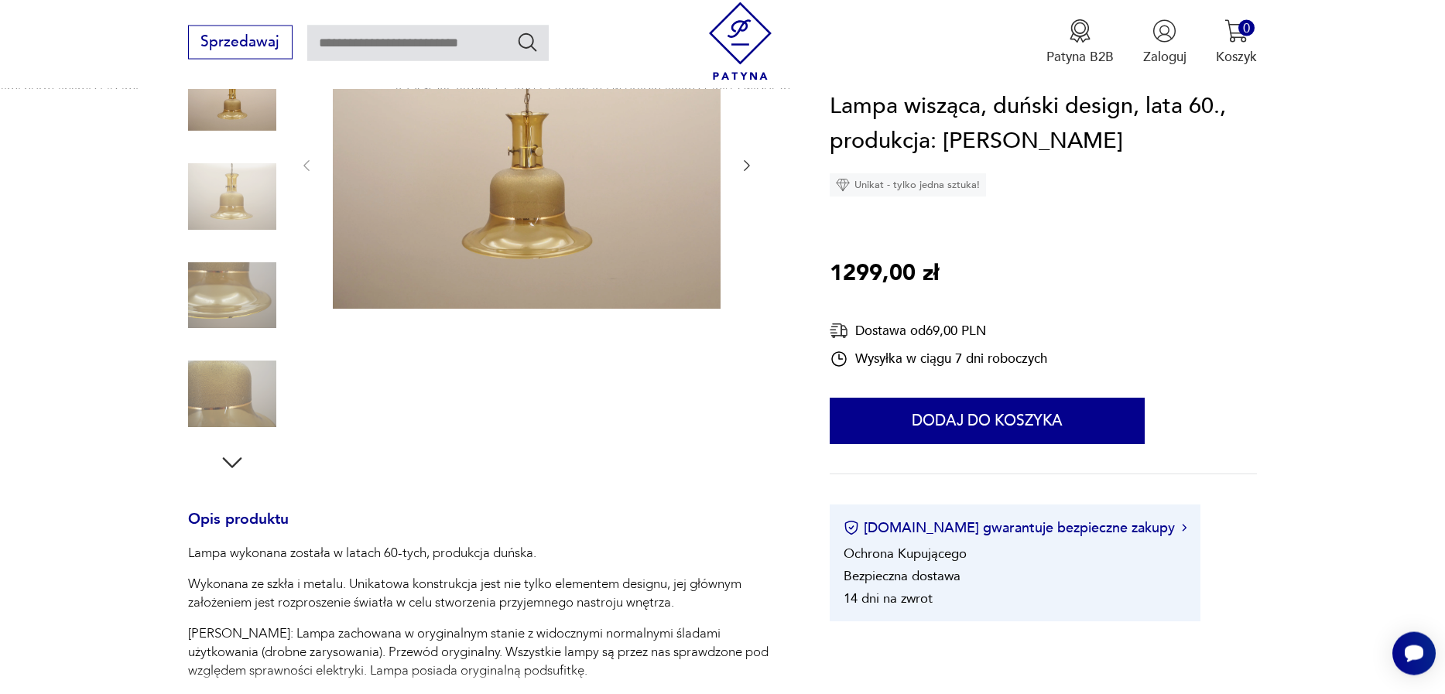
scroll to position [265, 0]
click at [241, 386] on img at bounding box center [232, 393] width 88 height 88
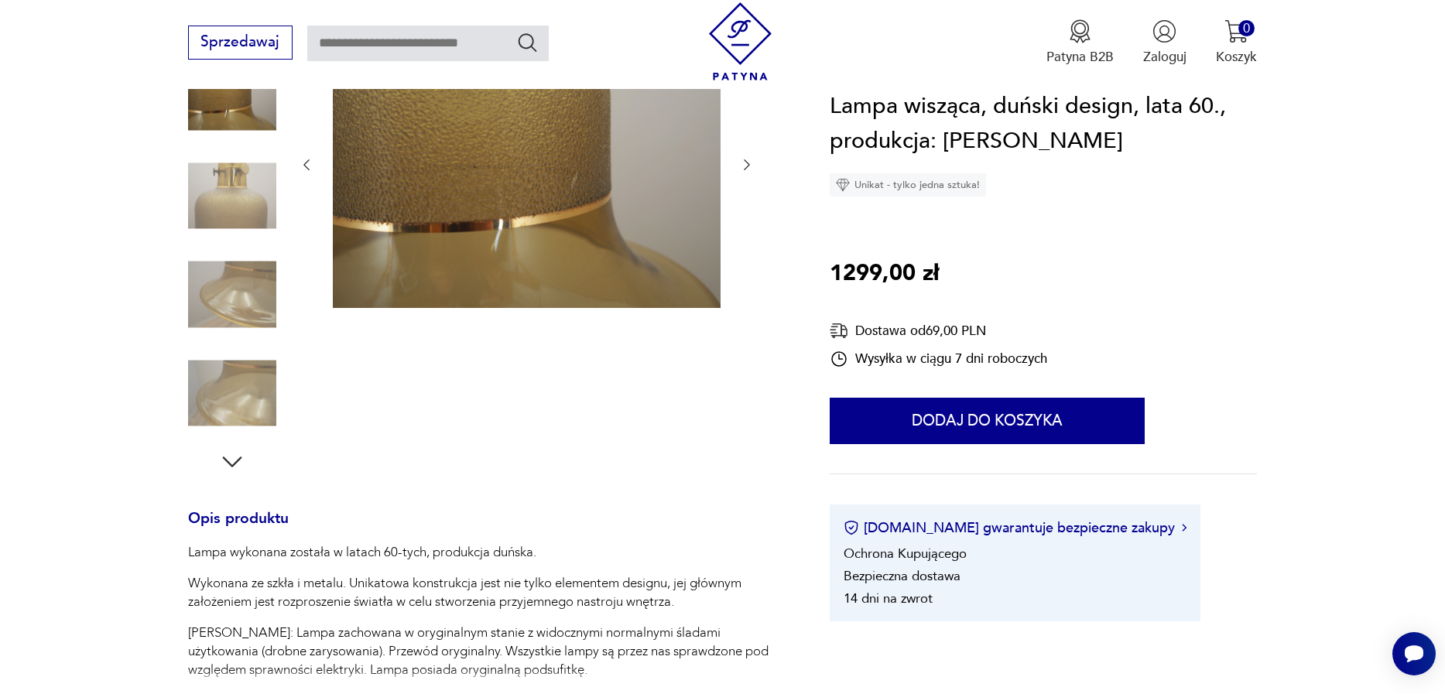
click at [241, 386] on img at bounding box center [232, 393] width 88 height 88
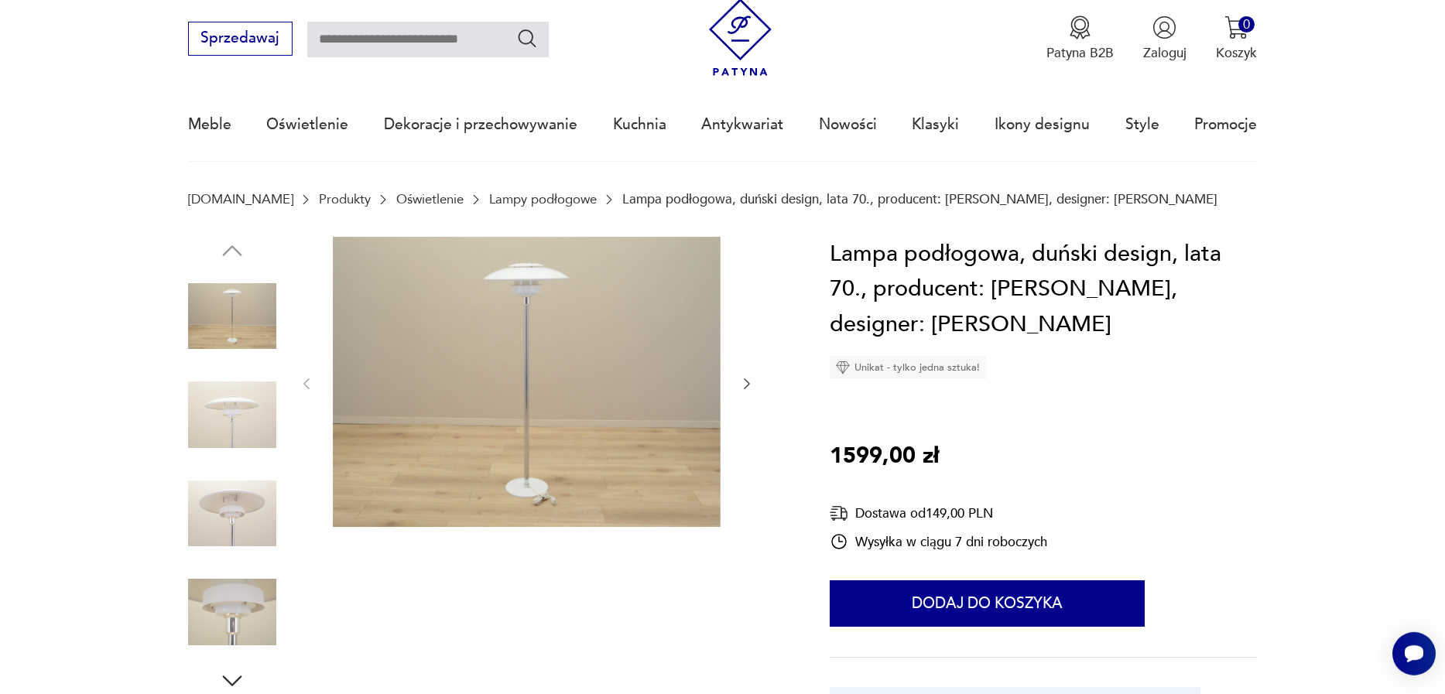
scroll to position [176, 0]
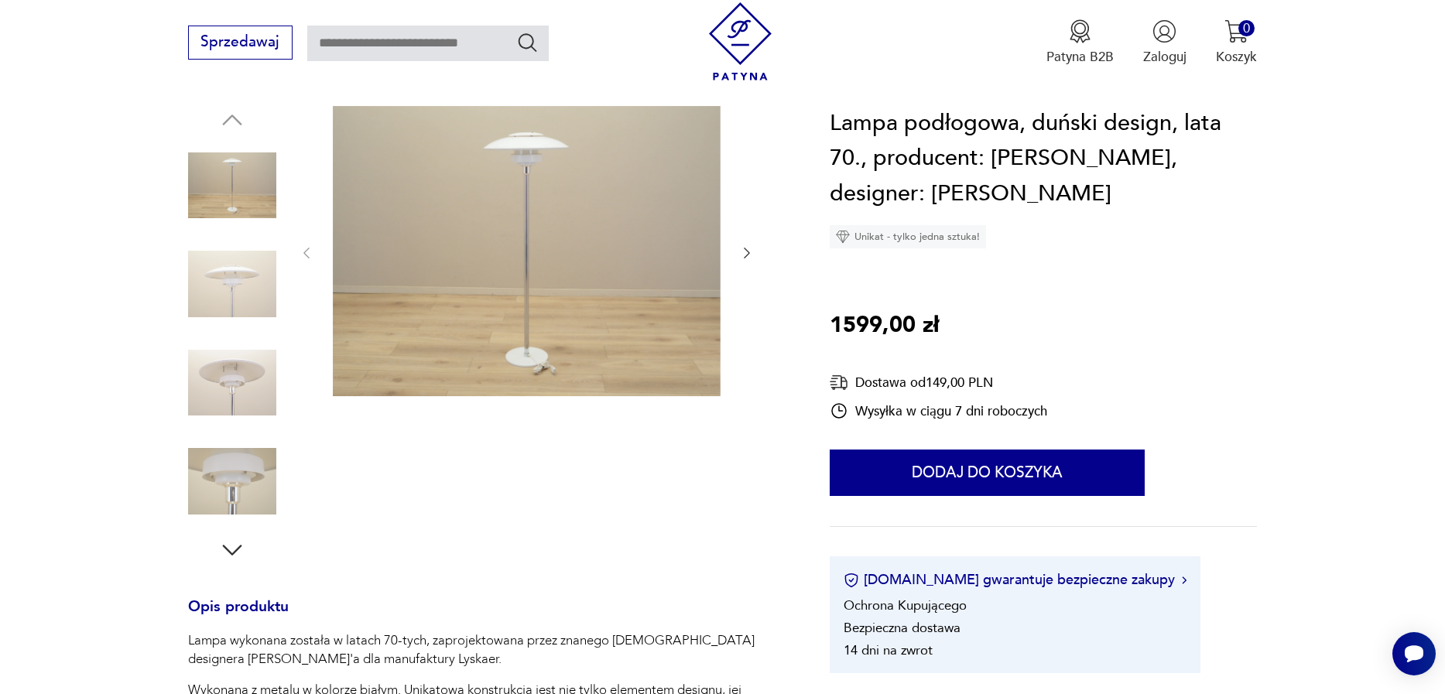
click at [726, 251] on div at bounding box center [527, 253] width 457 height 295
click at [731, 251] on div at bounding box center [527, 253] width 457 height 295
click at [756, 262] on div at bounding box center [486, 335] width 597 height 458
click at [747, 256] on icon "button" at bounding box center [747, 253] width 6 height 11
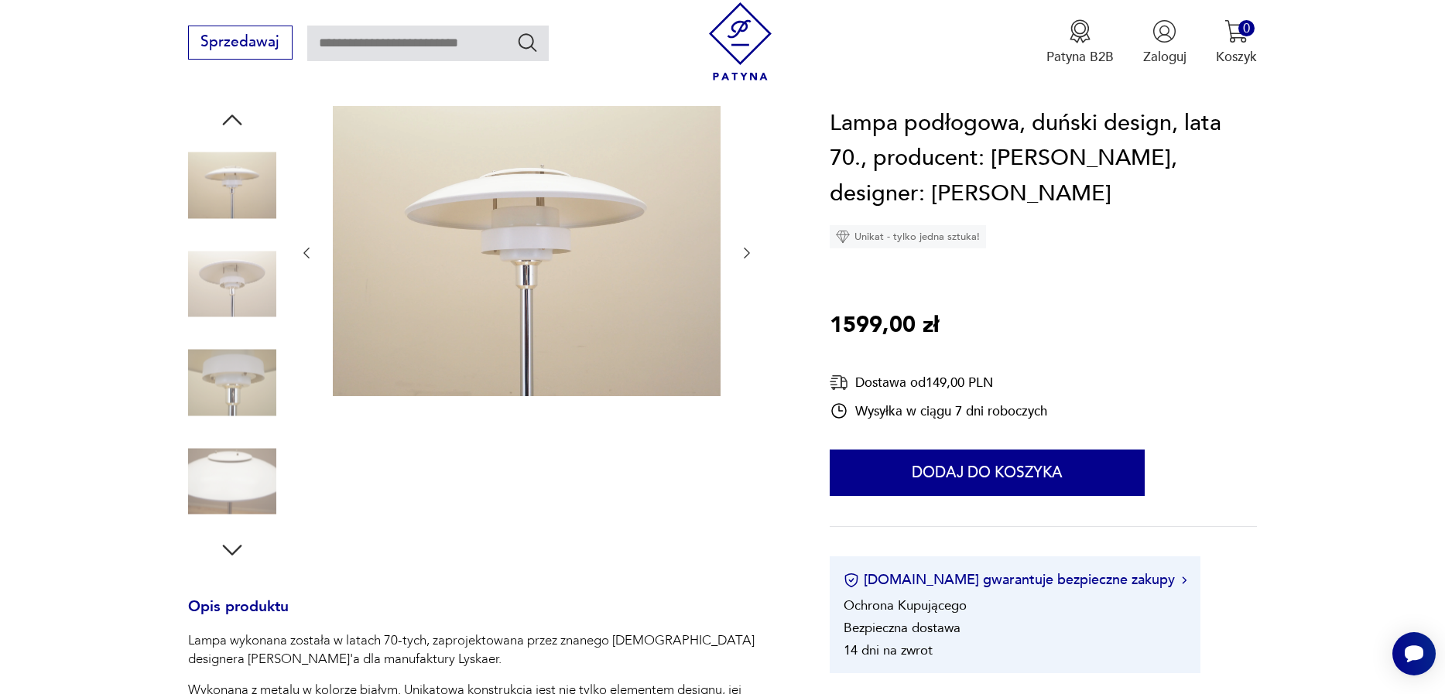
click at [747, 256] on icon "button" at bounding box center [747, 253] width 6 height 11
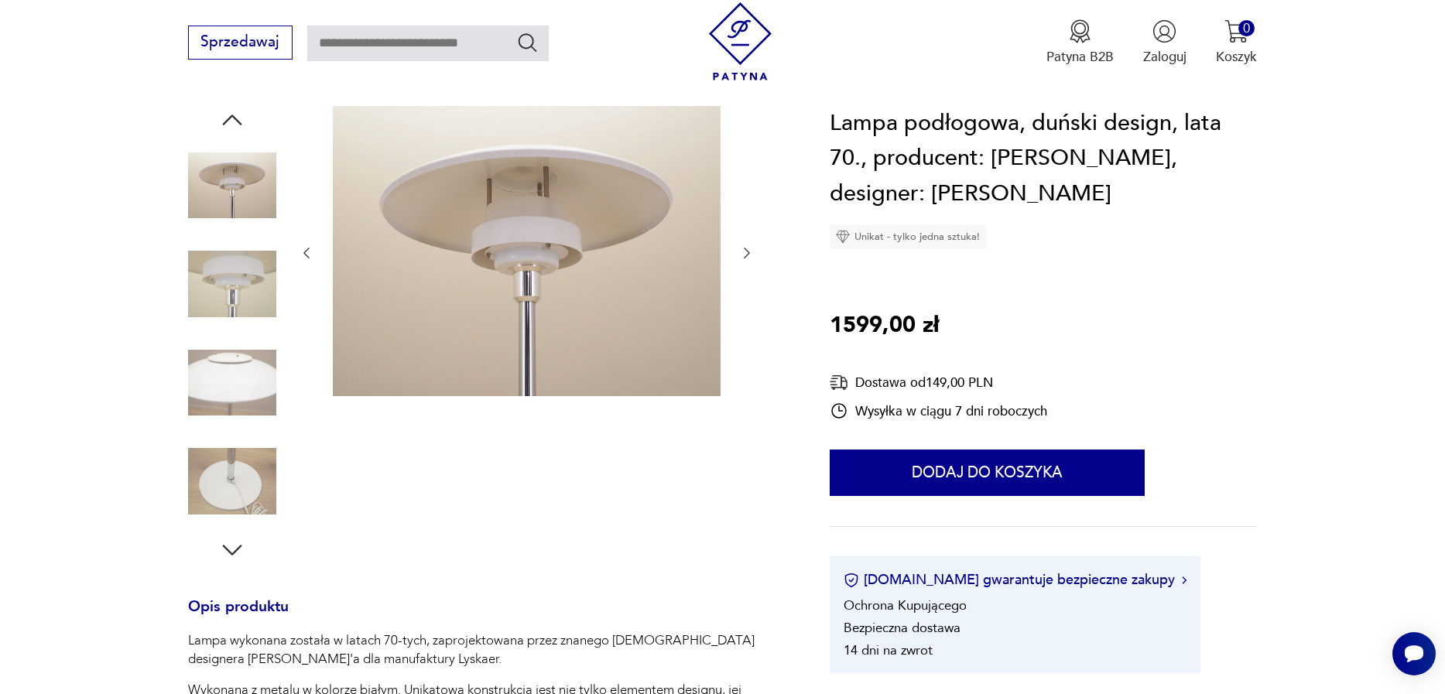
click at [747, 256] on icon "button" at bounding box center [747, 253] width 6 height 11
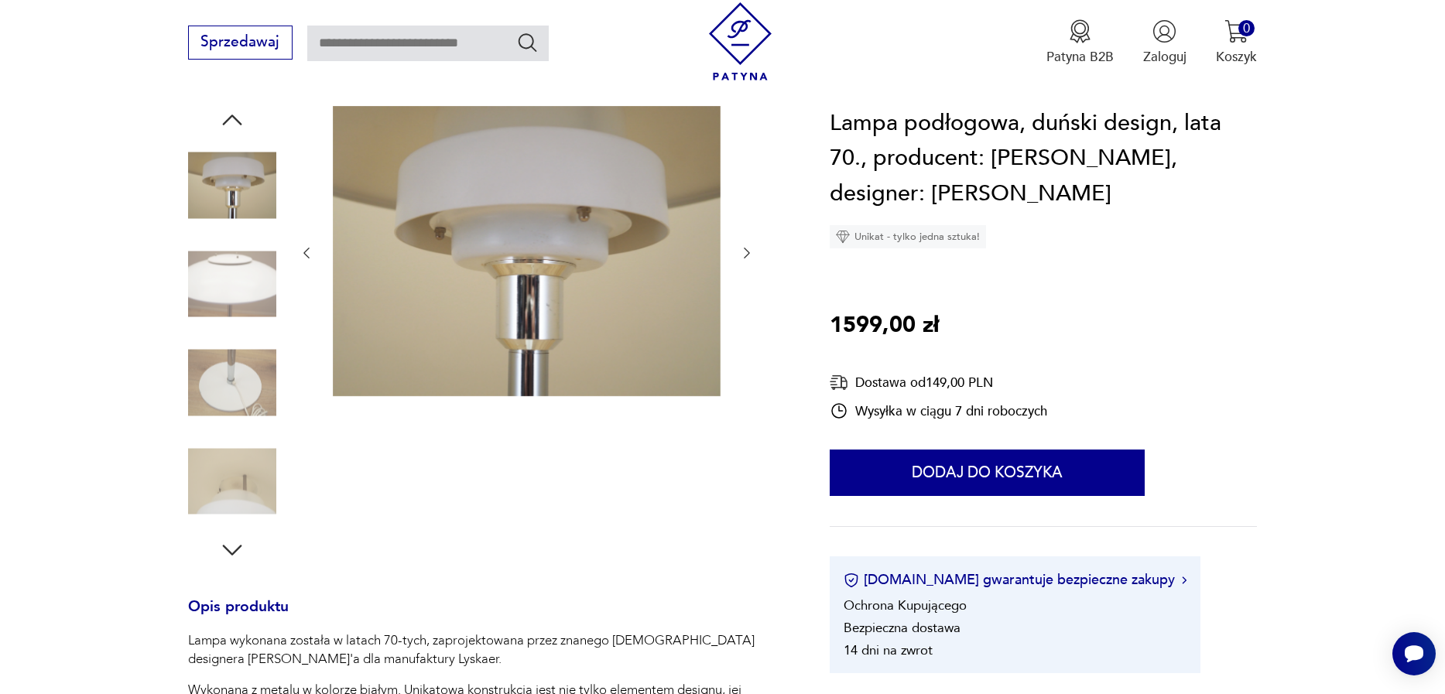
click at [747, 256] on icon "button" at bounding box center [747, 253] width 6 height 11
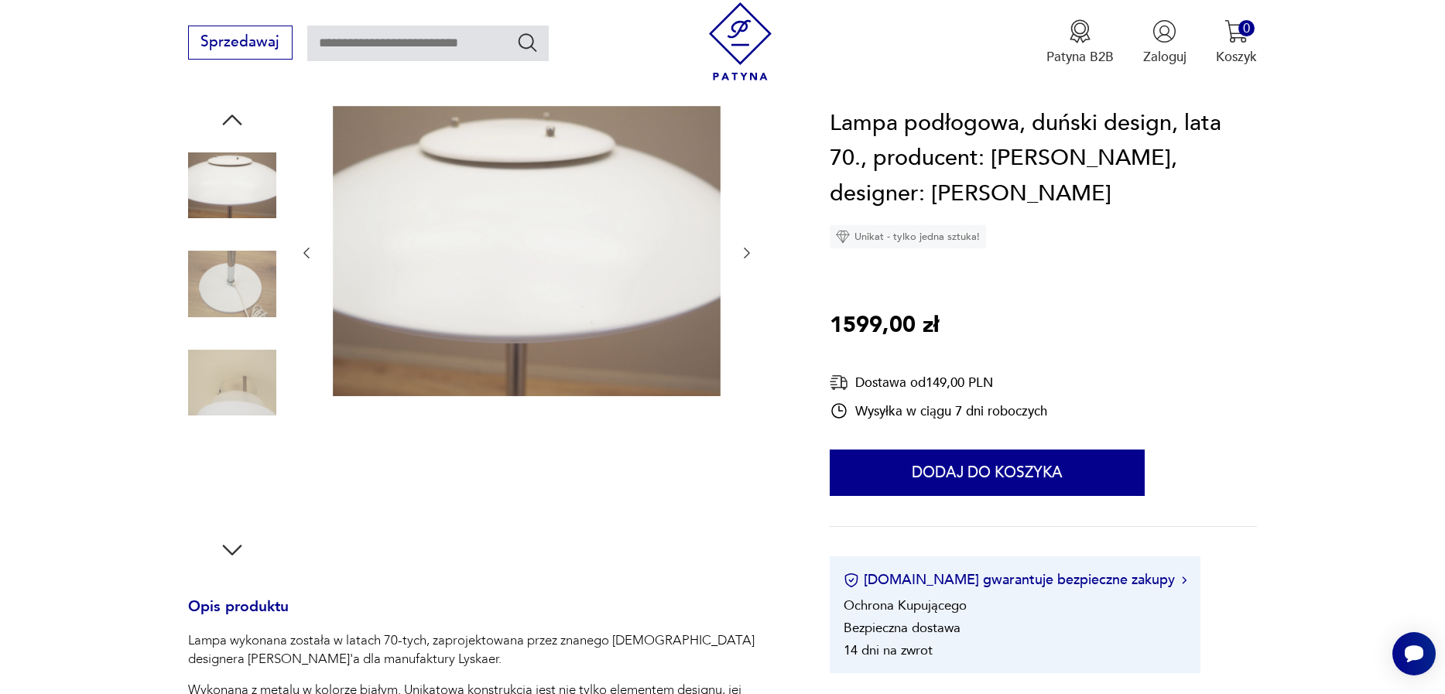
click at [747, 256] on icon "button" at bounding box center [747, 253] width 6 height 11
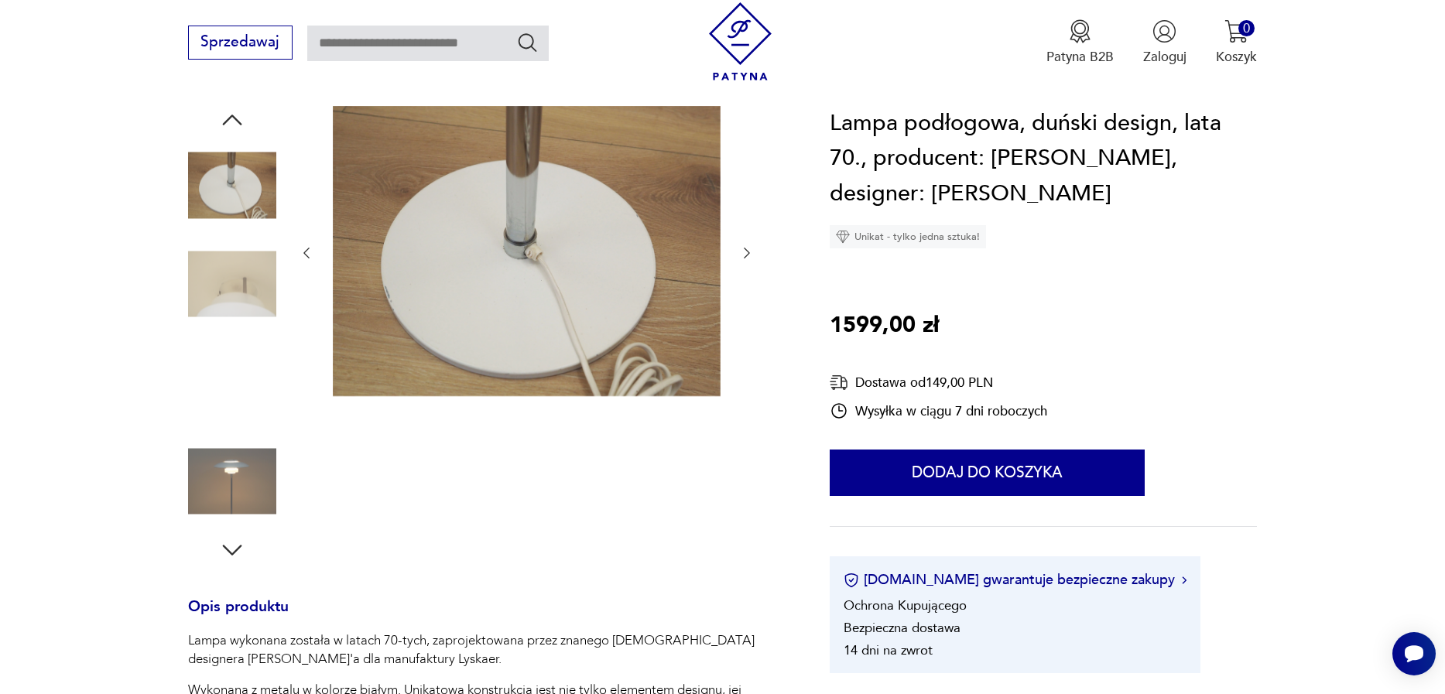
click at [747, 256] on icon "button" at bounding box center [747, 253] width 6 height 11
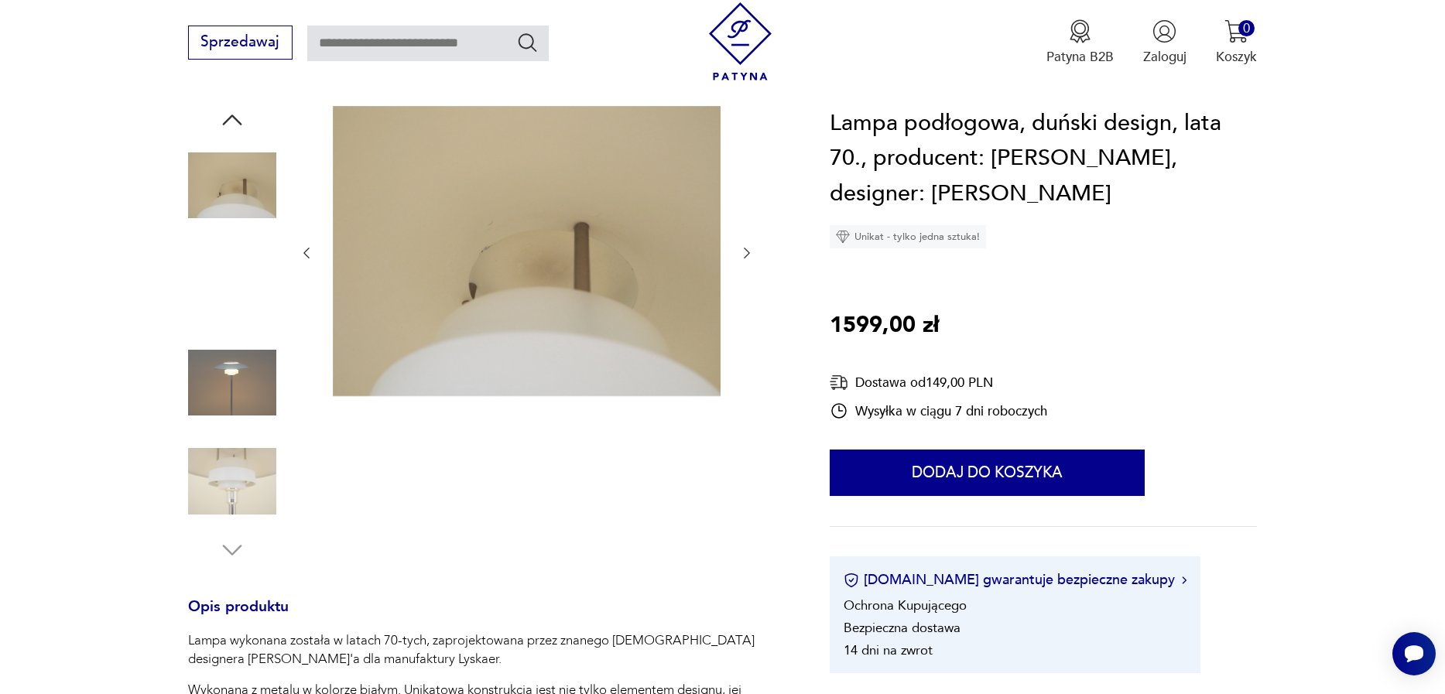
click at [747, 256] on icon "button" at bounding box center [747, 253] width 6 height 11
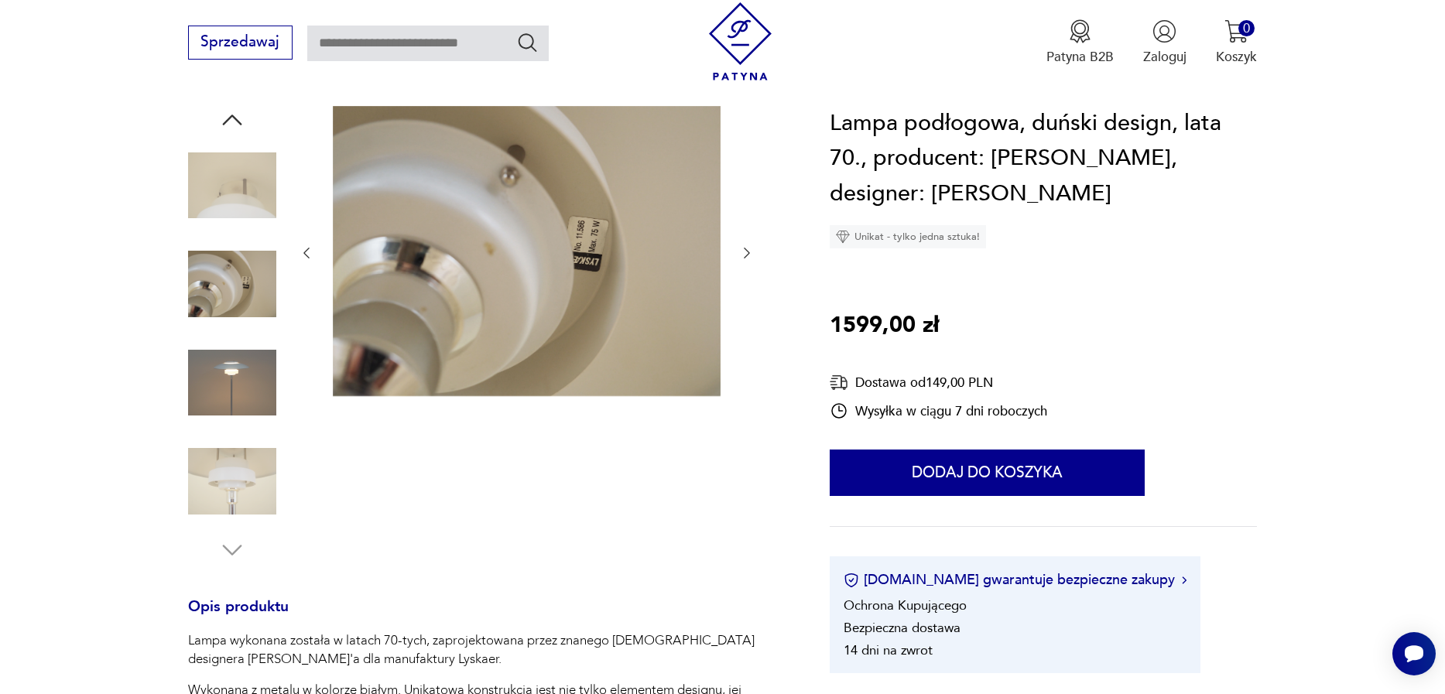
click at [747, 255] on icon "button" at bounding box center [747, 253] width 6 height 11
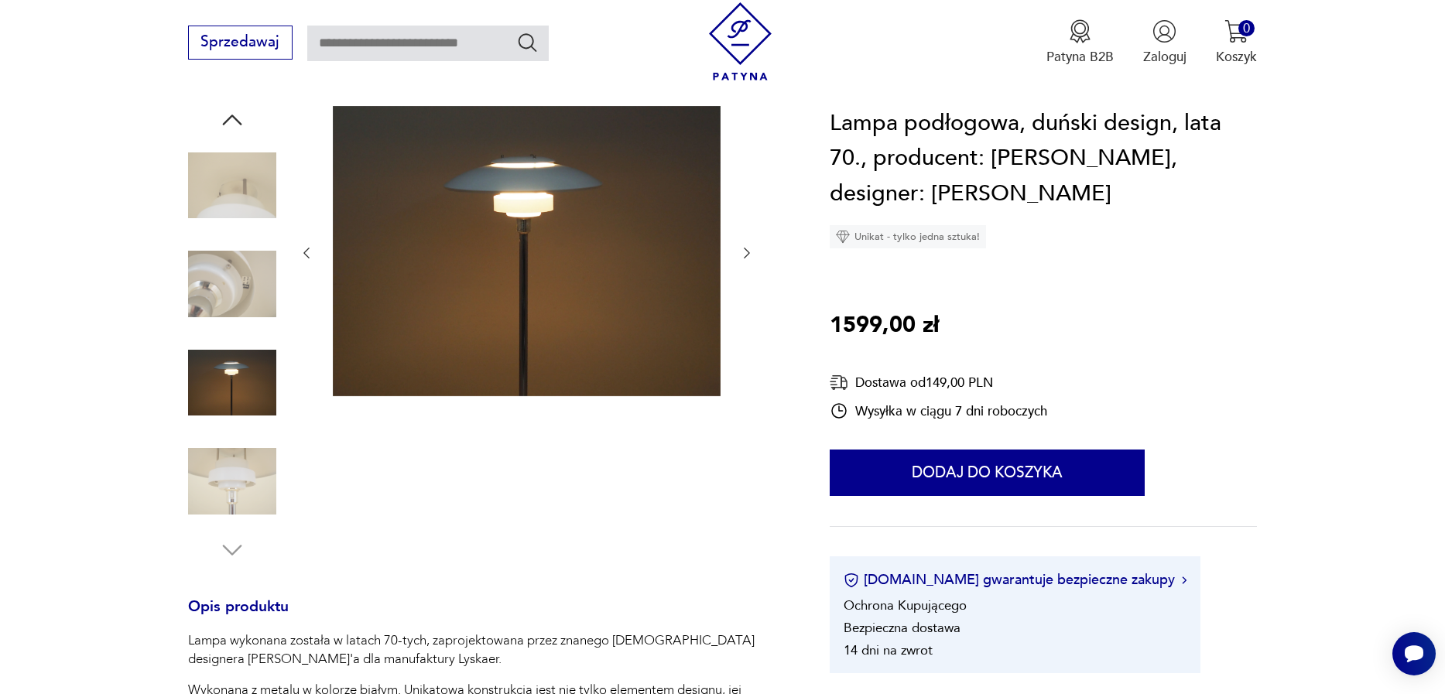
click at [239, 357] on img at bounding box center [232, 383] width 88 height 88
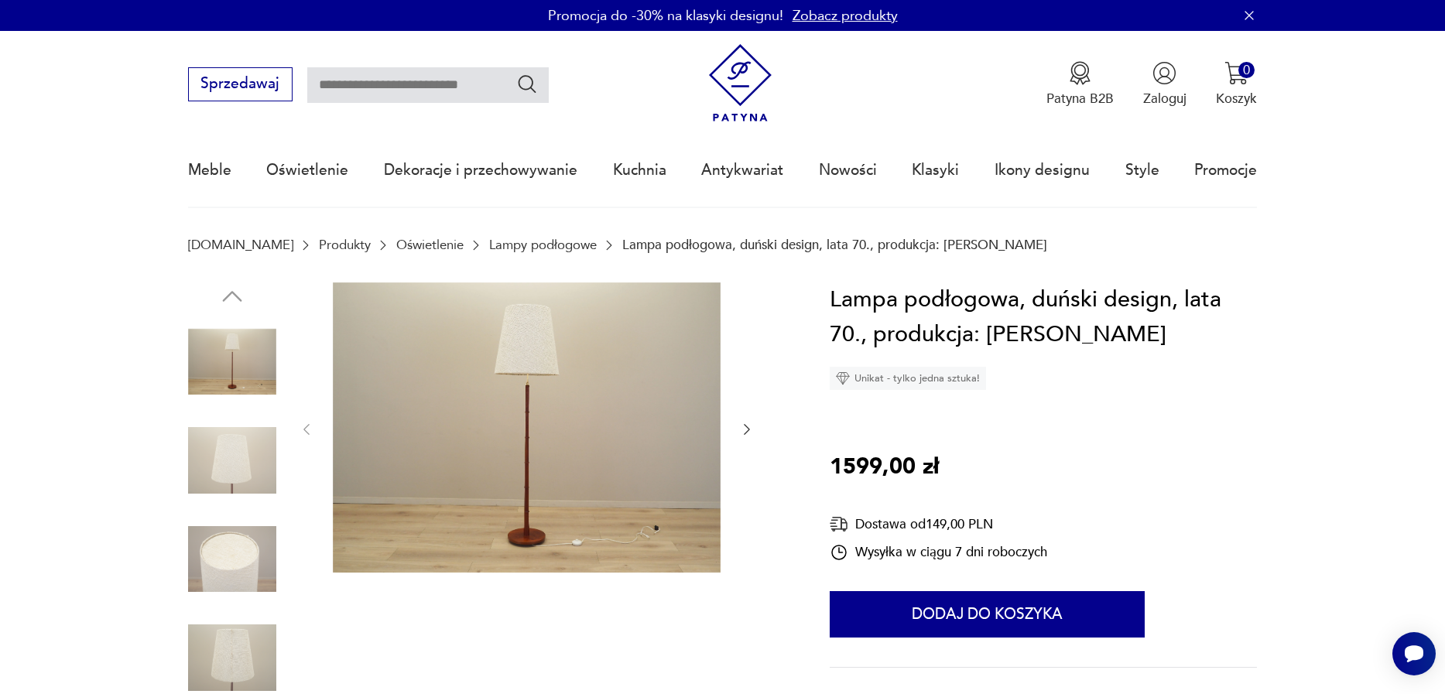
click at [216, 603] on img at bounding box center [232, 559] width 88 height 88
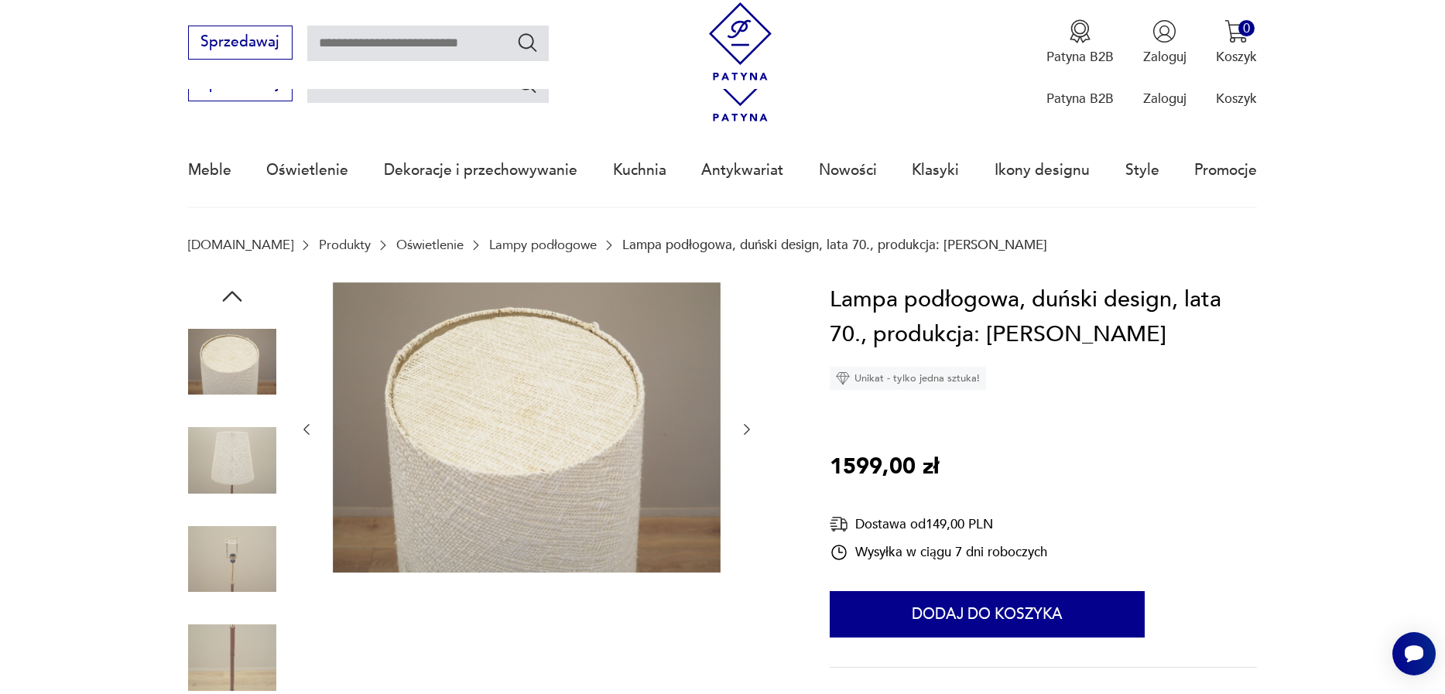
scroll to position [265, 0]
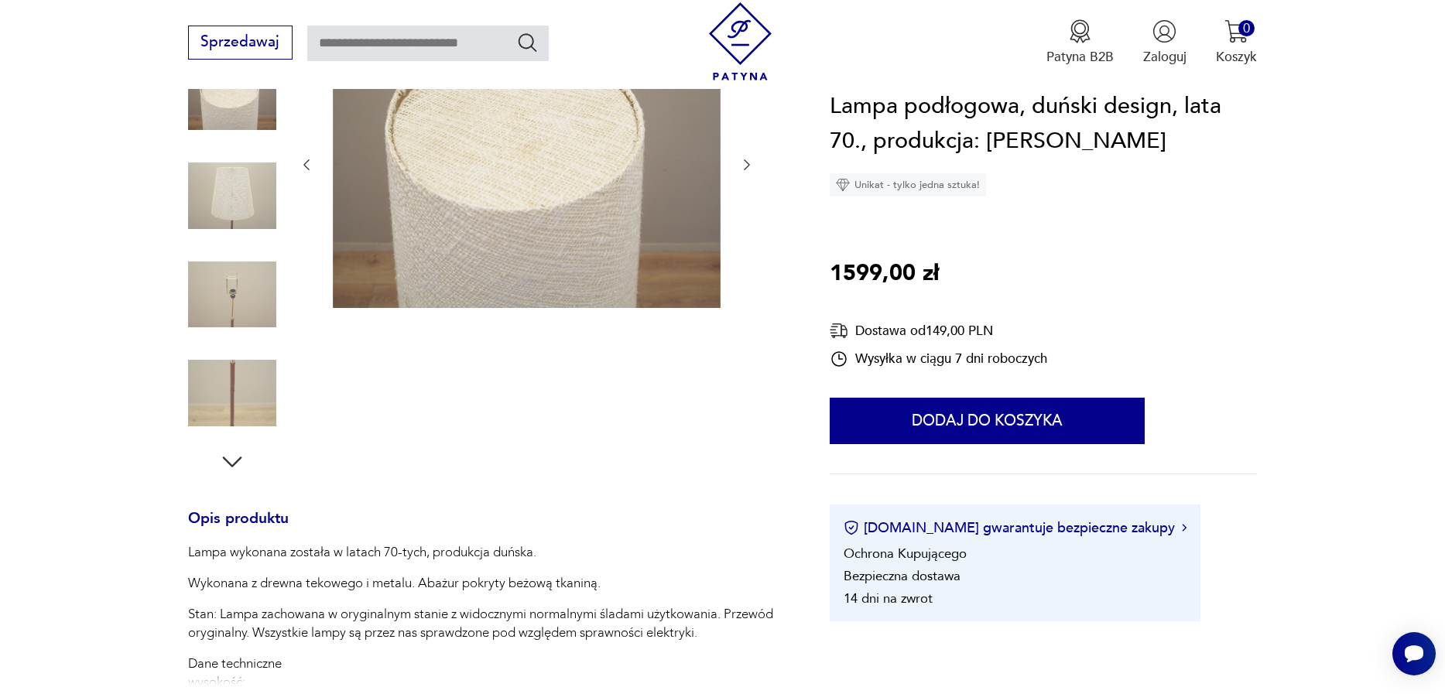
click at [222, 378] on img at bounding box center [232, 393] width 88 height 88
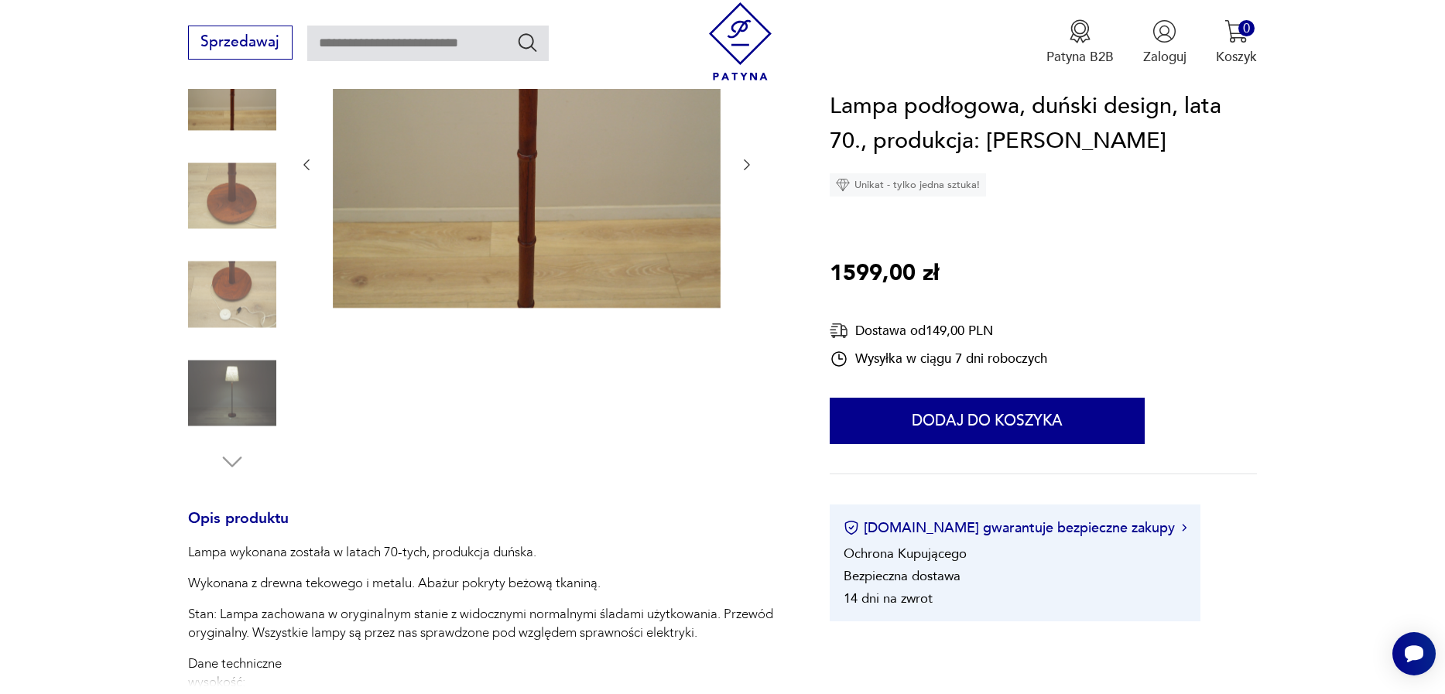
scroll to position [441, 0]
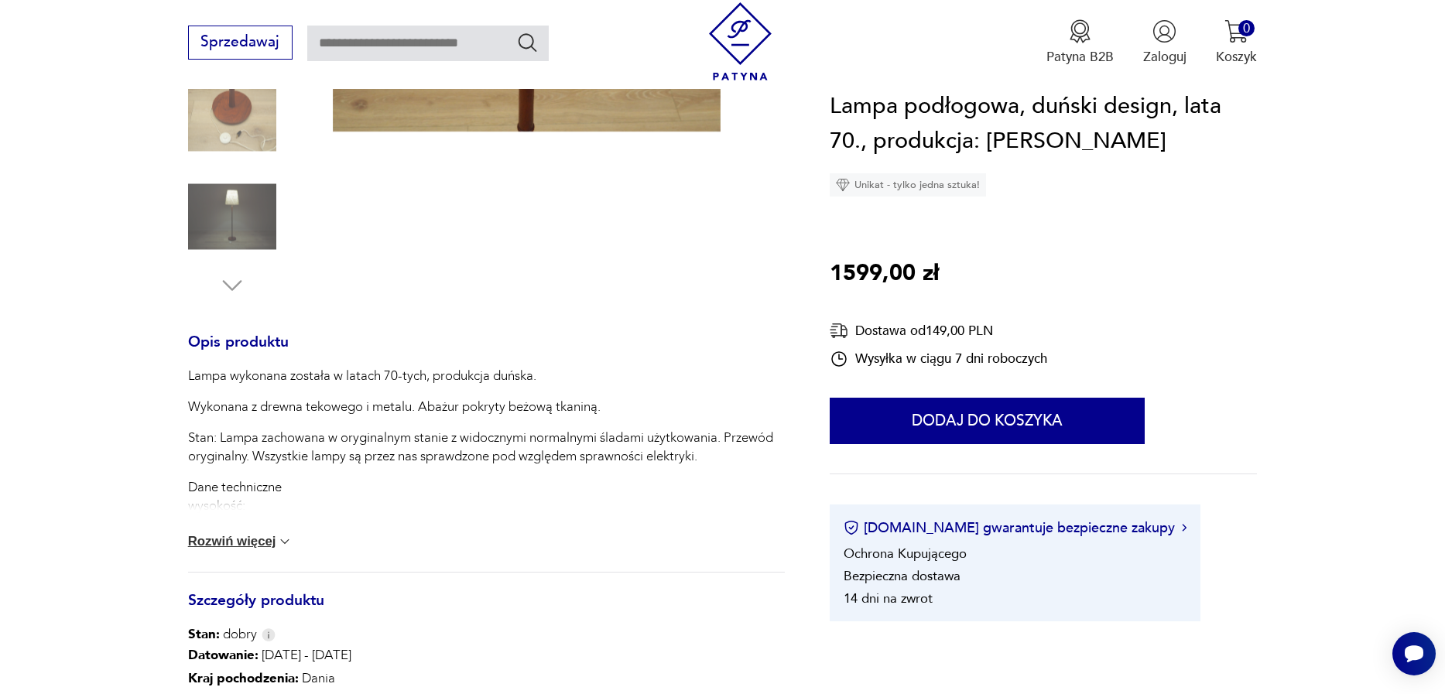
click at [239, 231] on img at bounding box center [232, 217] width 88 height 88
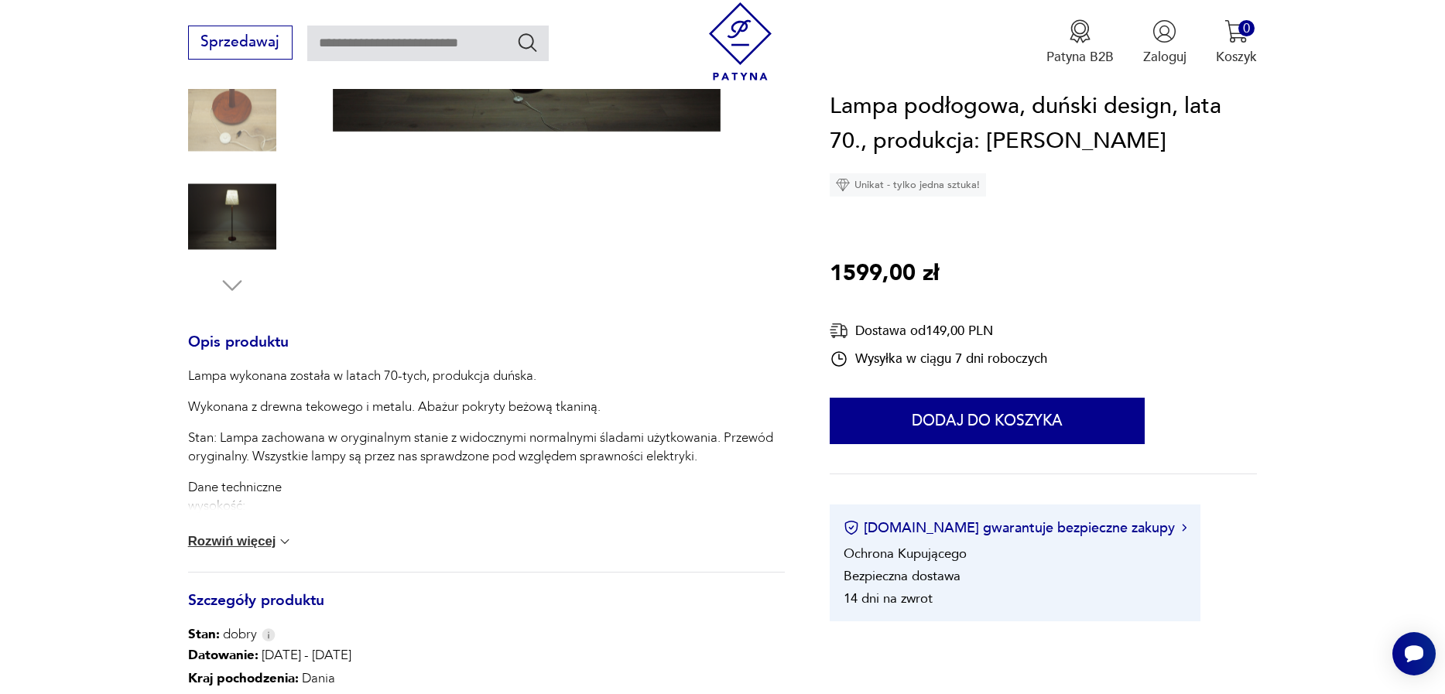
scroll to position [88, 0]
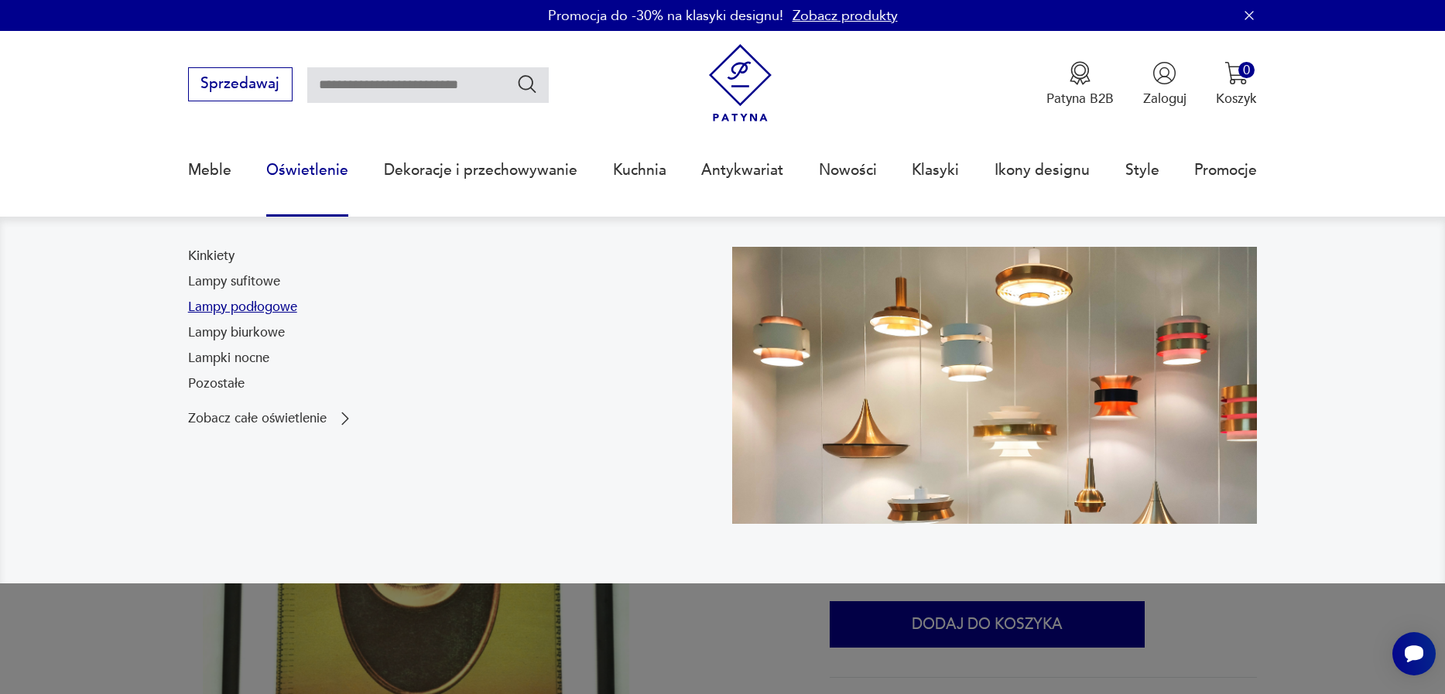
click at [266, 300] on link "Lampy podłogowe" at bounding box center [242, 307] width 109 height 19
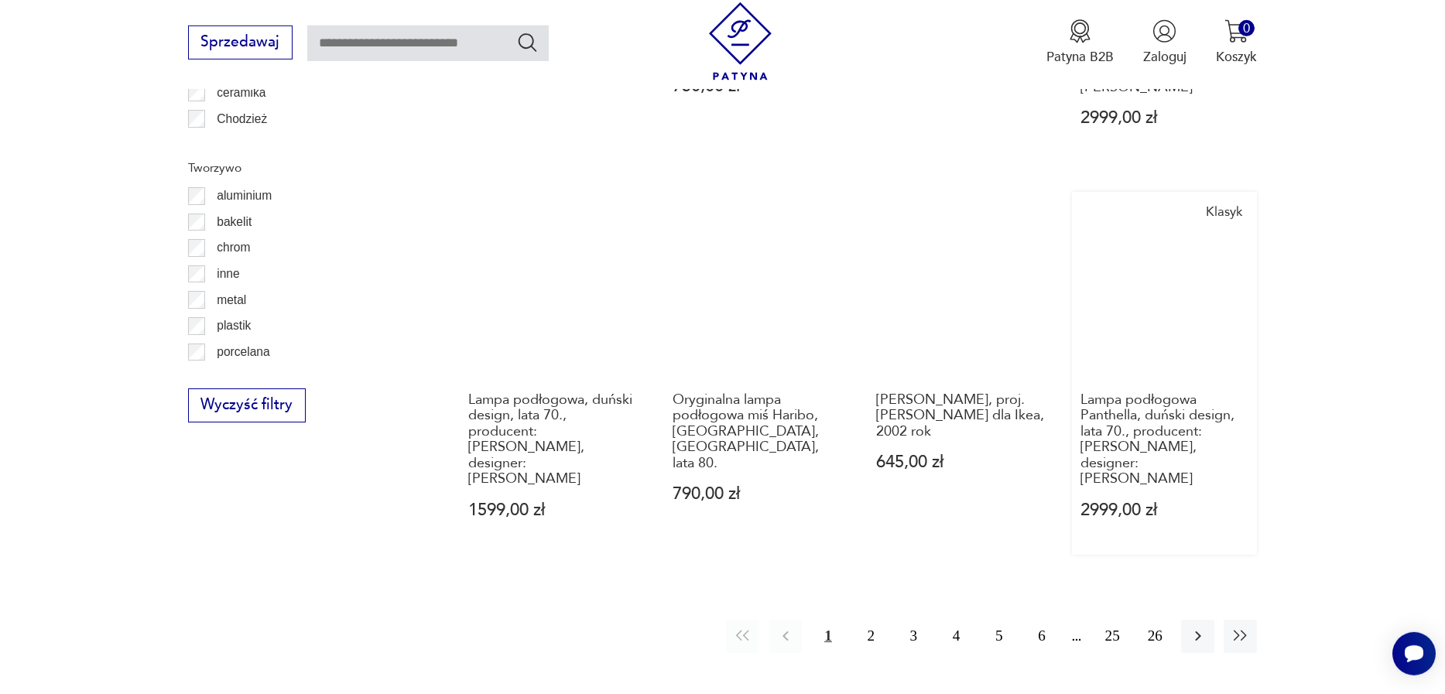
scroll to position [1815, 0]
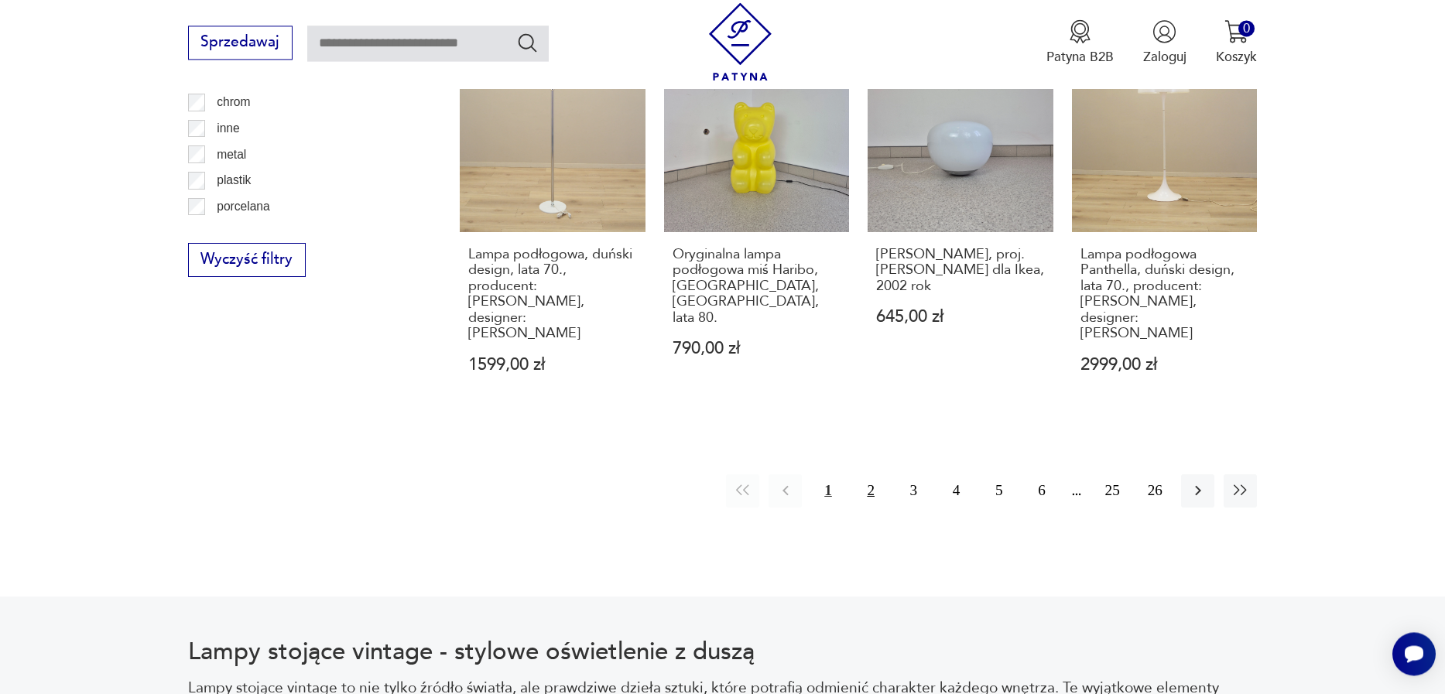
click at [877, 474] on button "2" at bounding box center [870, 490] width 33 height 33
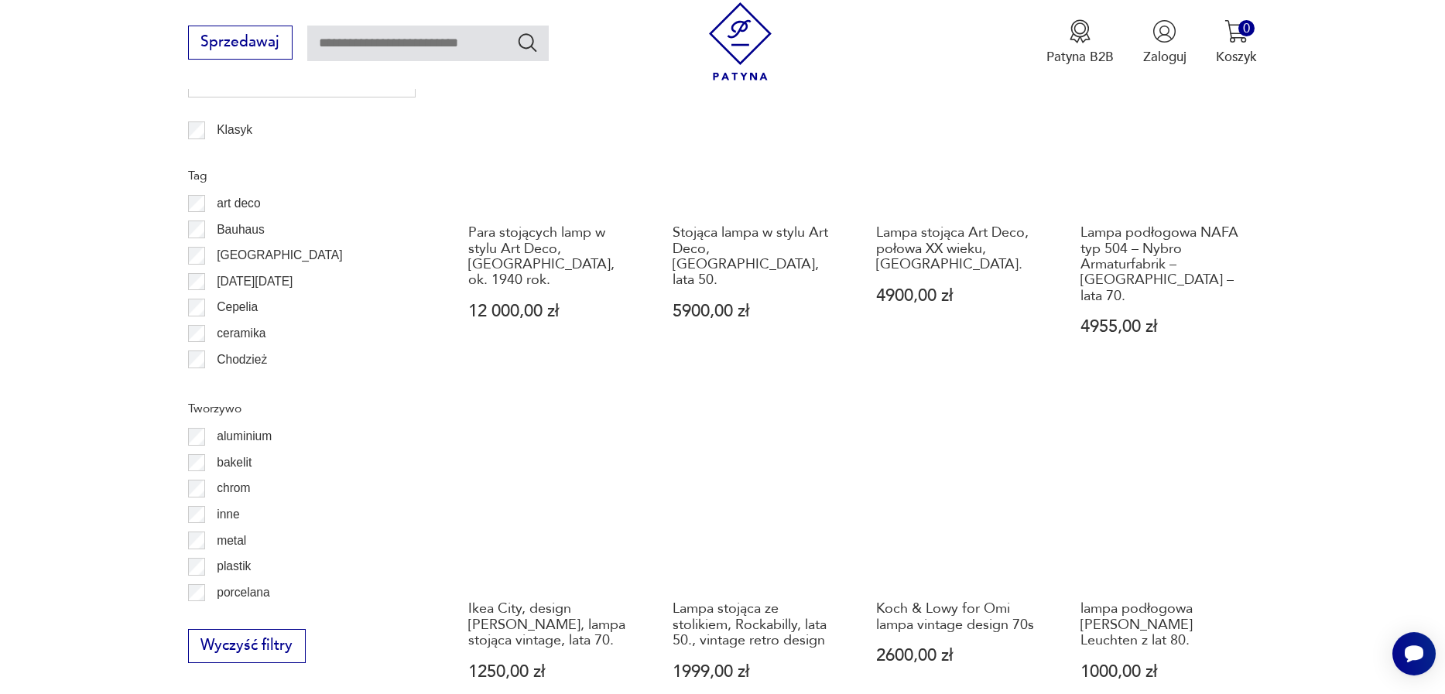
scroll to position [1695, 0]
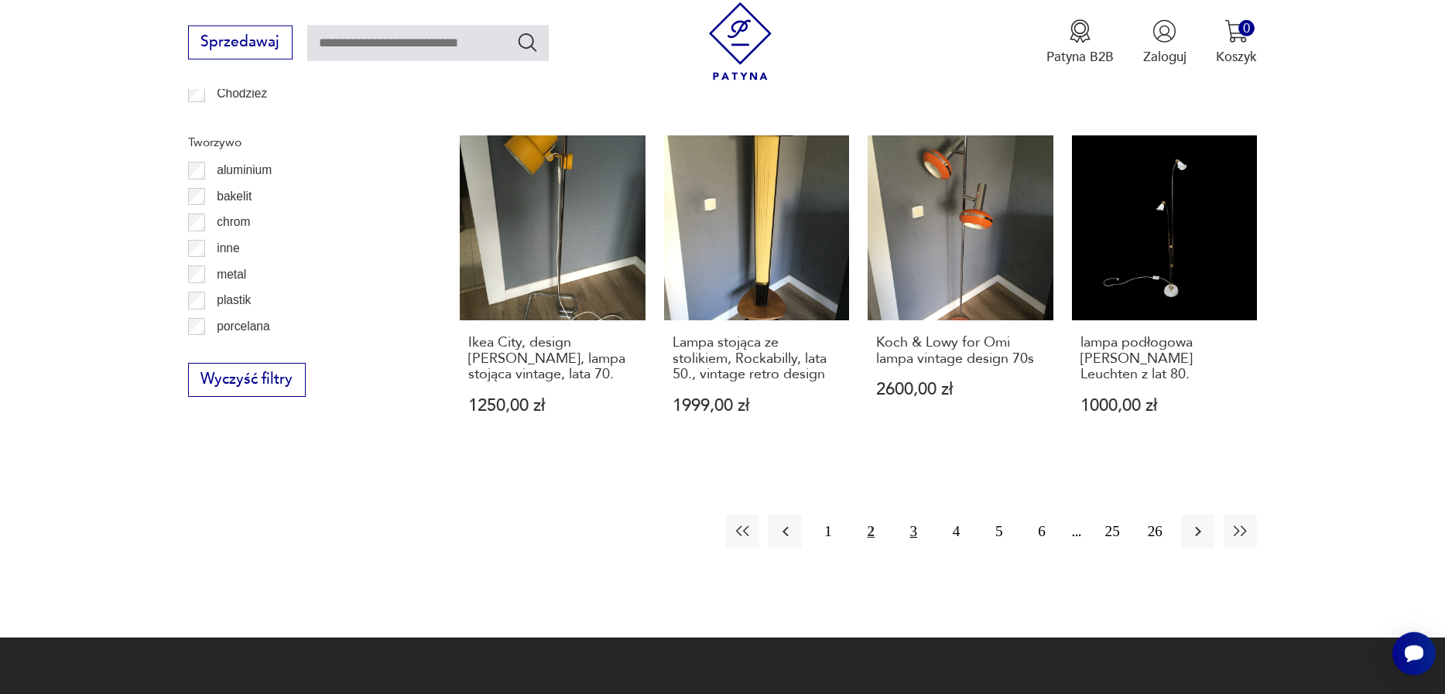
click at [917, 515] on button "3" at bounding box center [913, 531] width 33 height 33
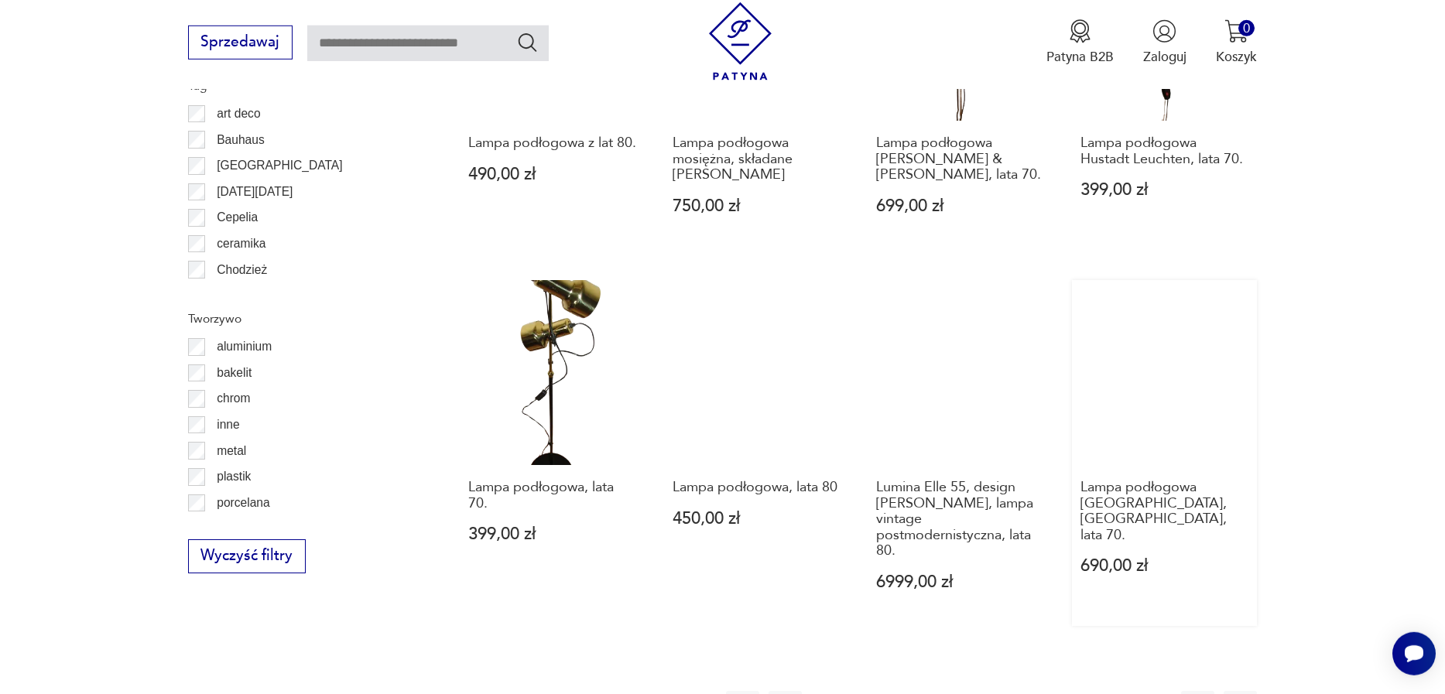
scroll to position [1872, 0]
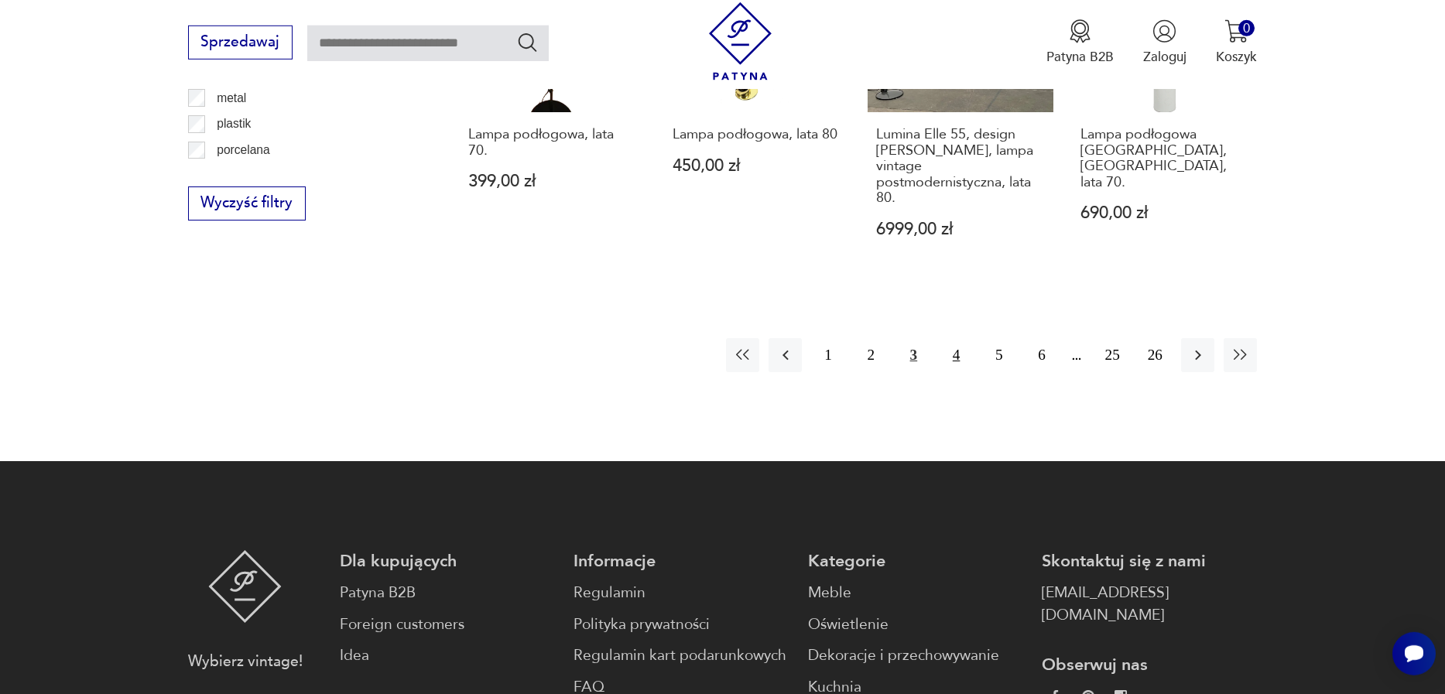
click at [970, 354] on button "4" at bounding box center [955, 354] width 33 height 33
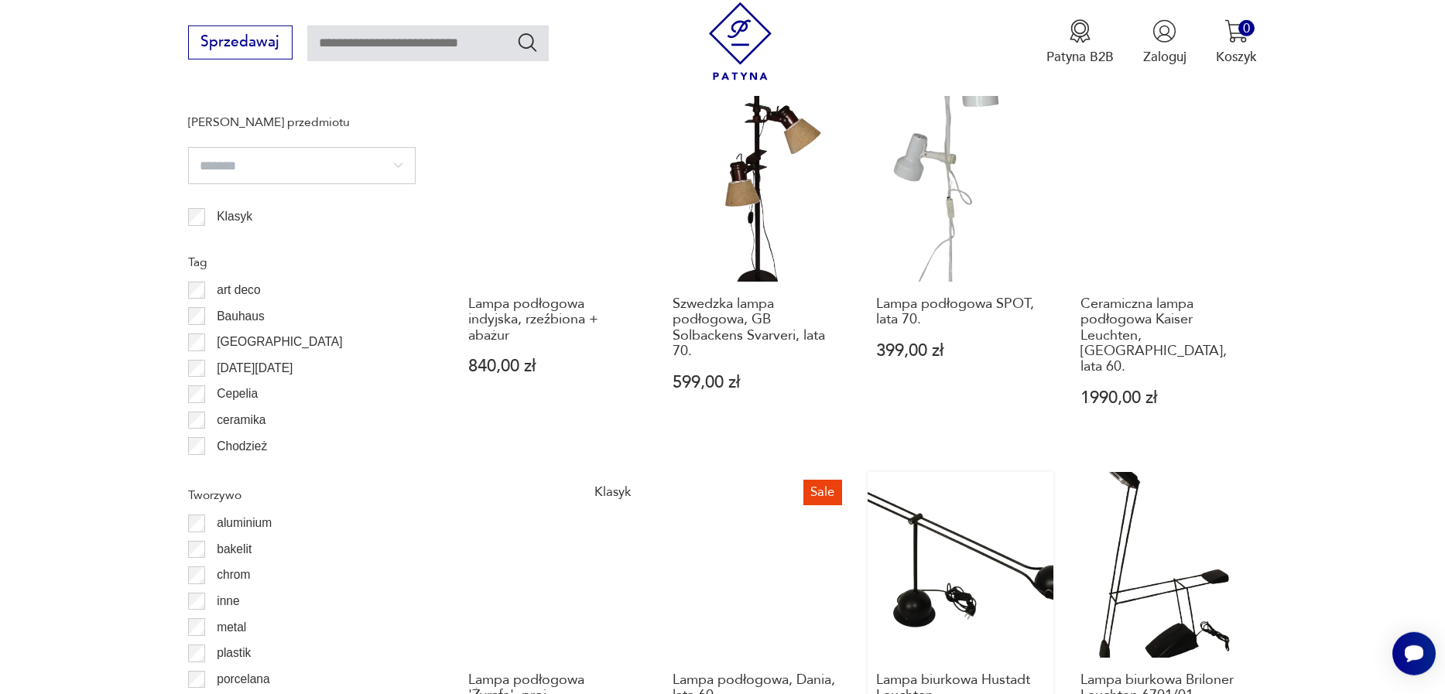
scroll to position [1695, 0]
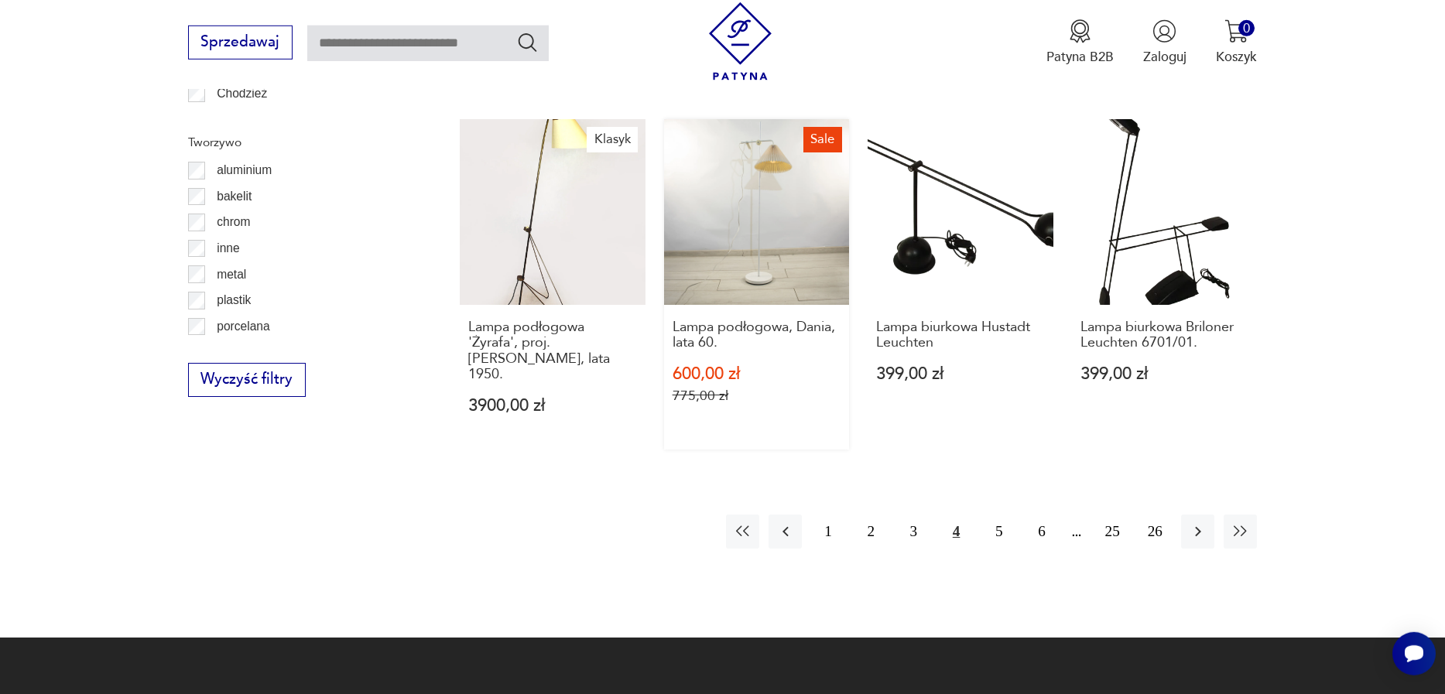
click at [777, 203] on link "Sale Lampa podłogowa, Dania, lata 60. 600,00 zł 775,00 zł" at bounding box center [757, 284] width 186 height 330
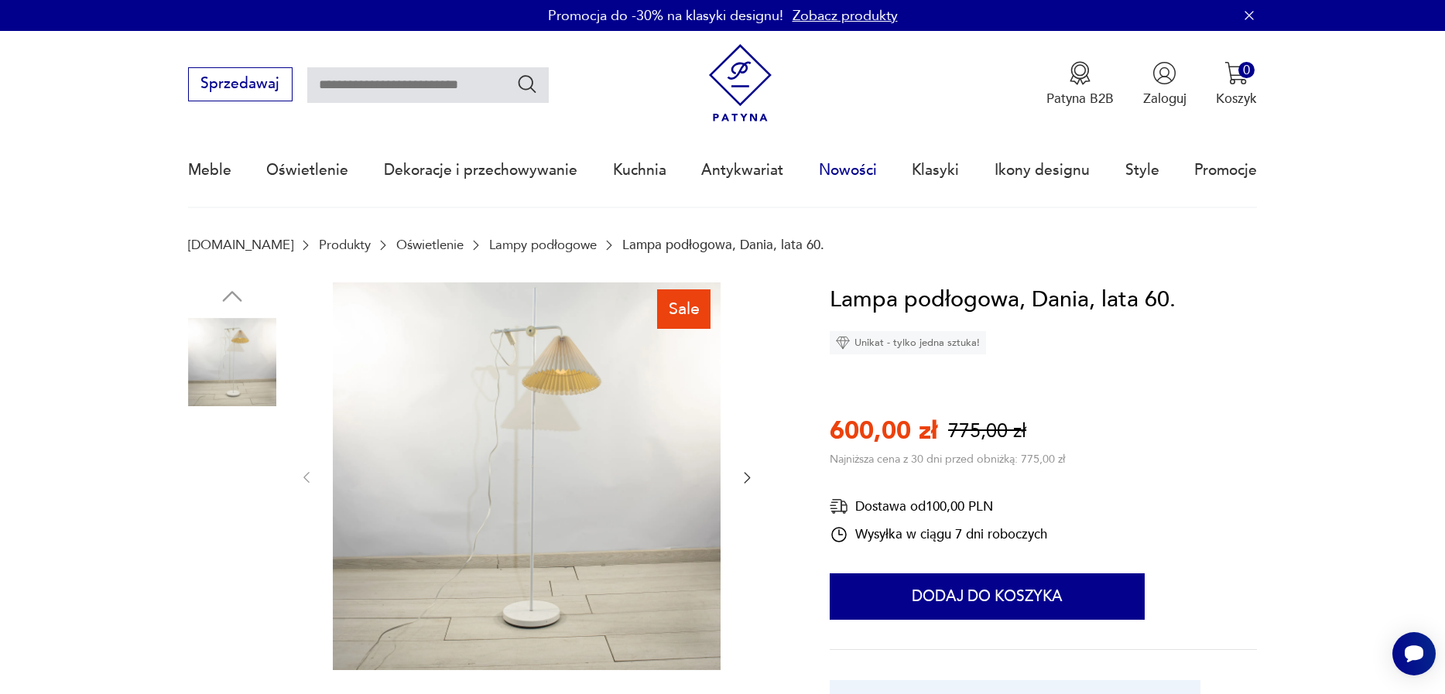
scroll to position [176, 0]
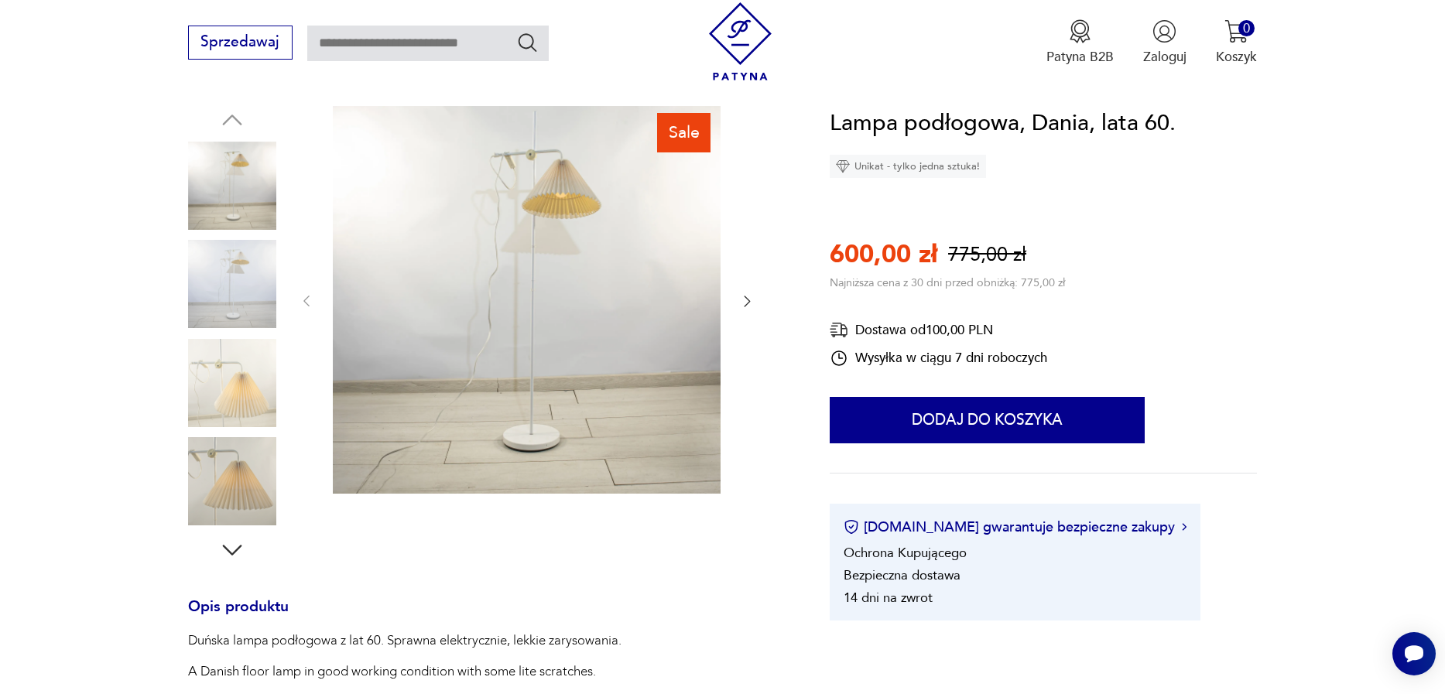
click at [246, 469] on img at bounding box center [232, 481] width 88 height 88
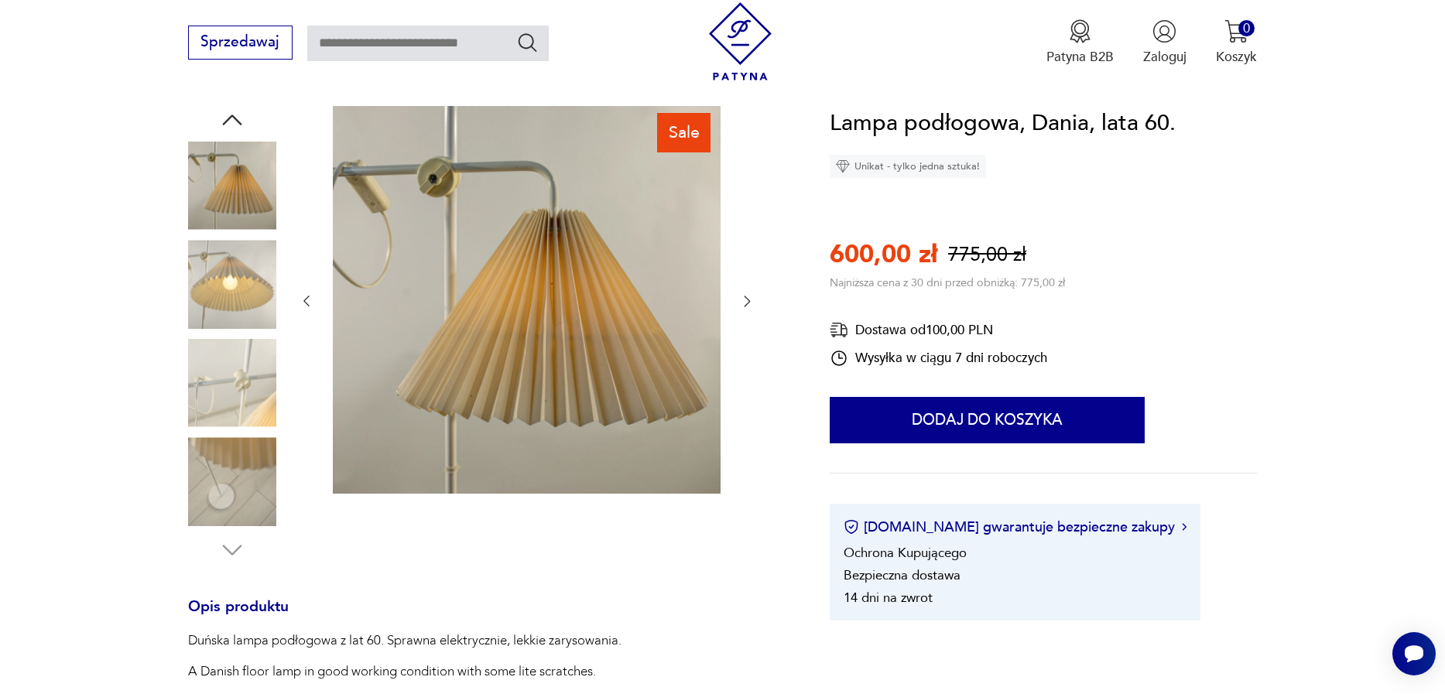
click at [234, 320] on img at bounding box center [232, 284] width 88 height 88
